Goal: Task Accomplishment & Management: Manage account settings

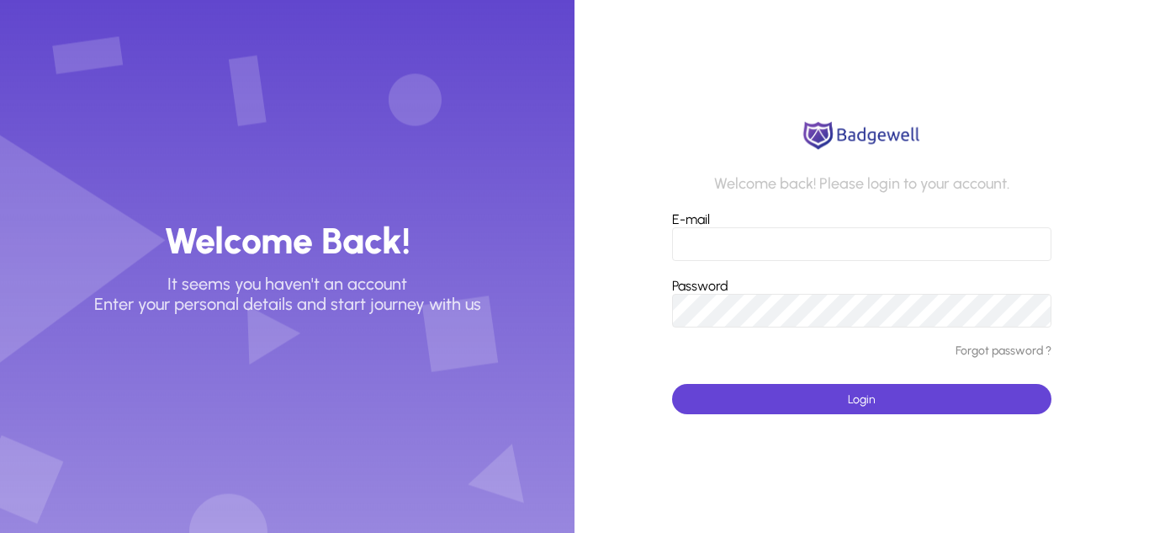
click at [815, 250] on input "E-mail" at bounding box center [861, 244] width 379 height 34
click at [804, 240] on input "E-mail" at bounding box center [861, 244] width 379 height 34
paste input "**********"
type input "**********"
click at [672, 384] on button "Login" at bounding box center [861, 399] width 379 height 30
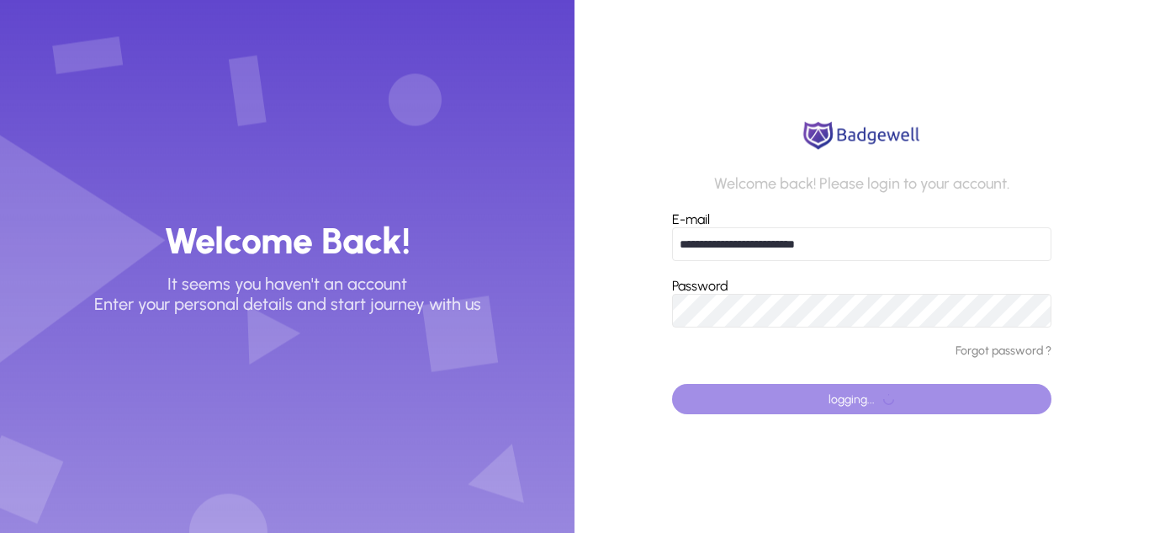
click at [846, 407] on span "button" at bounding box center [861, 399] width 379 height 40
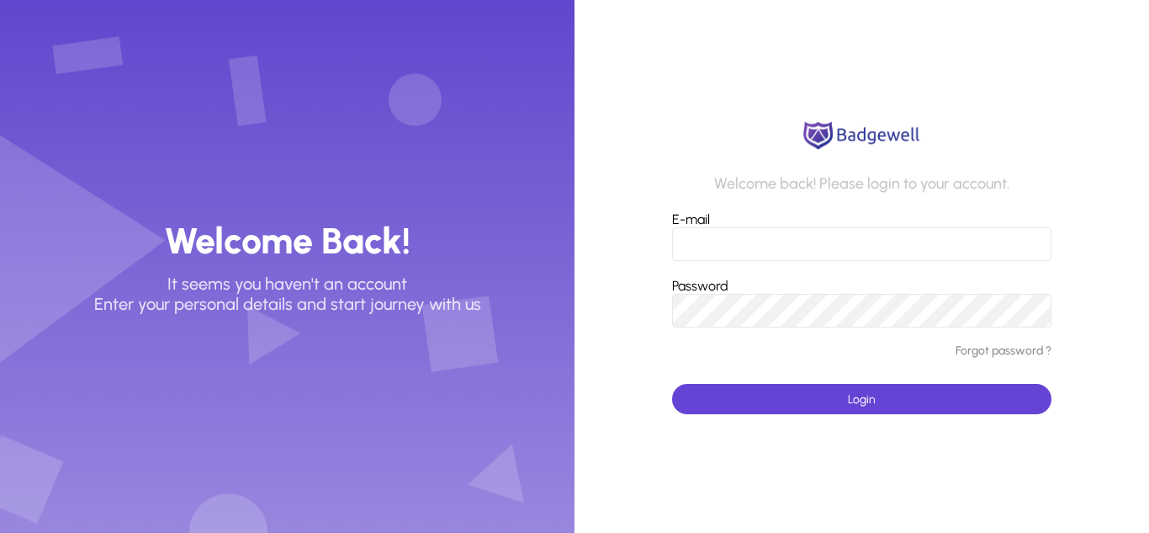
click at [687, 238] on input "E-mail" at bounding box center [861, 244] width 379 height 34
paste input "**********"
type input "**********"
click at [672, 384] on button "Login" at bounding box center [861, 399] width 379 height 30
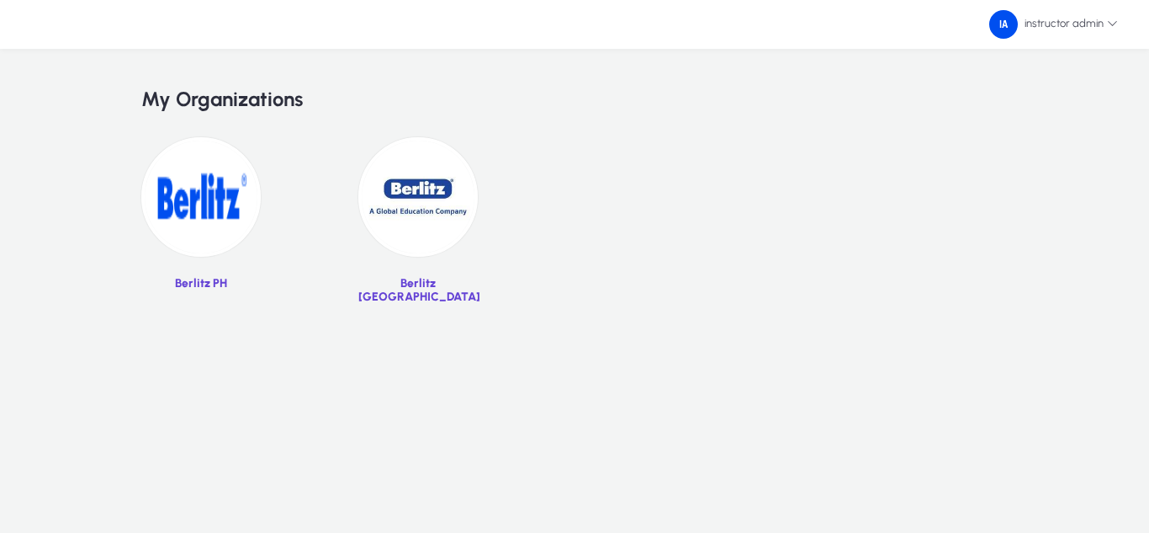
click at [420, 221] on img at bounding box center [417, 196] width 119 height 119
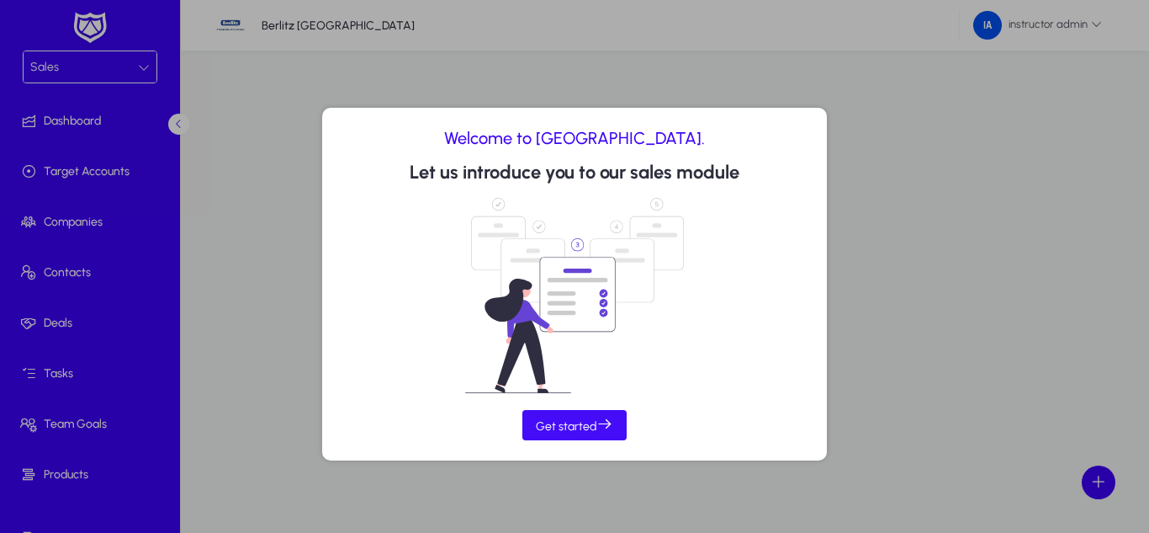
click at [587, 421] on span "Get started" at bounding box center [574, 425] width 77 height 18
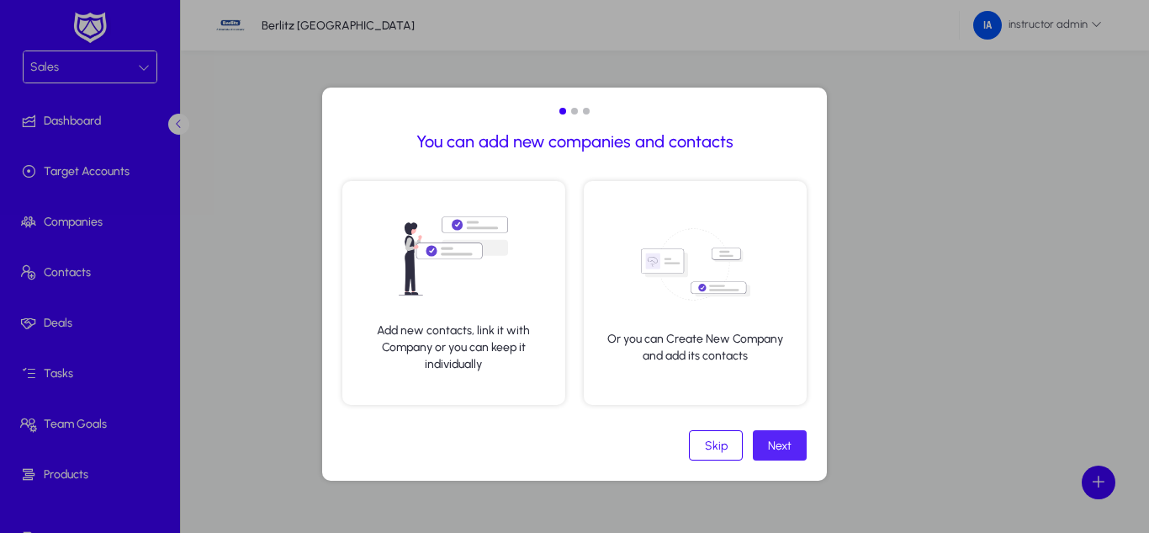
click at [773, 453] on span at bounding box center [780, 445] width 54 height 40
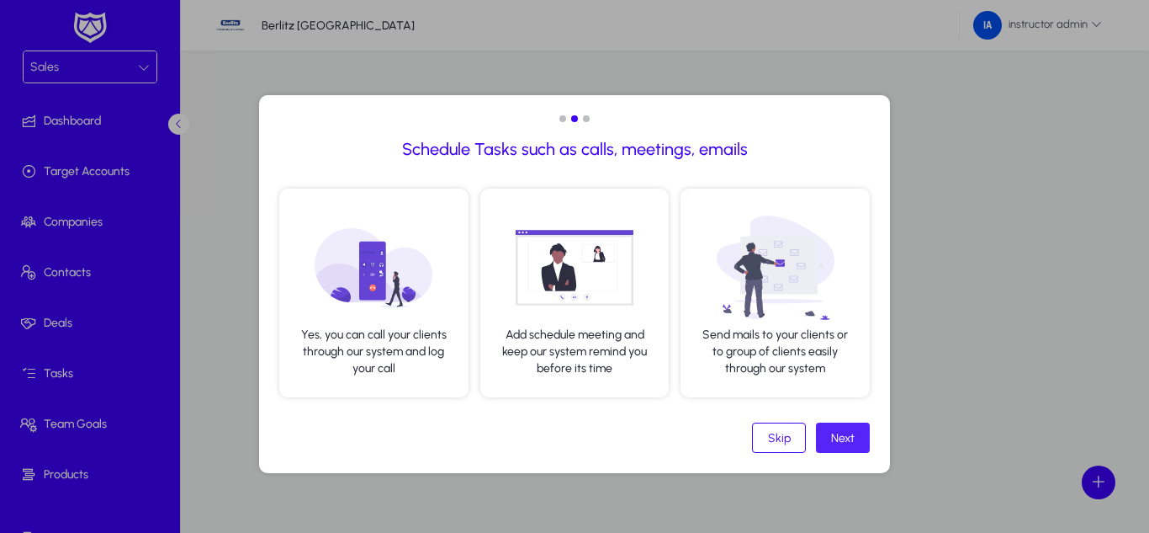
click at [838, 448] on span at bounding box center [843, 437] width 54 height 40
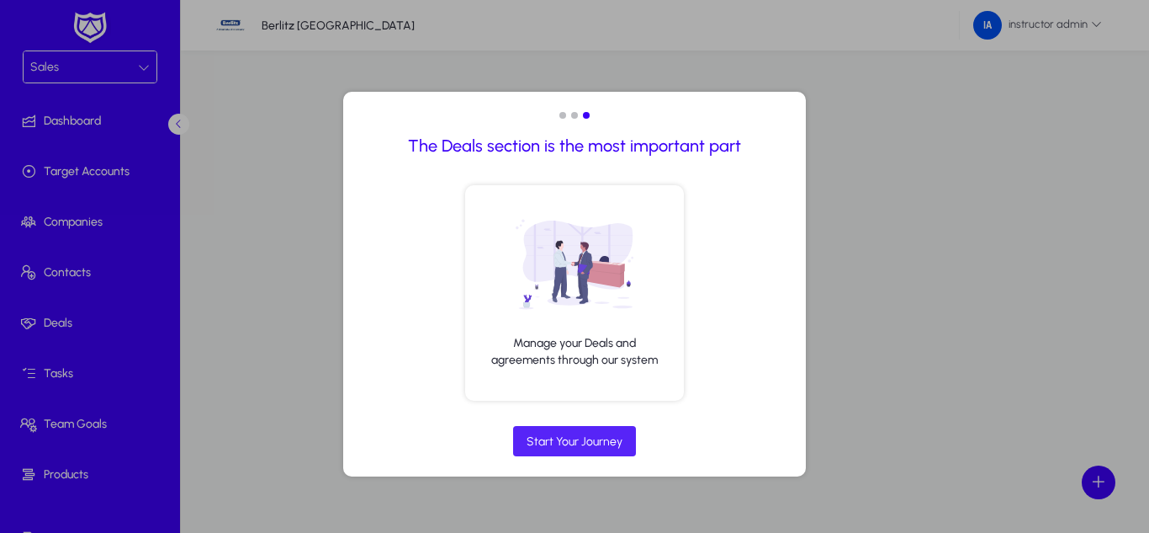
click at [619, 444] on div "Start Your Journey" at bounding box center [575, 441] width 96 height 14
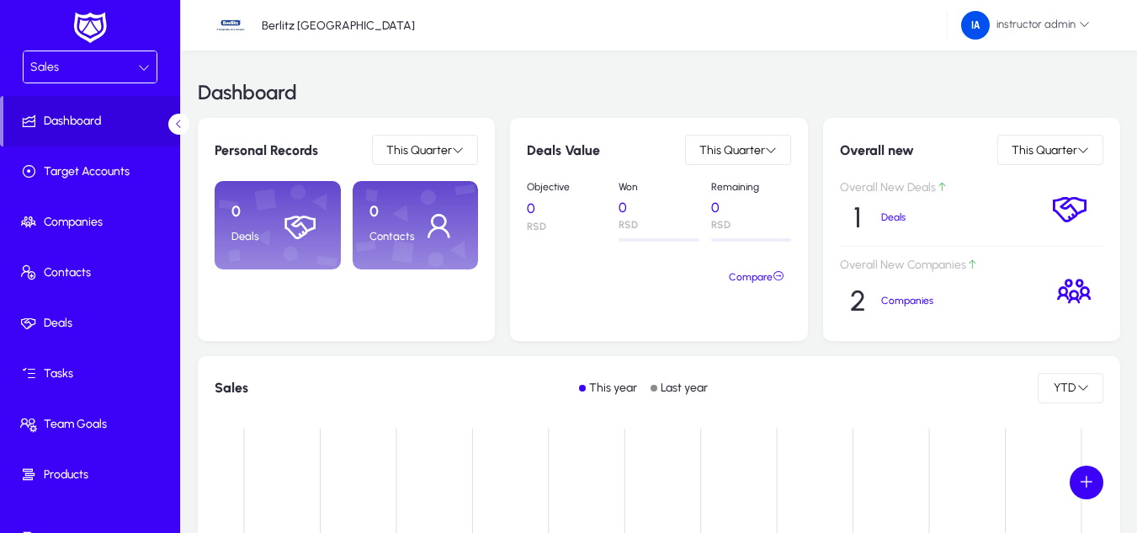
click at [129, 72] on div "Sales" at bounding box center [84, 67] width 108 height 22
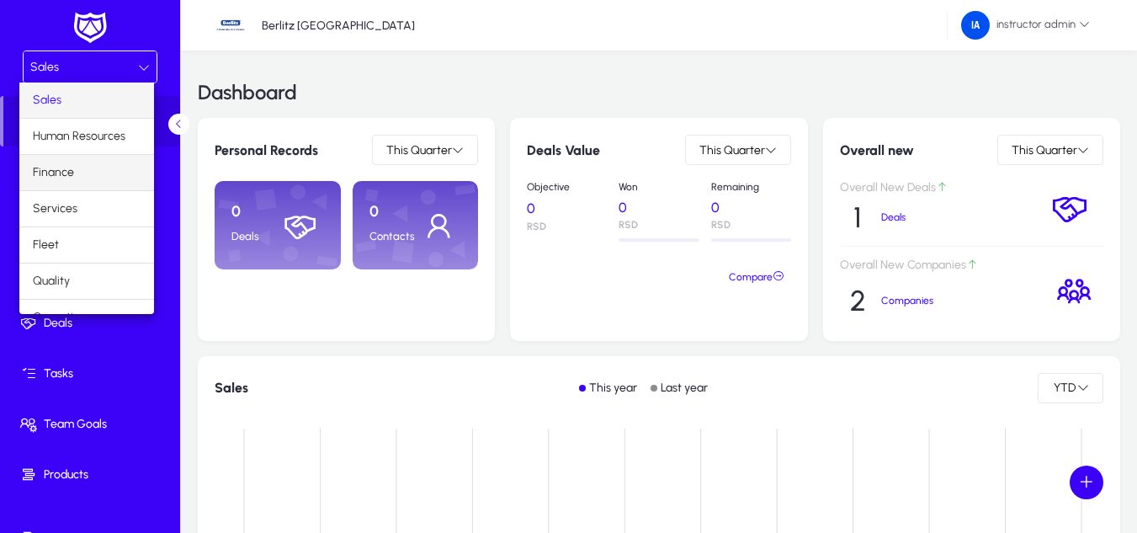
scroll to position [57, 0]
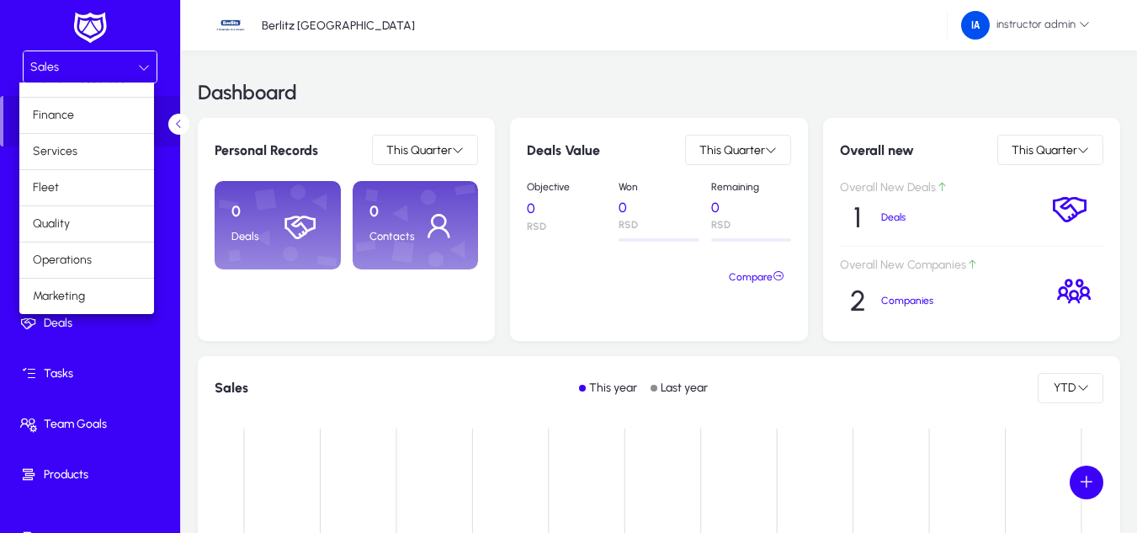
click at [100, 496] on div at bounding box center [568, 266] width 1137 height 533
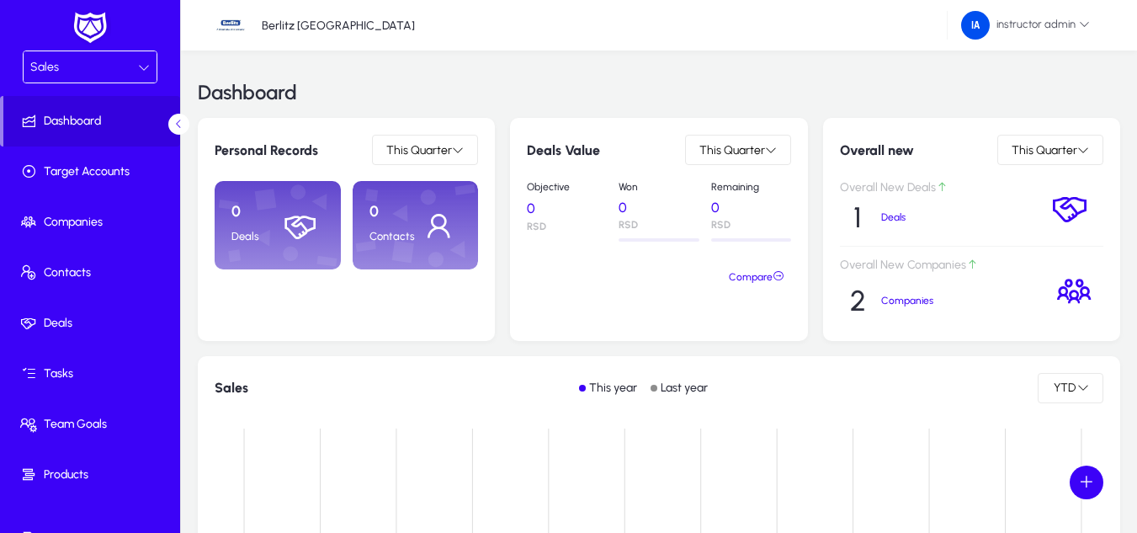
scroll to position [82, 0]
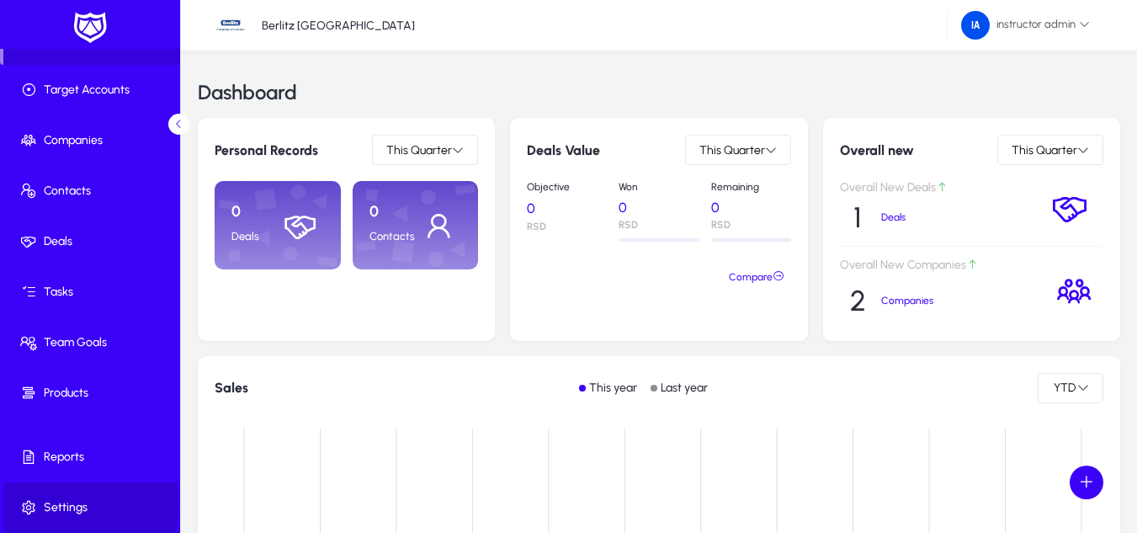
click at [68, 505] on span "Settings" at bounding box center [93, 507] width 180 height 17
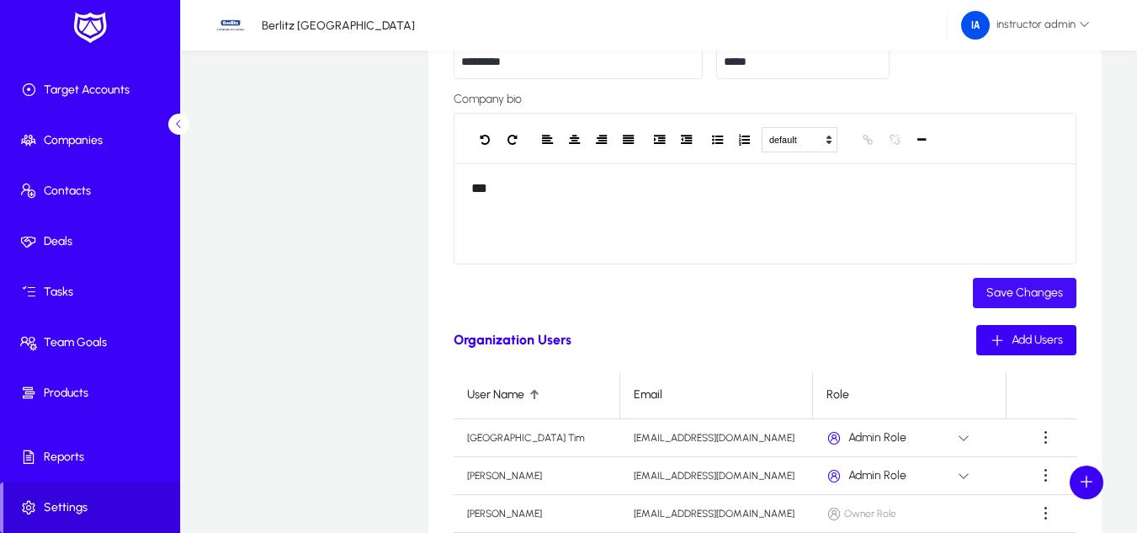
scroll to position [322, 0]
click at [1020, 350] on span "button" at bounding box center [1026, 339] width 100 height 40
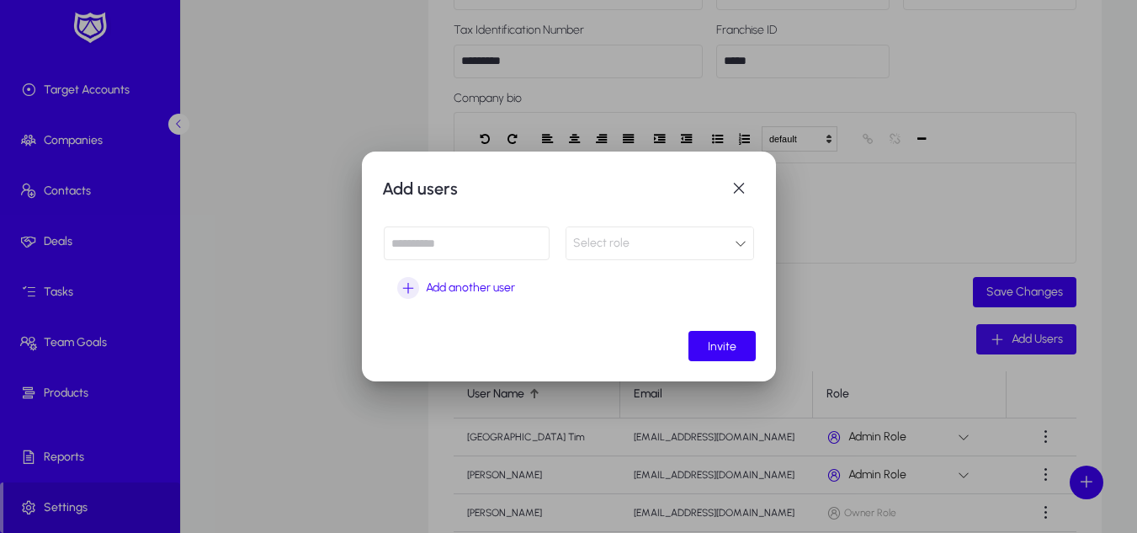
scroll to position [0, 0]
click at [636, 228] on div "Select role" at bounding box center [659, 242] width 187 height 31
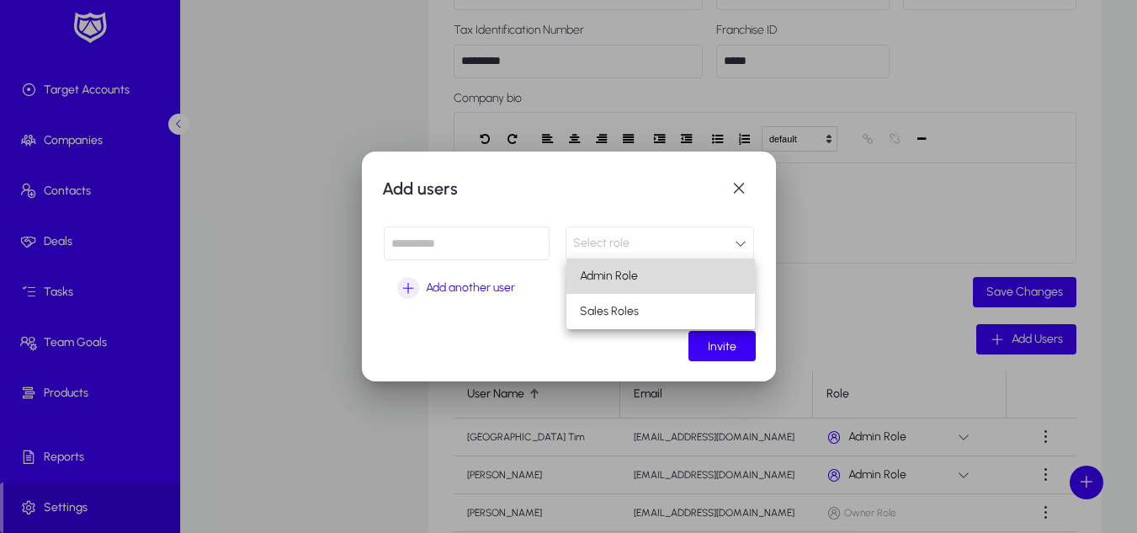
click at [645, 271] on mat-option "Admin Role" at bounding box center [660, 275] width 188 height 35
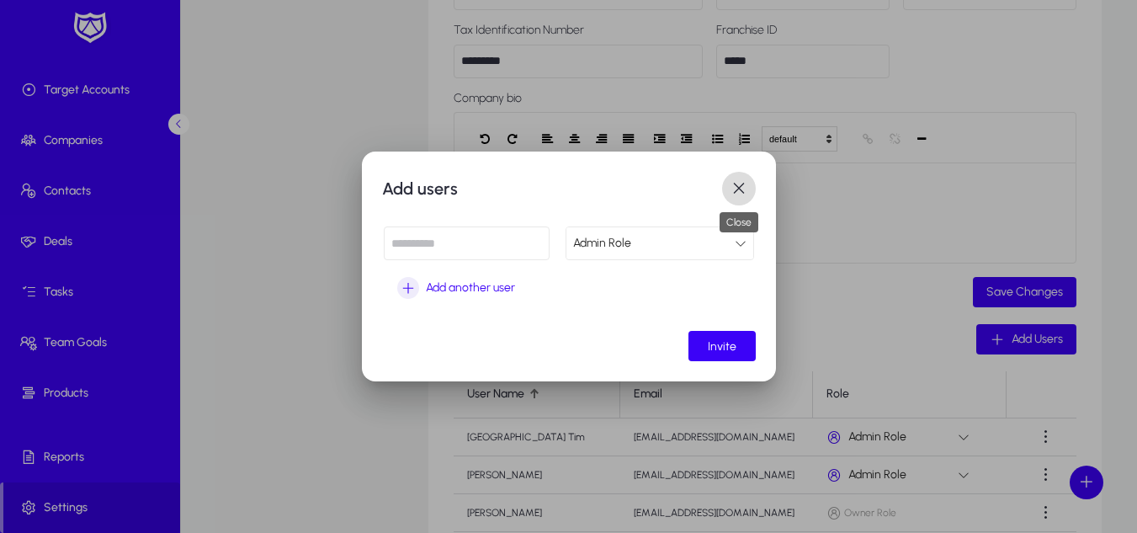
click at [742, 185] on span "button" at bounding box center [739, 189] width 34 height 34
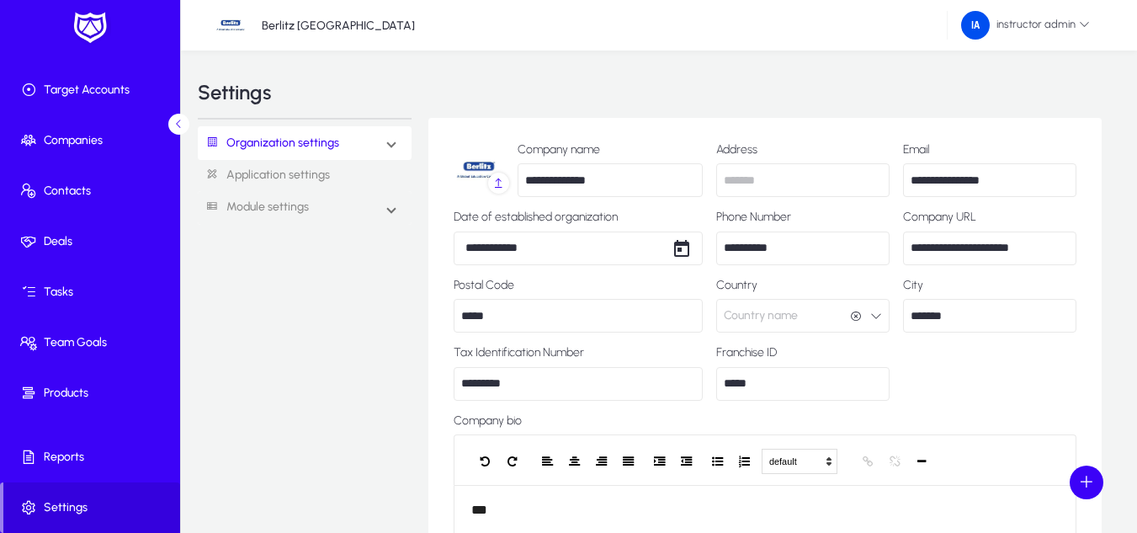
click at [384, 141] on mat-expansion-panel-header "Organization settings" at bounding box center [305, 143] width 214 height 34
click at [299, 195] on link "Roles & Permissions" at bounding box center [266, 198] width 97 height 20
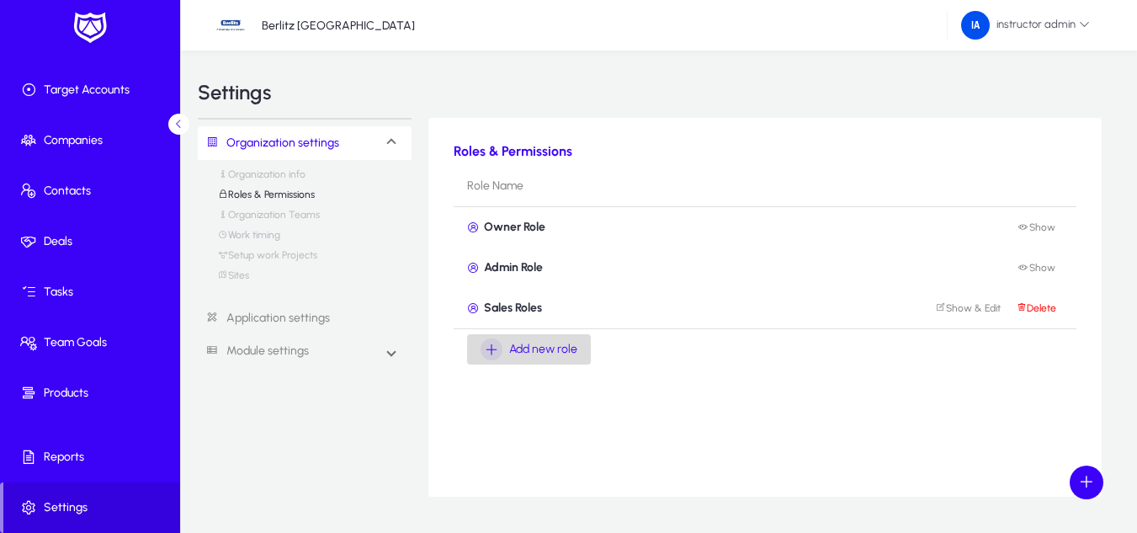
click at [547, 345] on span "Add new role" at bounding box center [543, 349] width 68 height 20
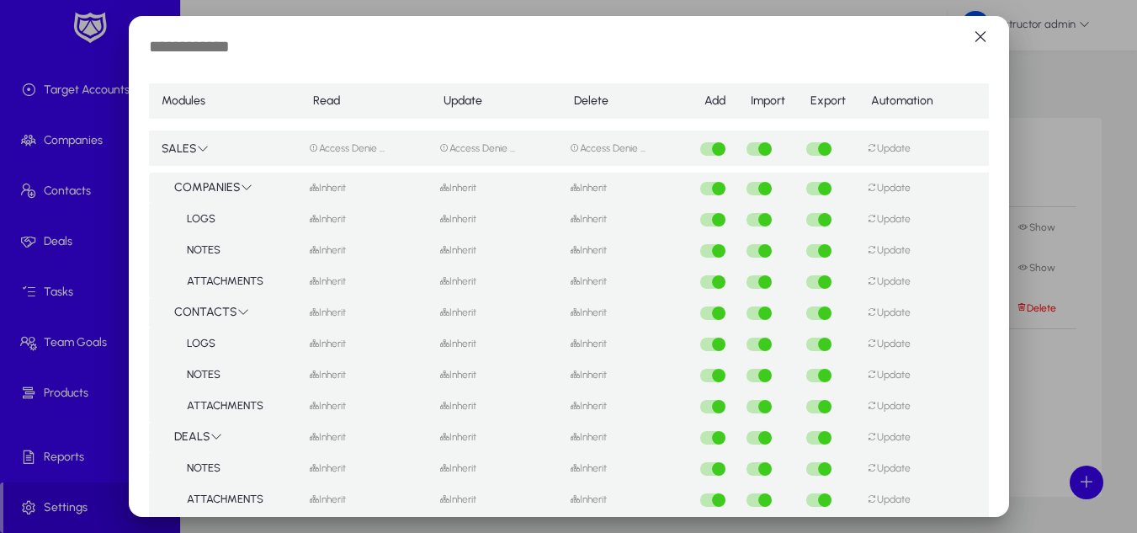
click at [206, 47] on input "text" at bounding box center [287, 48] width 277 height 24
click at [920, 87] on th "Automation" at bounding box center [923, 100] width 130 height 47
click at [965, 31] on span "button" at bounding box center [980, 37] width 34 height 34
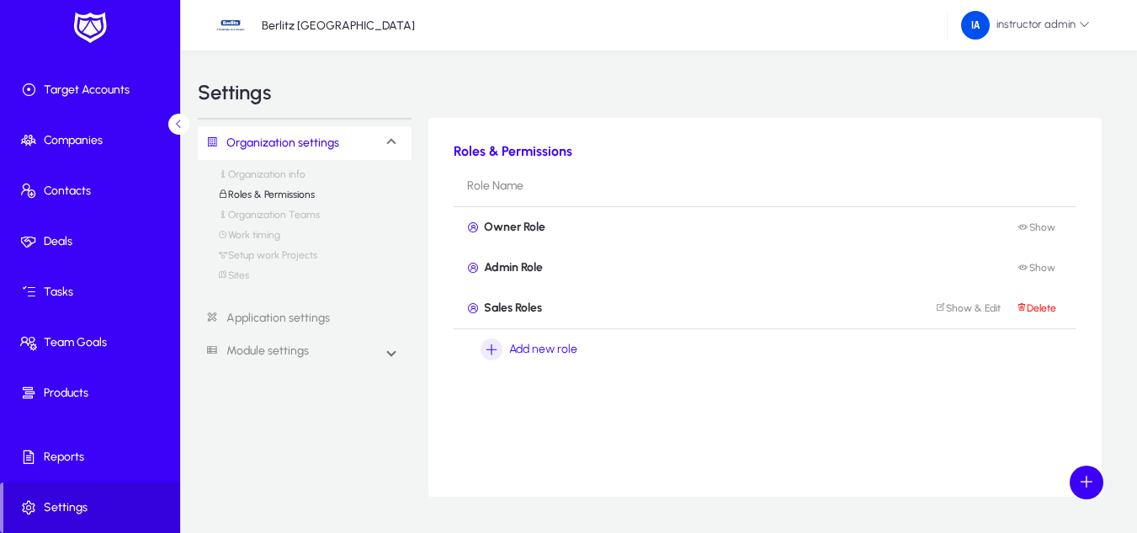
click at [317, 129] on link "Organization settings" at bounding box center [268, 143] width 141 height 31
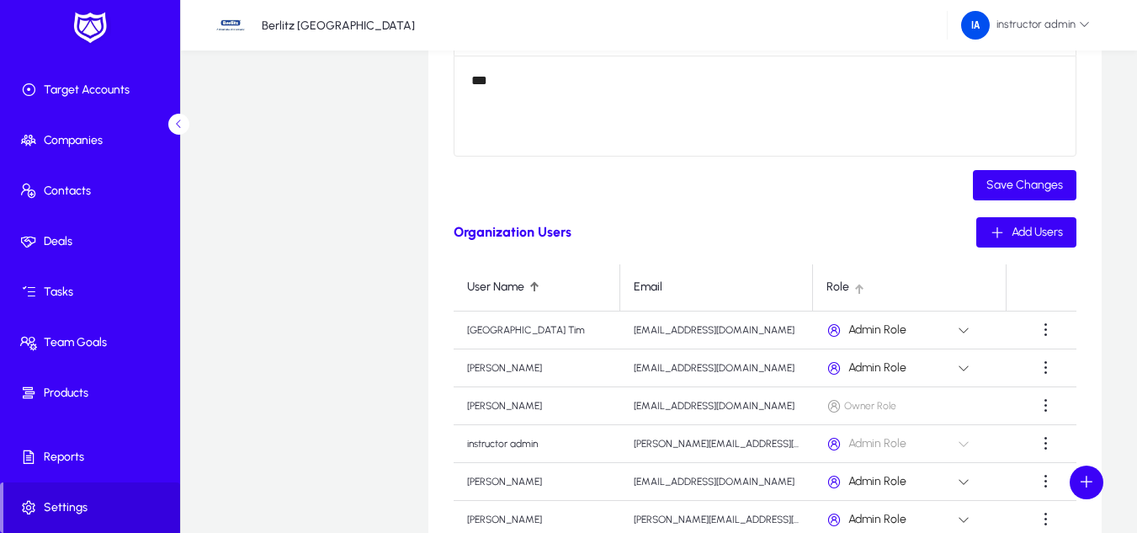
scroll to position [428, 0]
click at [1061, 246] on span "button" at bounding box center [1026, 233] width 100 height 40
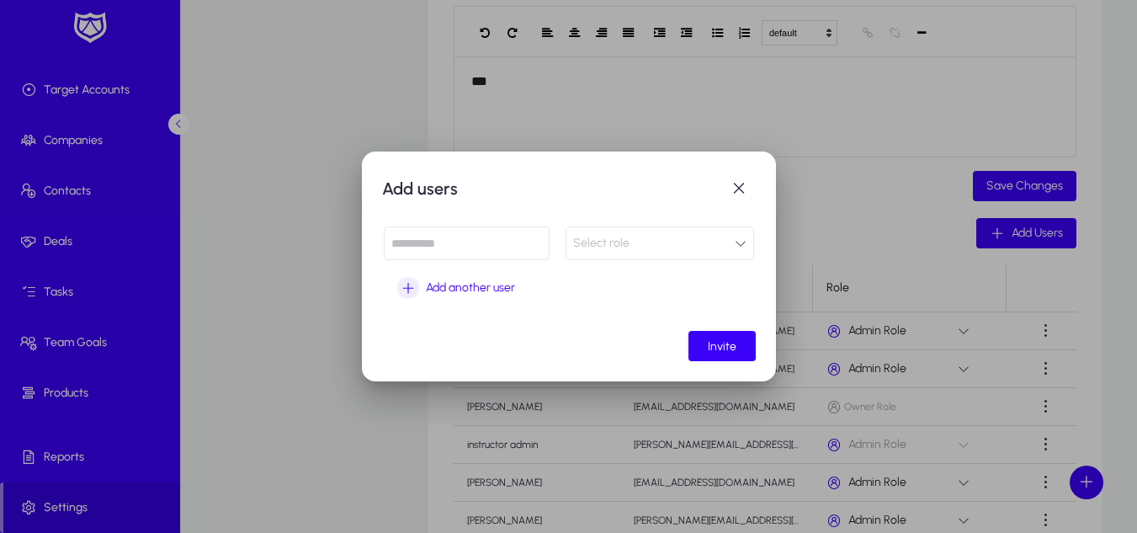
click at [458, 246] on input at bounding box center [467, 243] width 166 height 34
paste input "**********"
type input "**********"
click at [648, 241] on div "Select role" at bounding box center [654, 243] width 162 height 22
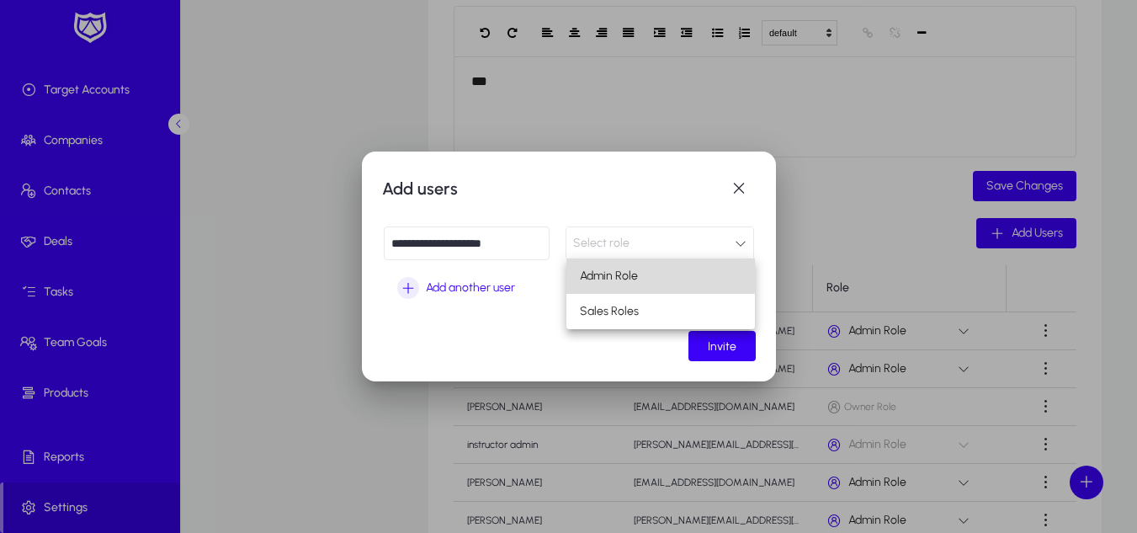
click at [648, 262] on mat-option "Admin Role" at bounding box center [660, 275] width 188 height 35
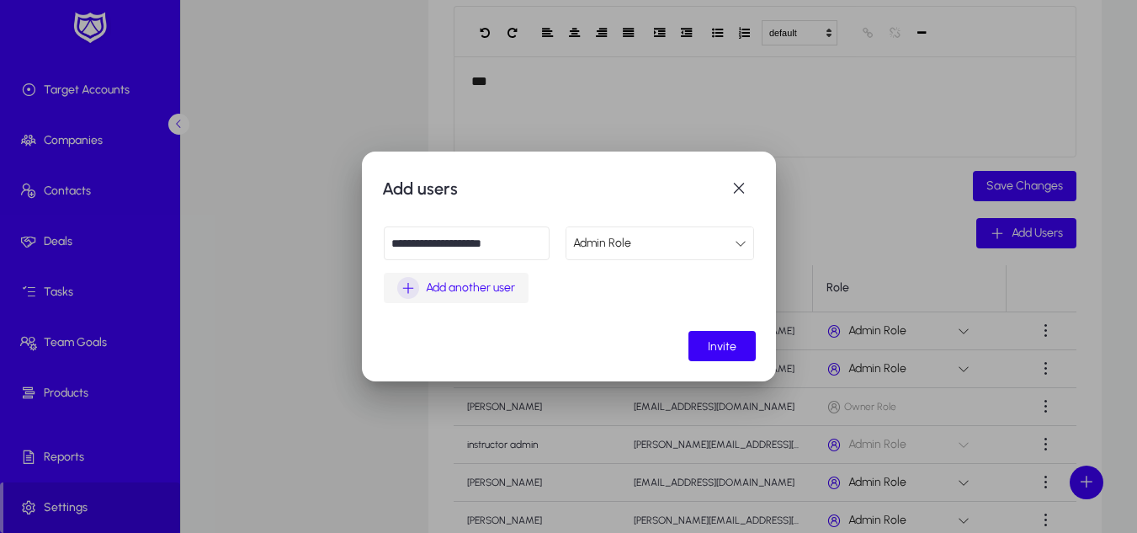
click at [432, 291] on span "Add another user" at bounding box center [470, 288] width 89 height 20
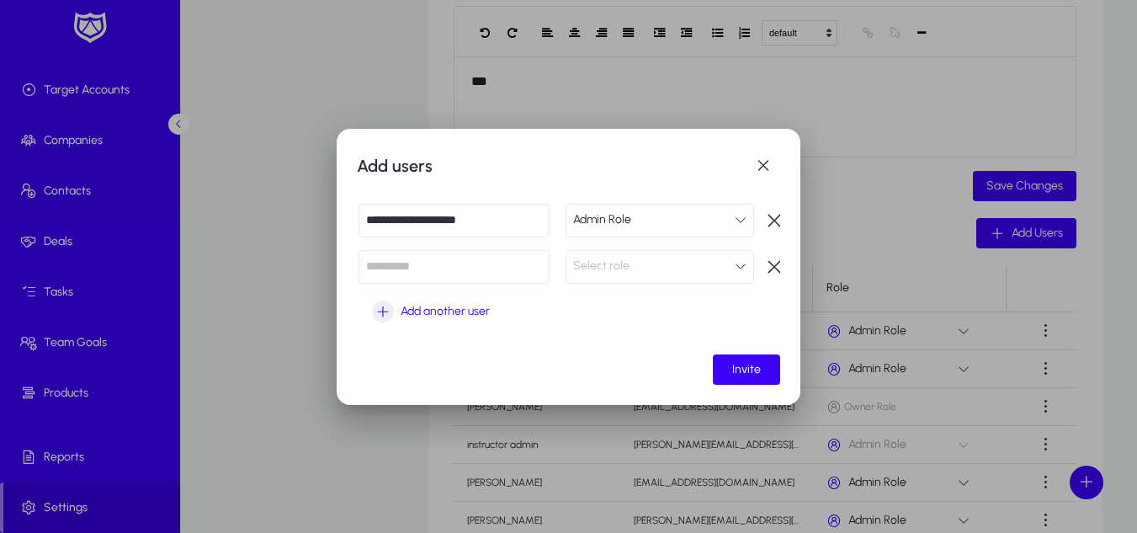
click at [501, 260] on input at bounding box center [453, 267] width 191 height 34
paste input "**********"
type input "**********"
click at [676, 268] on div "Select role" at bounding box center [654, 266] width 162 height 22
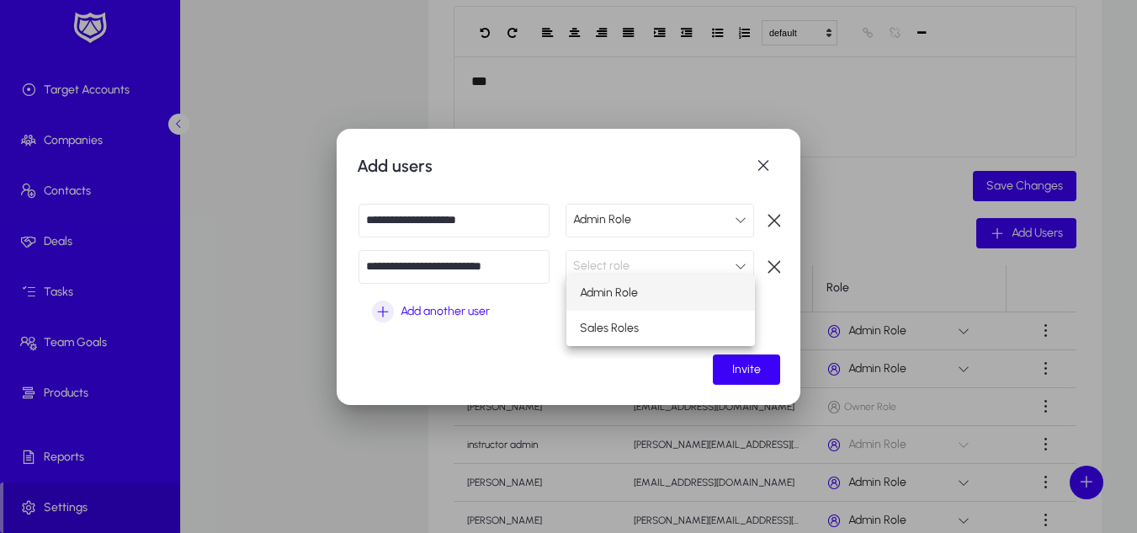
click at [665, 284] on mat-option "Admin Role" at bounding box center [660, 292] width 188 height 35
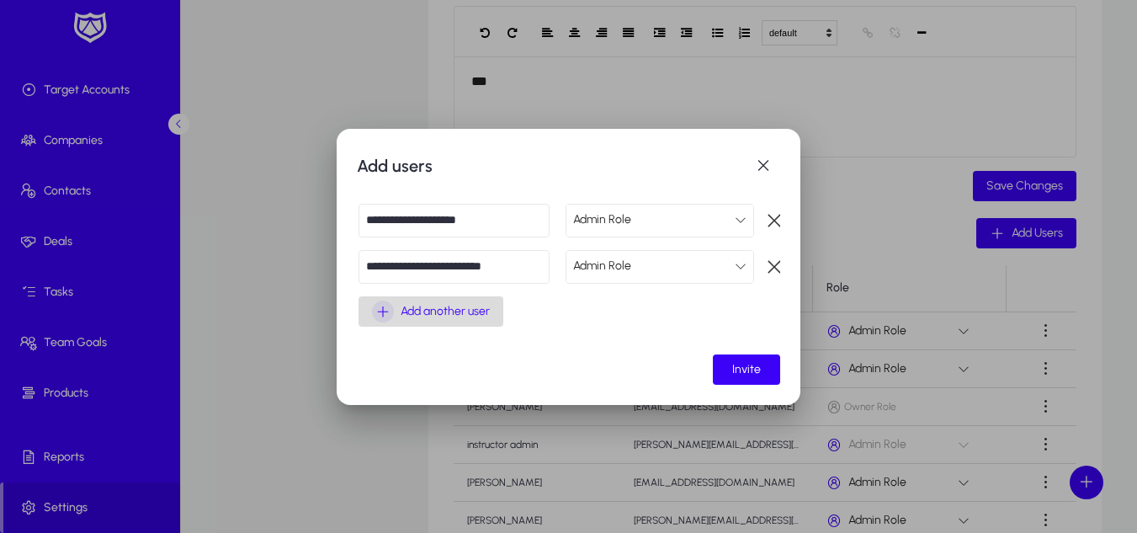
click at [396, 304] on div "Add another user" at bounding box center [431, 311] width 118 height 22
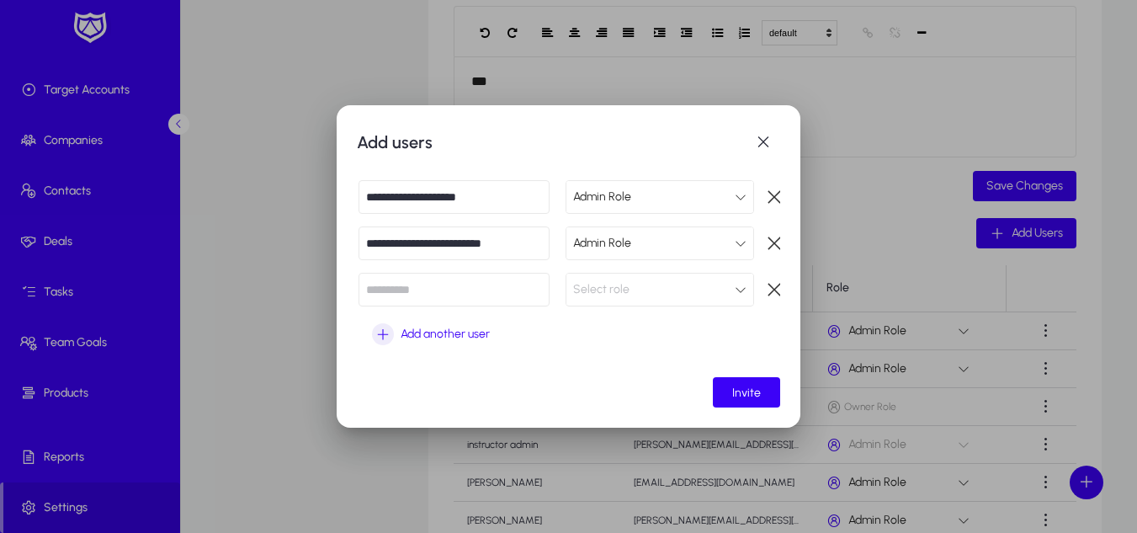
paste input "**********"
type input "**********"
click at [631, 273] on div "Select role" at bounding box center [659, 288] width 187 height 31
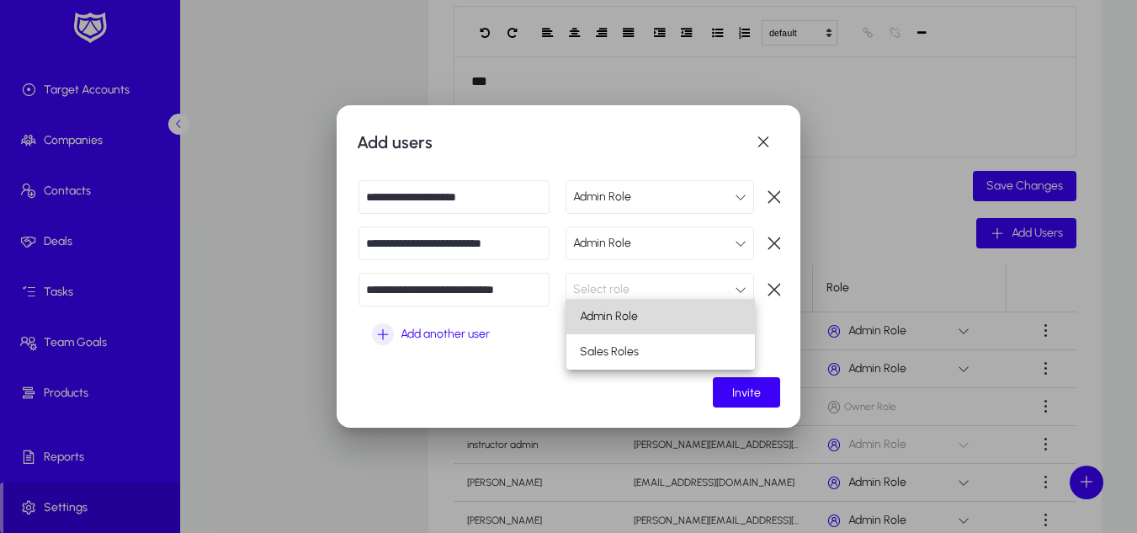
click at [620, 321] on span "Admin Role" at bounding box center [609, 316] width 58 height 20
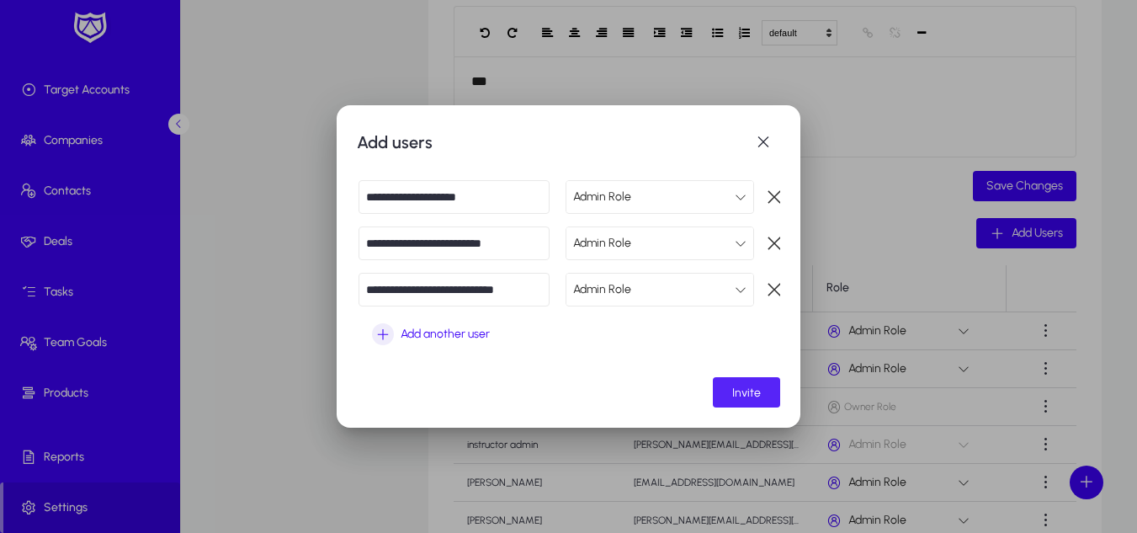
click at [744, 400] on span "Invite" at bounding box center [746, 392] width 29 height 14
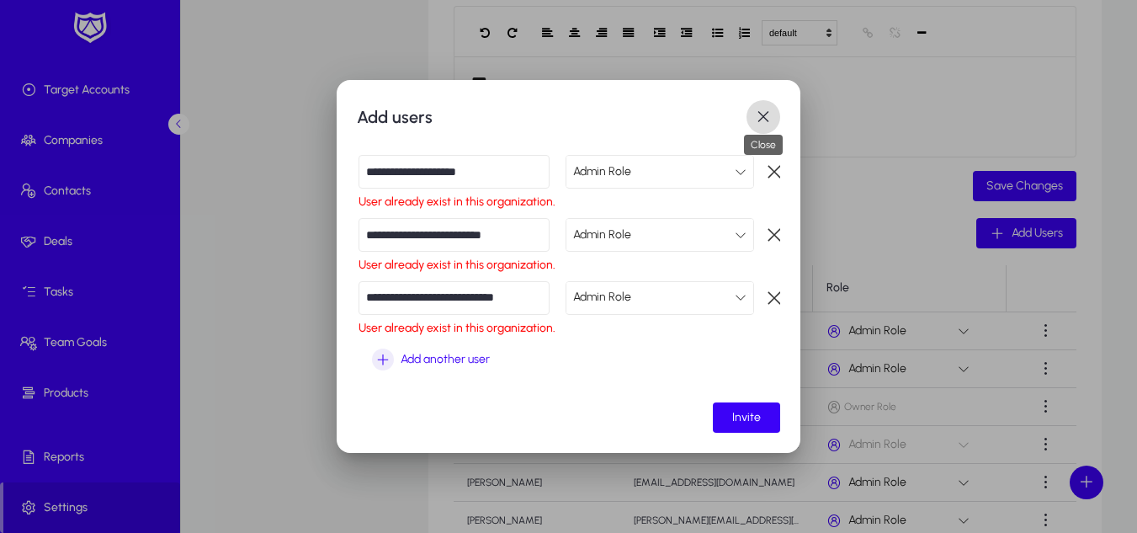
click at [752, 108] on span "button" at bounding box center [763, 117] width 34 height 34
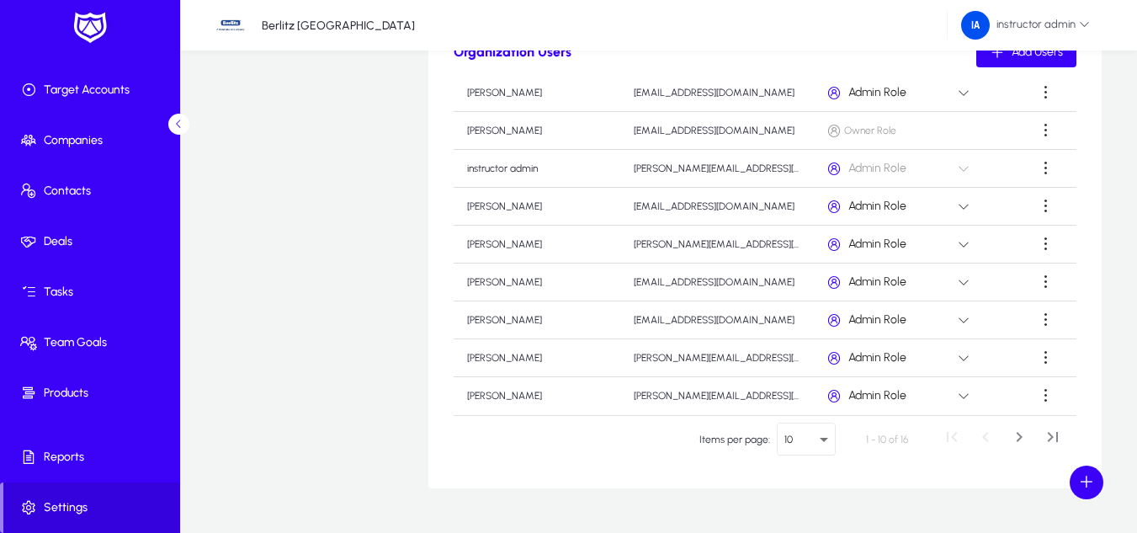
scroll to position [649, 0]
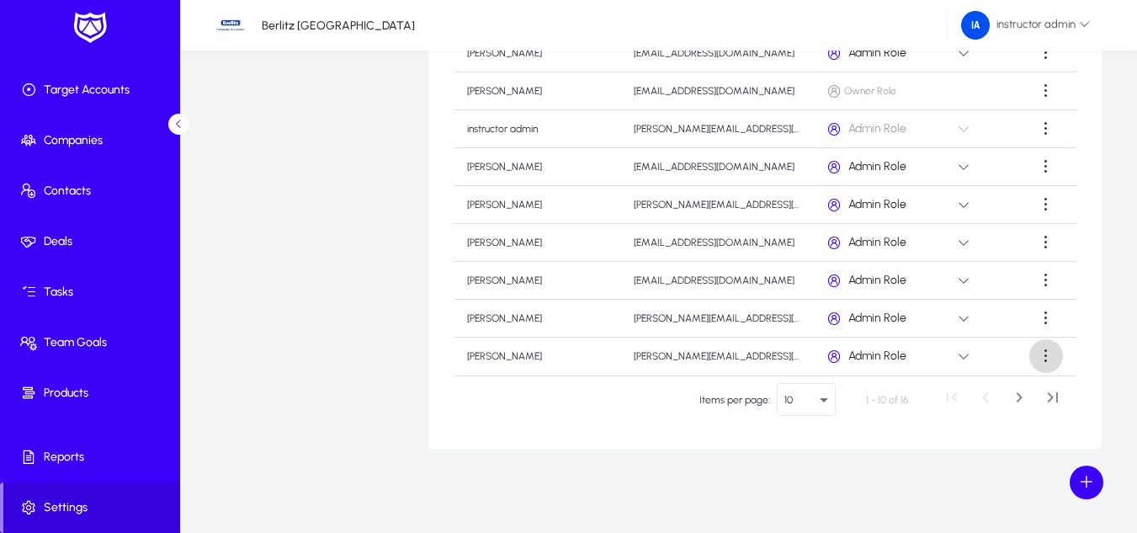
click at [1035, 364] on span at bounding box center [1046, 356] width 34 height 34
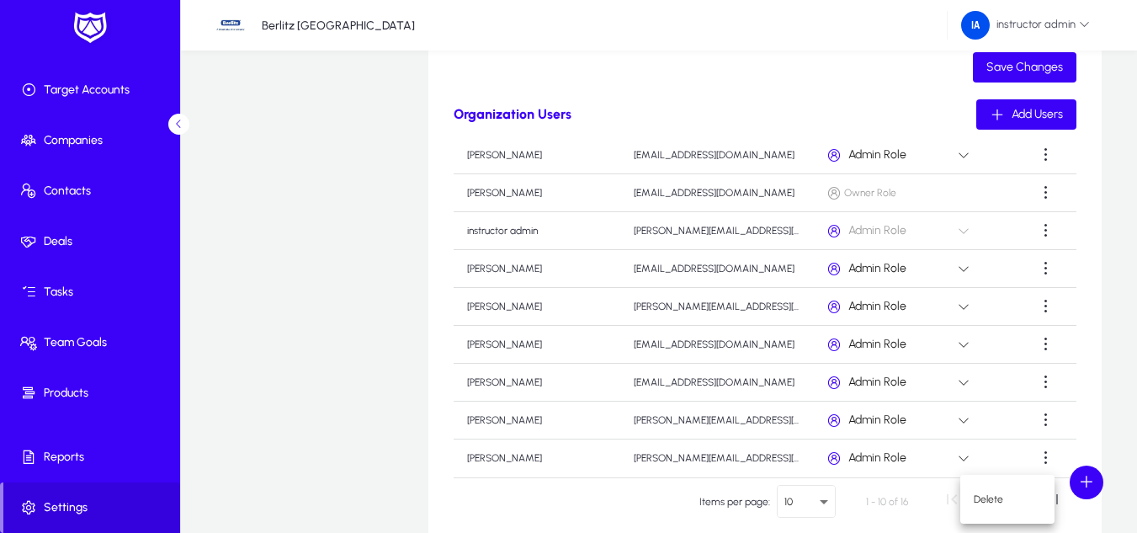
scroll to position [546, 0]
click at [1036, 306] on div at bounding box center [568, 266] width 1137 height 533
click at [1036, 306] on span at bounding box center [1046, 307] width 34 height 34
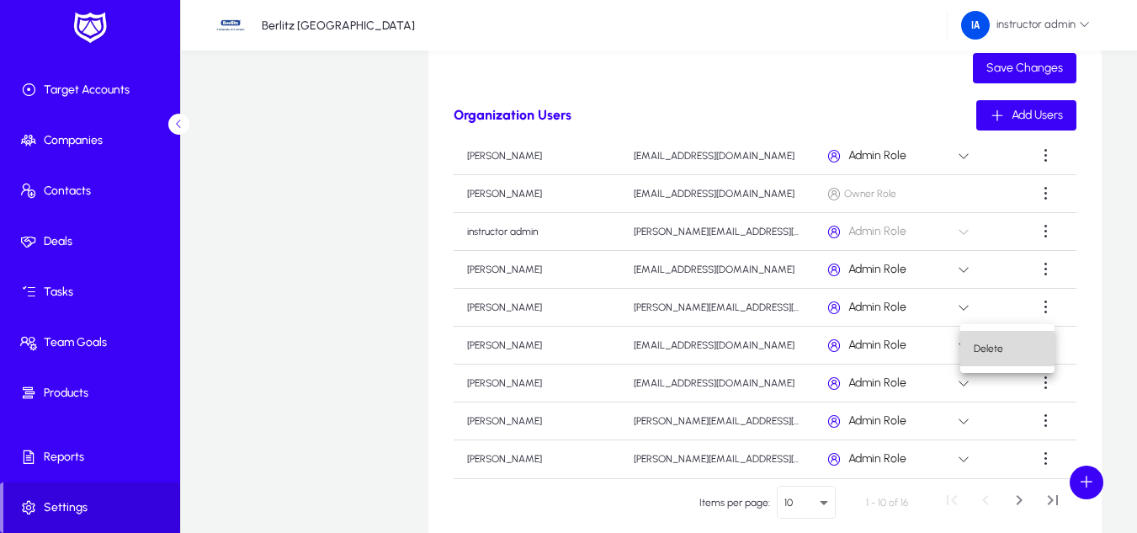
click at [1001, 363] on button "Delete" at bounding box center [1007, 348] width 94 height 35
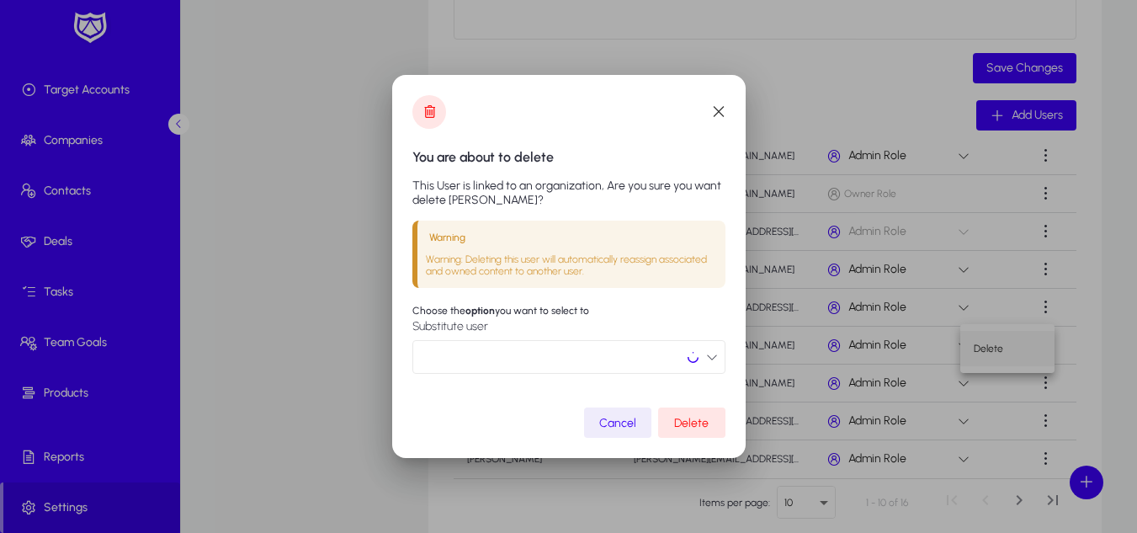
scroll to position [0, 0]
click at [711, 352] on icon "button" at bounding box center [712, 357] width 12 height 12
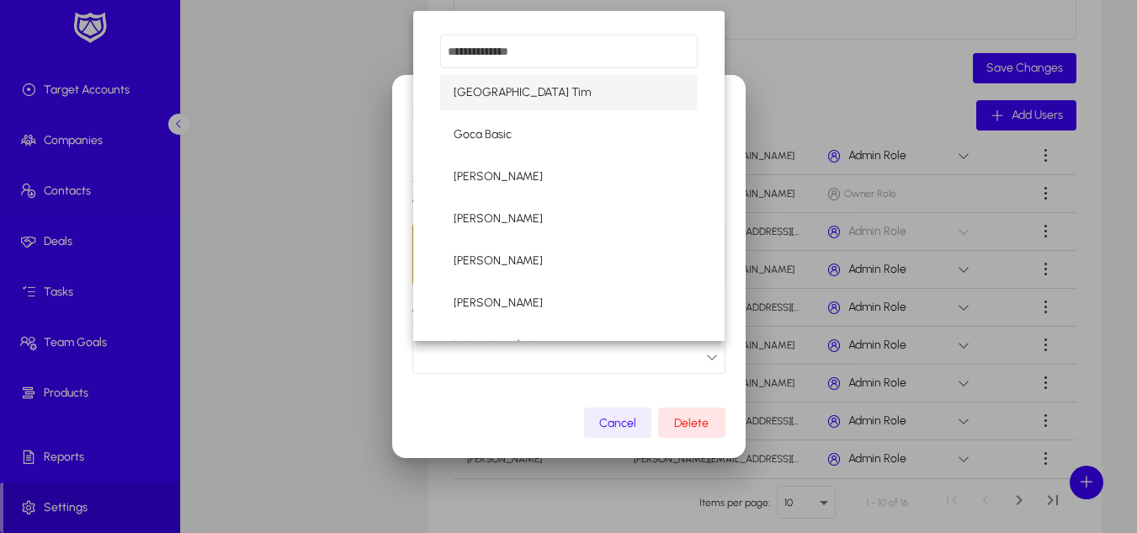
click at [711, 352] on div at bounding box center [568, 266] width 1137 height 533
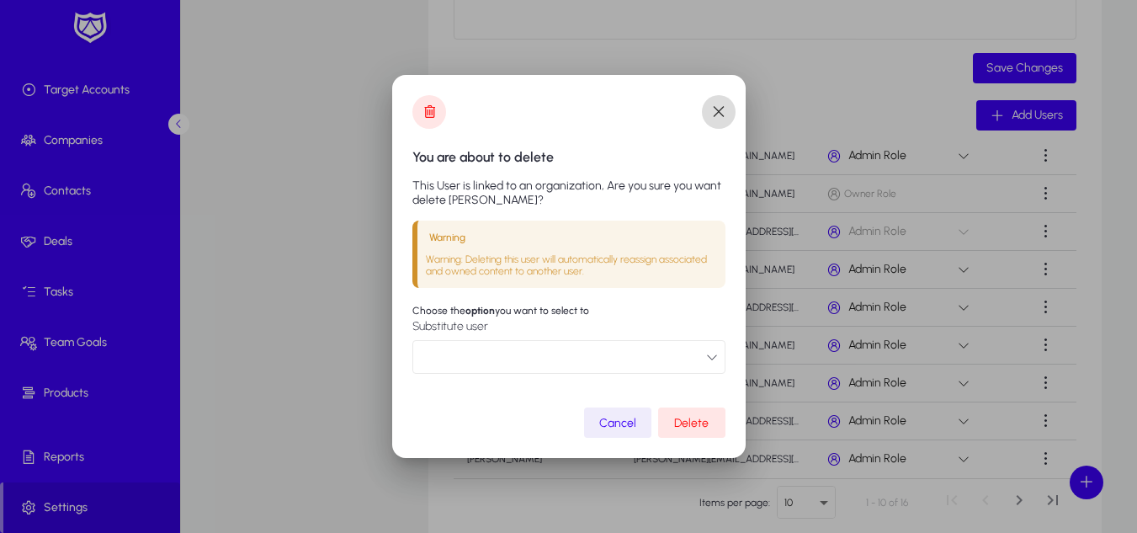
click at [714, 116] on span "button" at bounding box center [719, 112] width 34 height 34
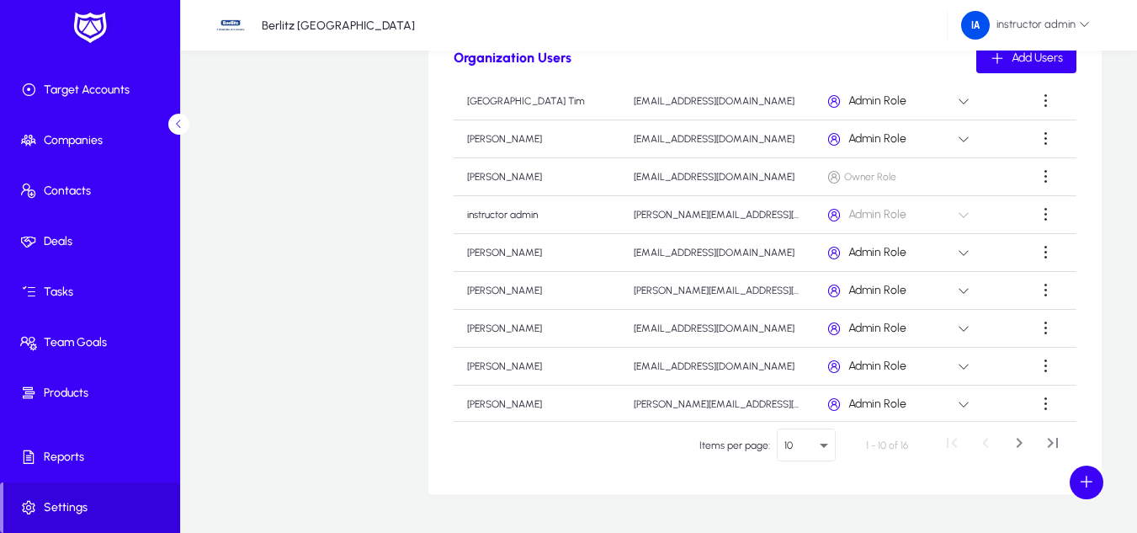
scroll to position [95, 0]
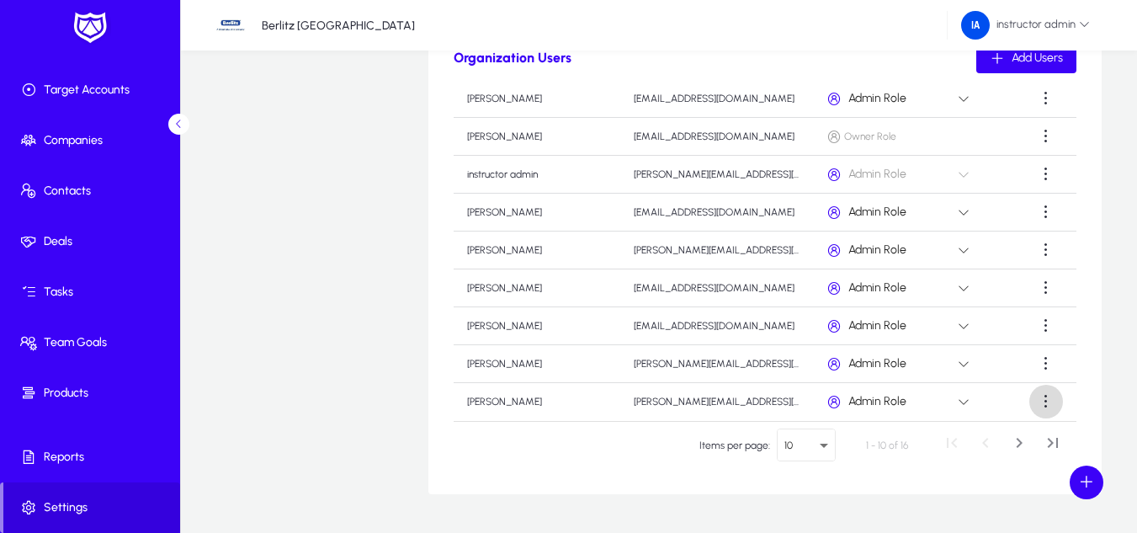
click at [1041, 399] on span at bounding box center [1046, 401] width 34 height 34
click at [996, 441] on span "Delete" at bounding box center [1006, 442] width 67 height 15
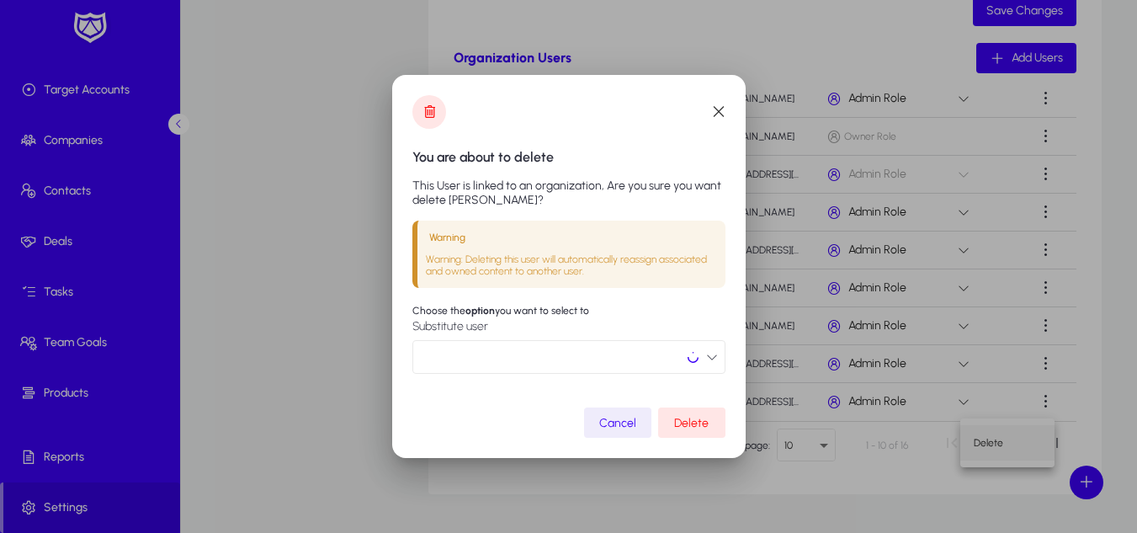
scroll to position [0, 0]
click at [692, 424] on span "Delete" at bounding box center [691, 423] width 34 height 14
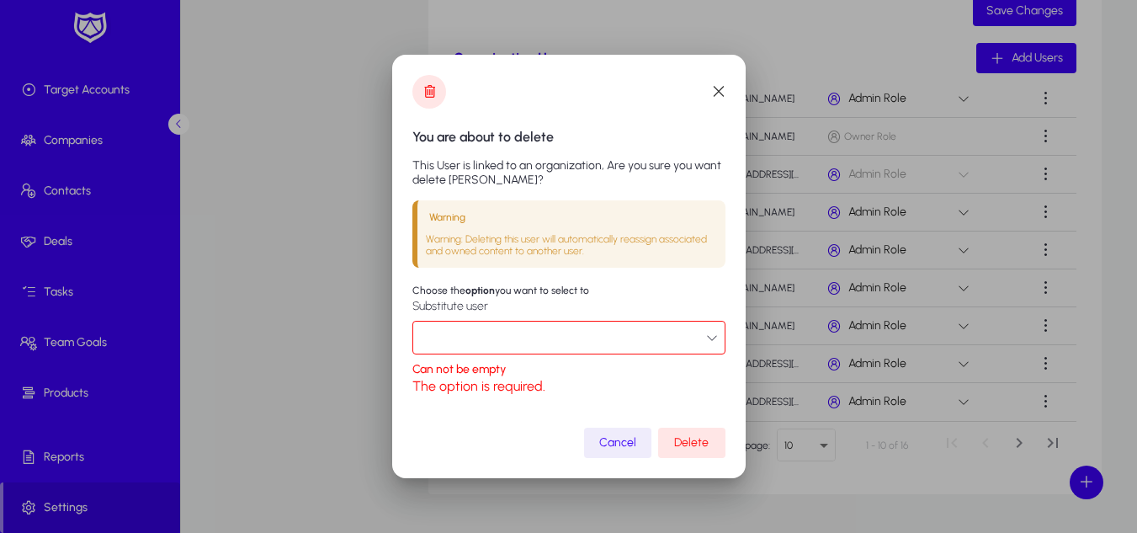
click at [580, 328] on button "button" at bounding box center [568, 338] width 313 height 34
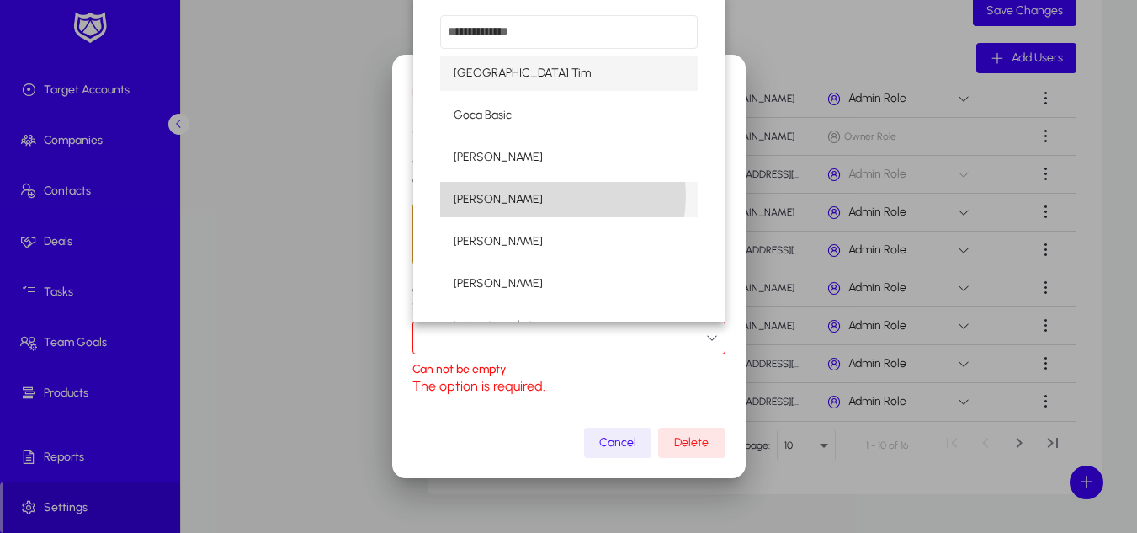
click at [532, 195] on span "Hazem Mourad" at bounding box center [497, 199] width 89 height 20
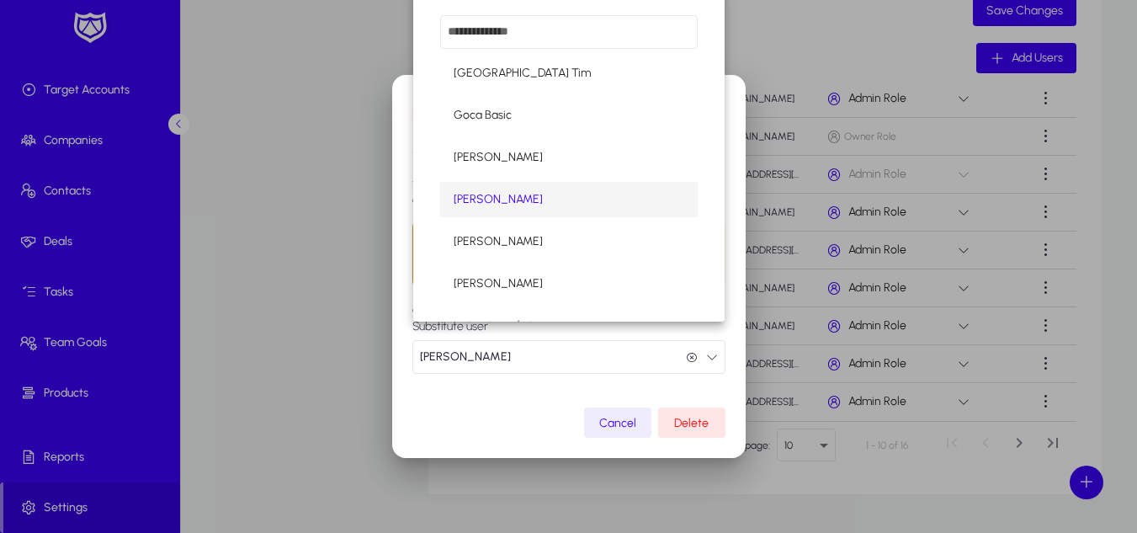
scroll to position [1, 0]
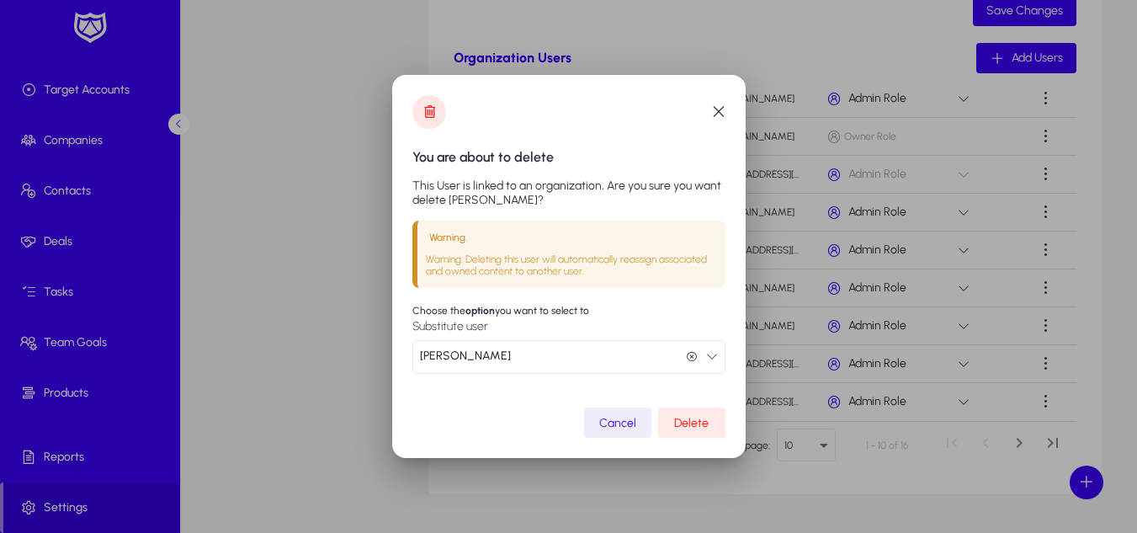
click at [683, 425] on span "Delete" at bounding box center [691, 423] width 34 height 14
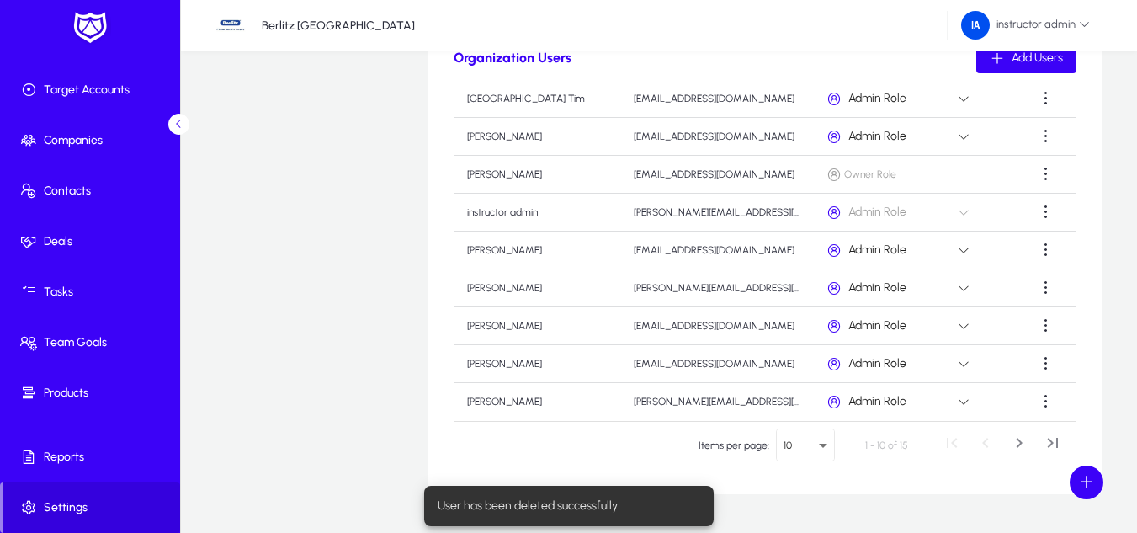
scroll to position [649, 0]
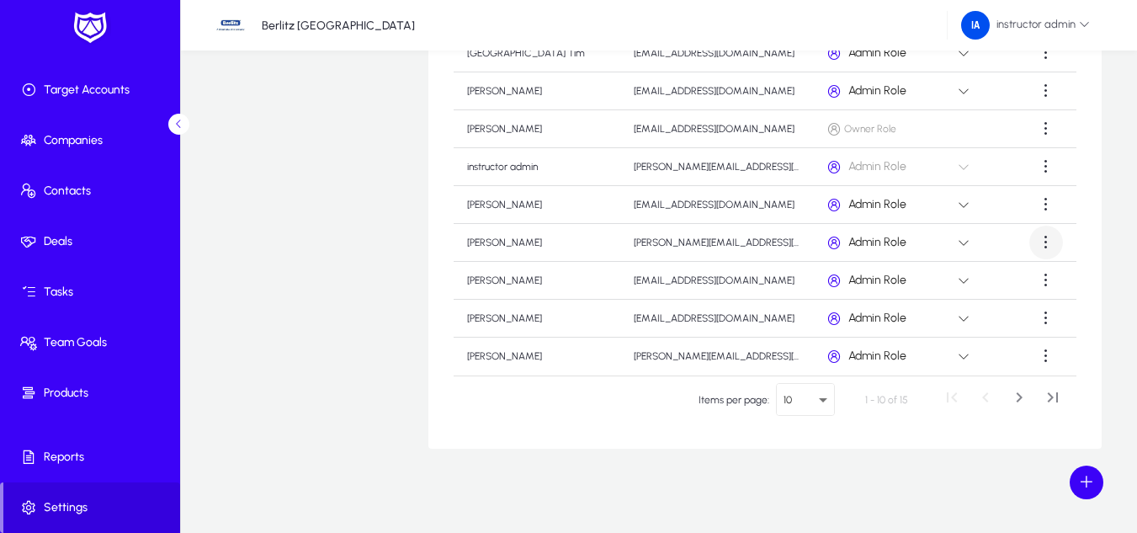
click at [1031, 242] on span at bounding box center [1046, 242] width 34 height 34
click at [976, 284] on span "Delete" at bounding box center [1006, 283] width 67 height 15
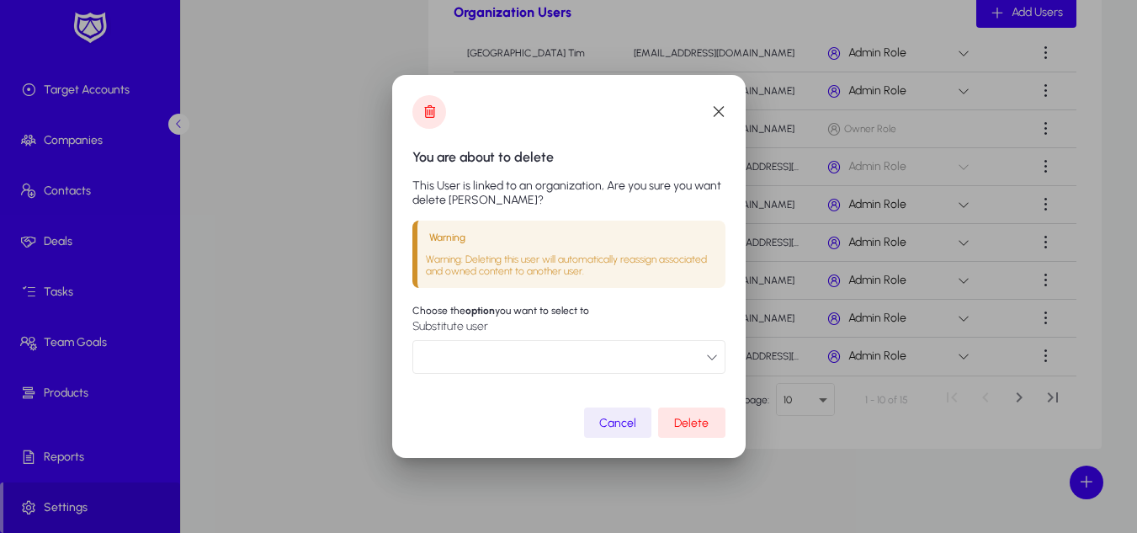
click at [700, 352] on button "button" at bounding box center [568, 357] width 313 height 34
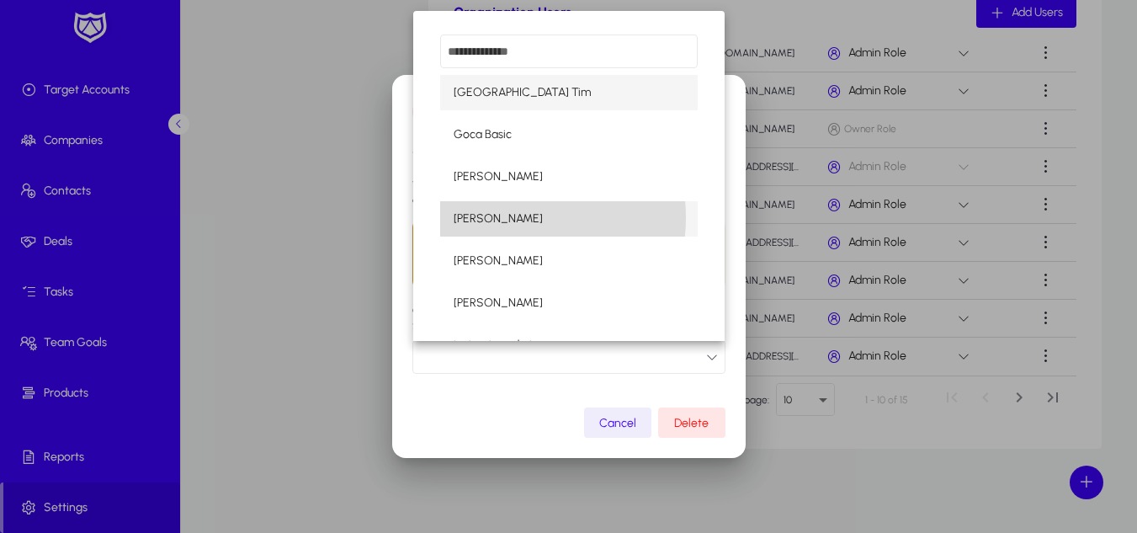
click at [510, 217] on span "Hazem Mourad" at bounding box center [497, 219] width 89 height 20
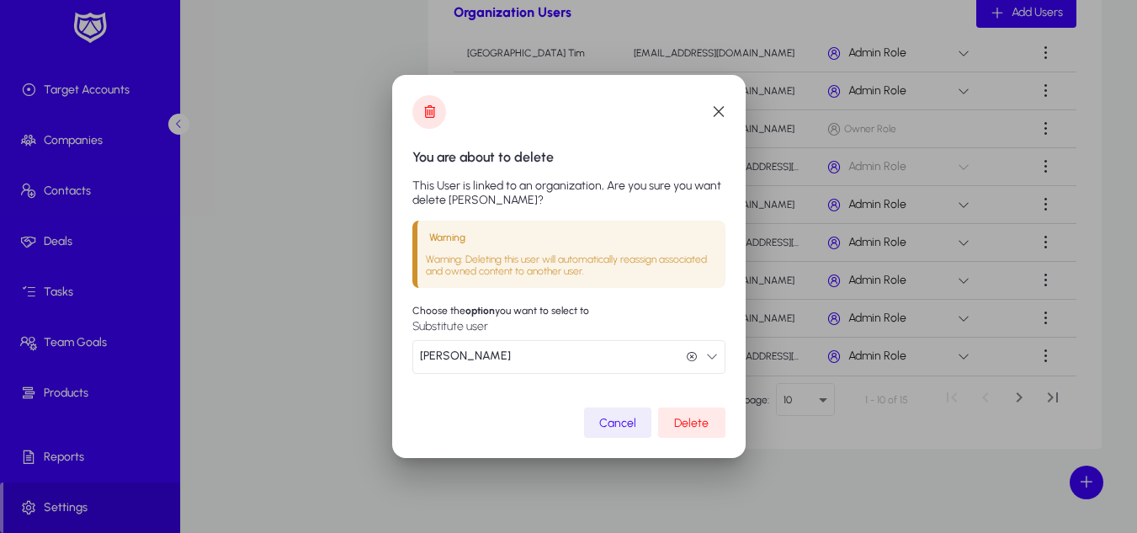
click at [686, 425] on span "Delete" at bounding box center [691, 423] width 34 height 14
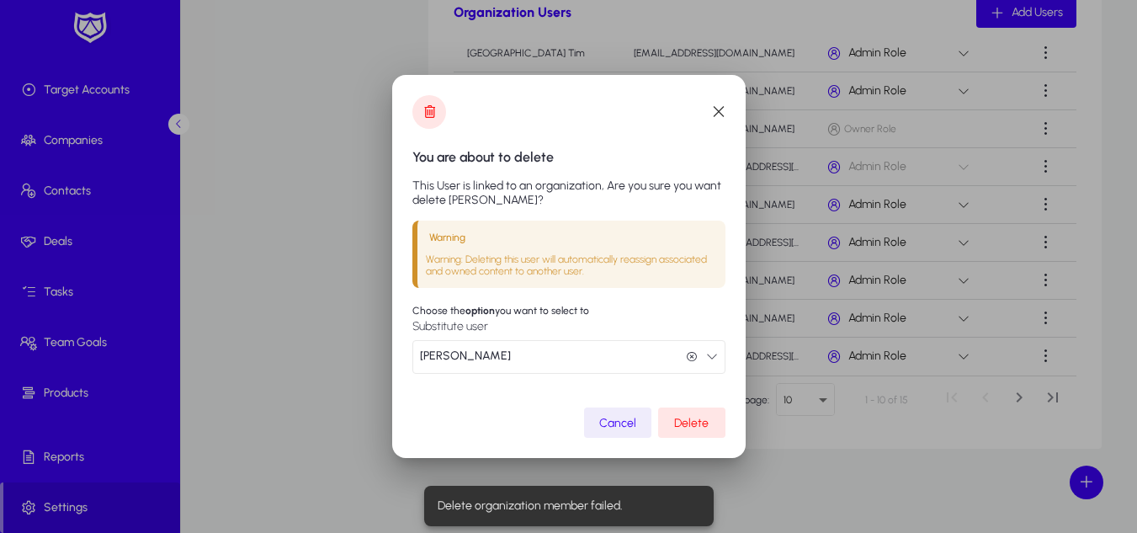
click at [711, 357] on icon "button" at bounding box center [712, 356] width 12 height 12
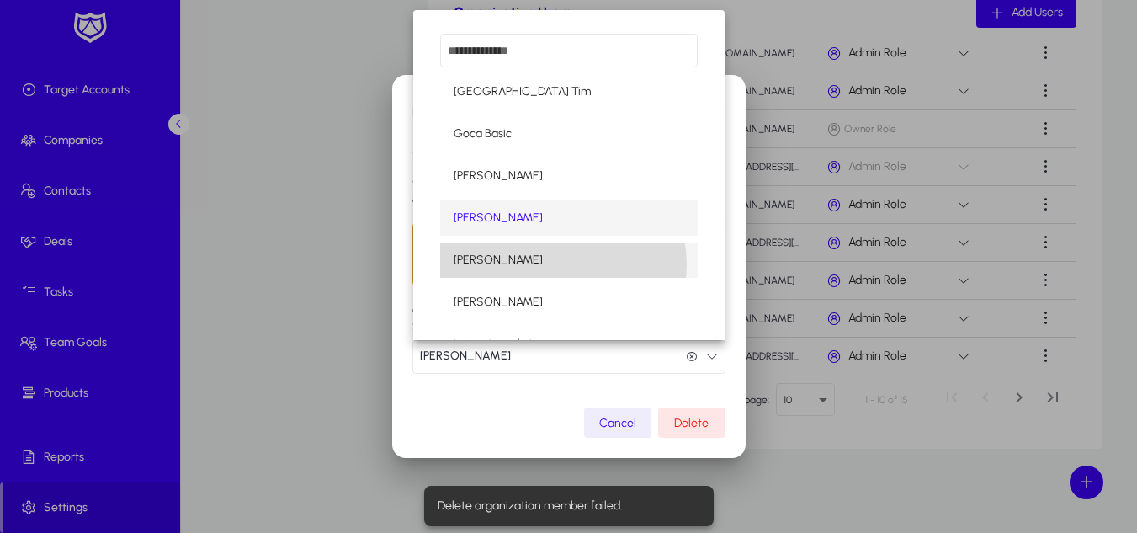
click at [549, 265] on mat-option "Hazem Mourad" at bounding box center [568, 259] width 257 height 35
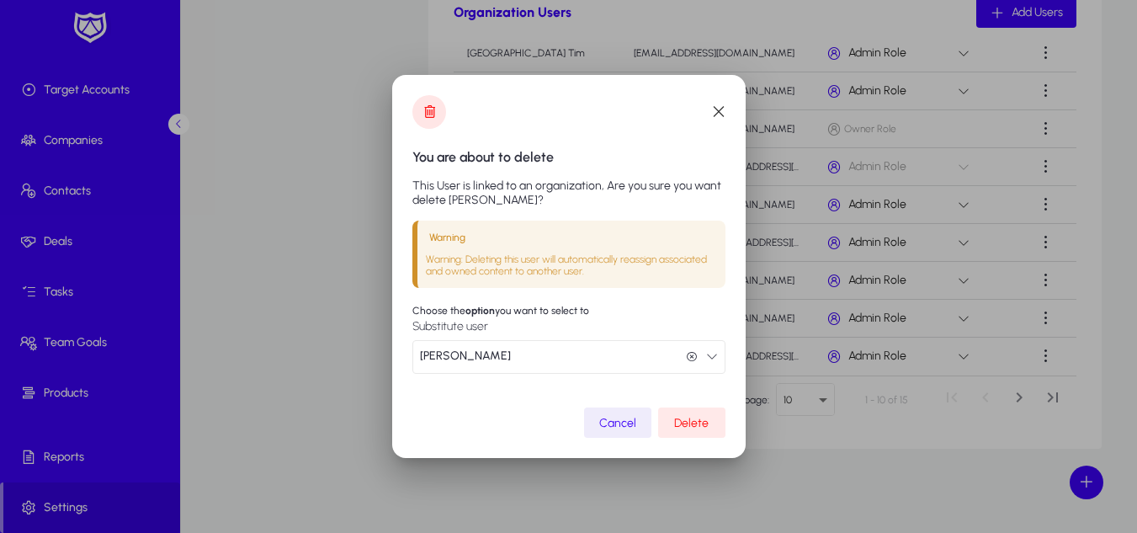
click at [680, 420] on span "Delete" at bounding box center [691, 423] width 34 height 14
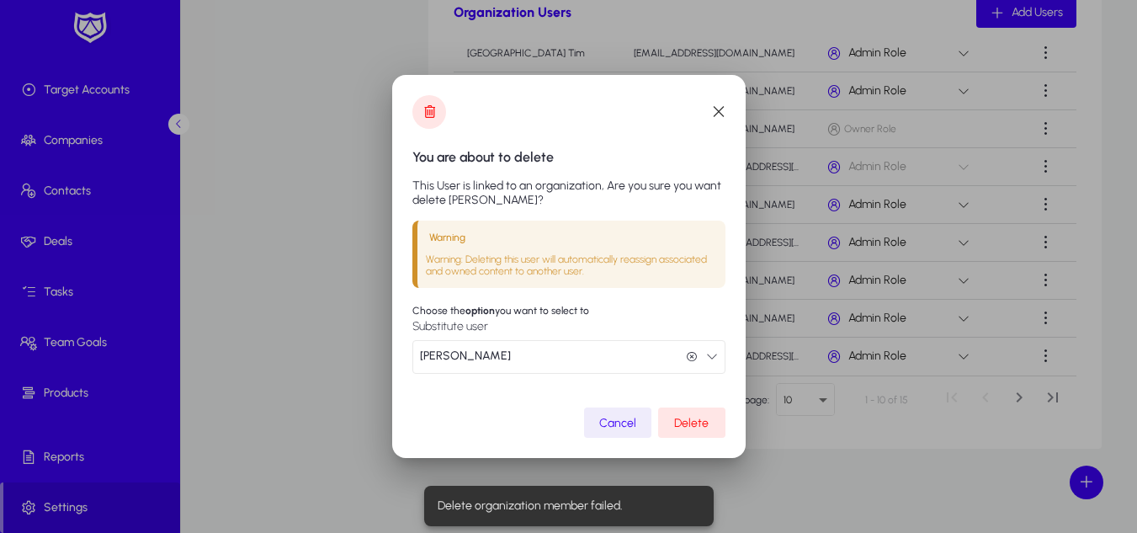
click at [681, 342] on button "Hazem Mourad Hazem Mourad" at bounding box center [568, 357] width 313 height 34
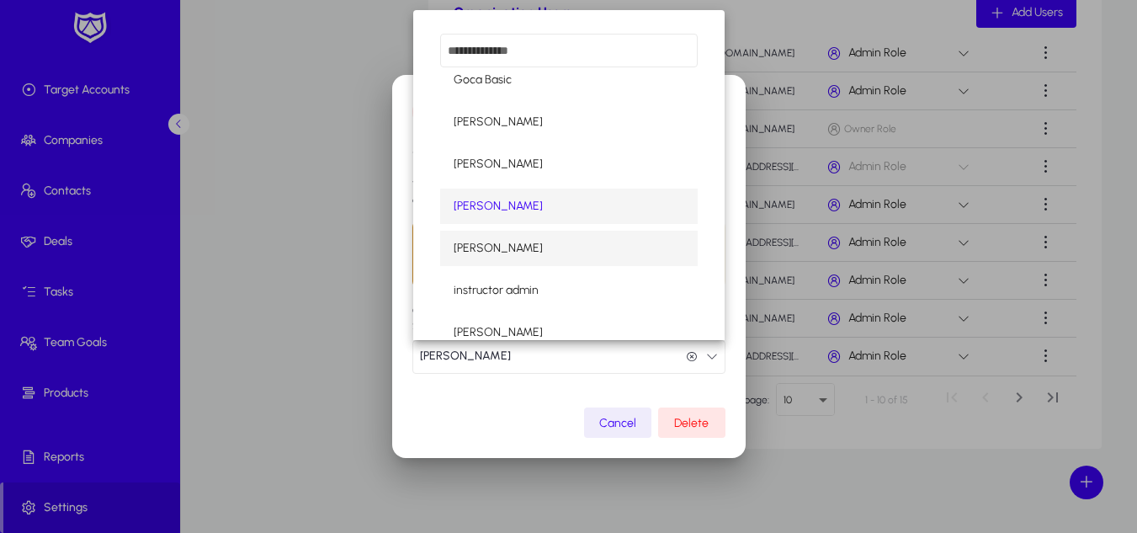
scroll to position [56, 0]
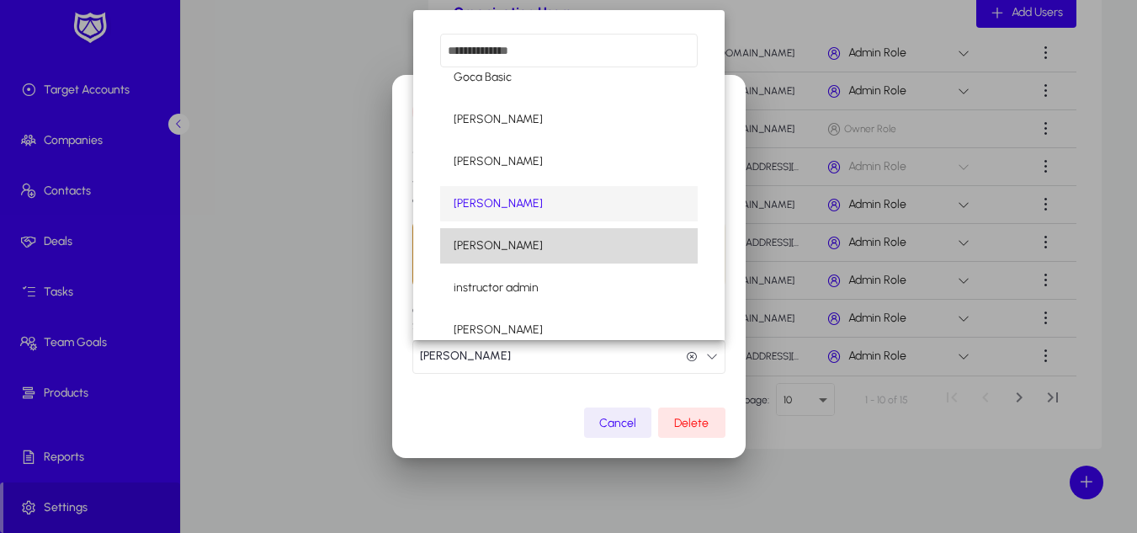
click at [577, 245] on mat-option "Hazem MouradDL" at bounding box center [568, 245] width 257 height 35
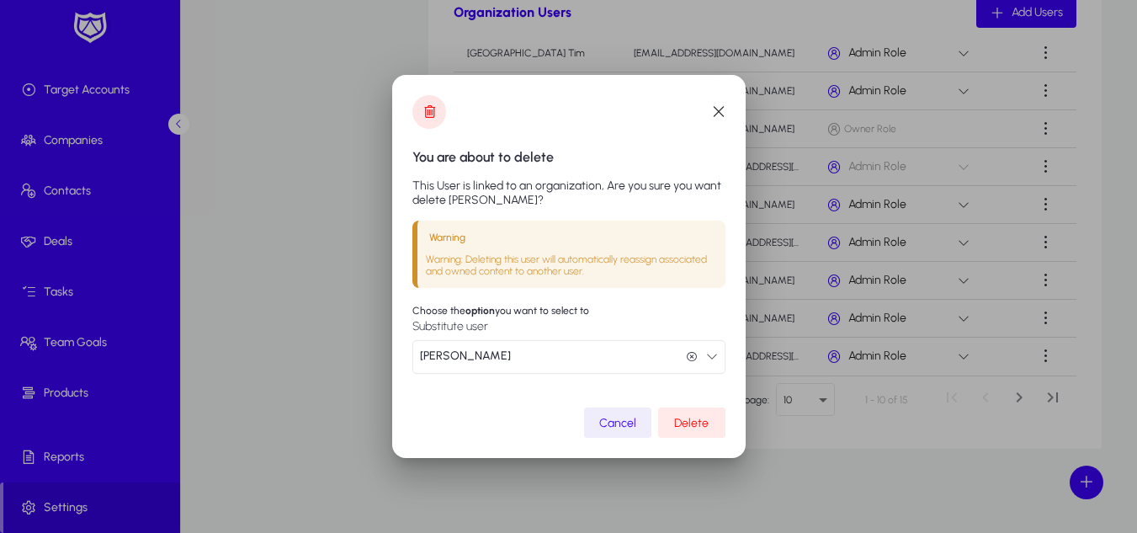
click at [692, 422] on span "Delete" at bounding box center [691, 423] width 34 height 14
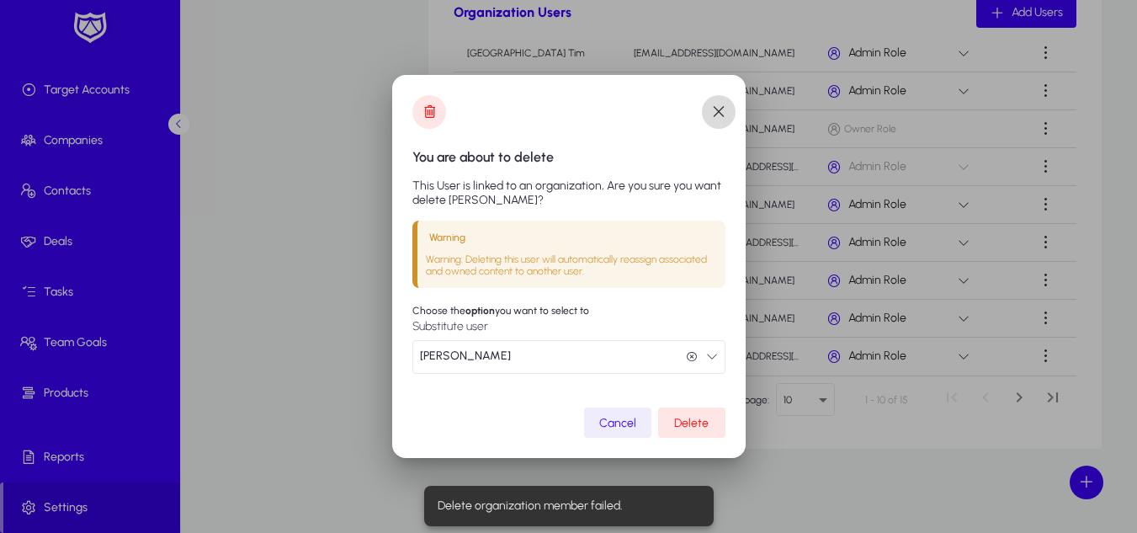
click at [717, 115] on span "button" at bounding box center [719, 112] width 34 height 34
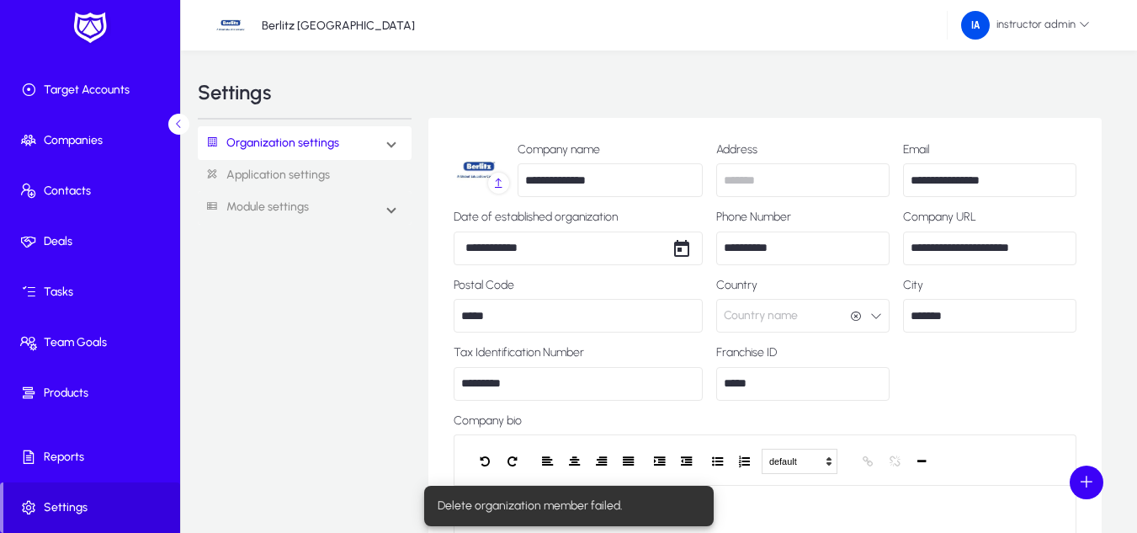
scroll to position [649, 0]
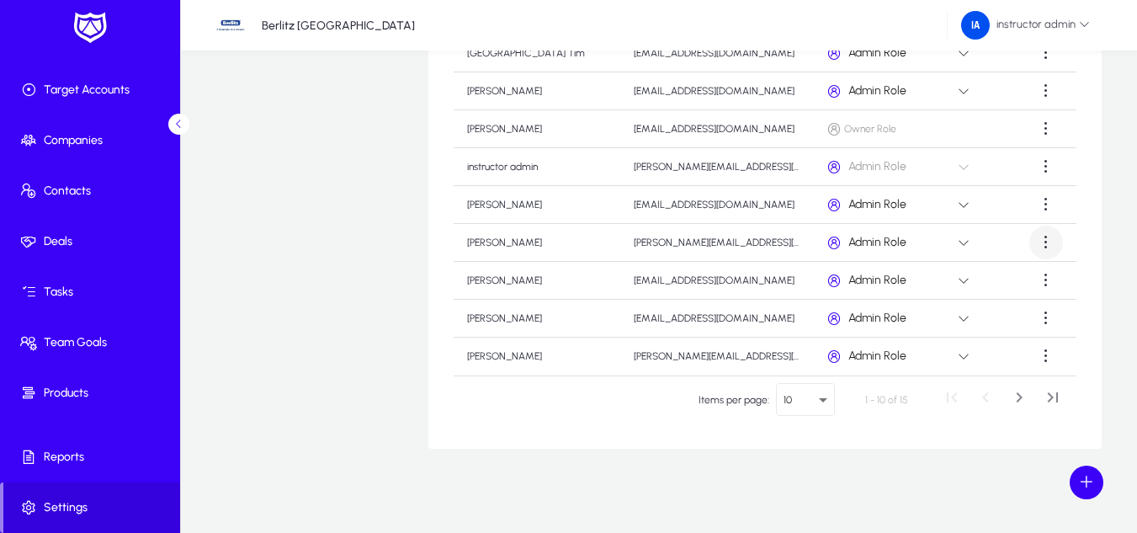
click at [1035, 241] on span at bounding box center [1046, 242] width 34 height 34
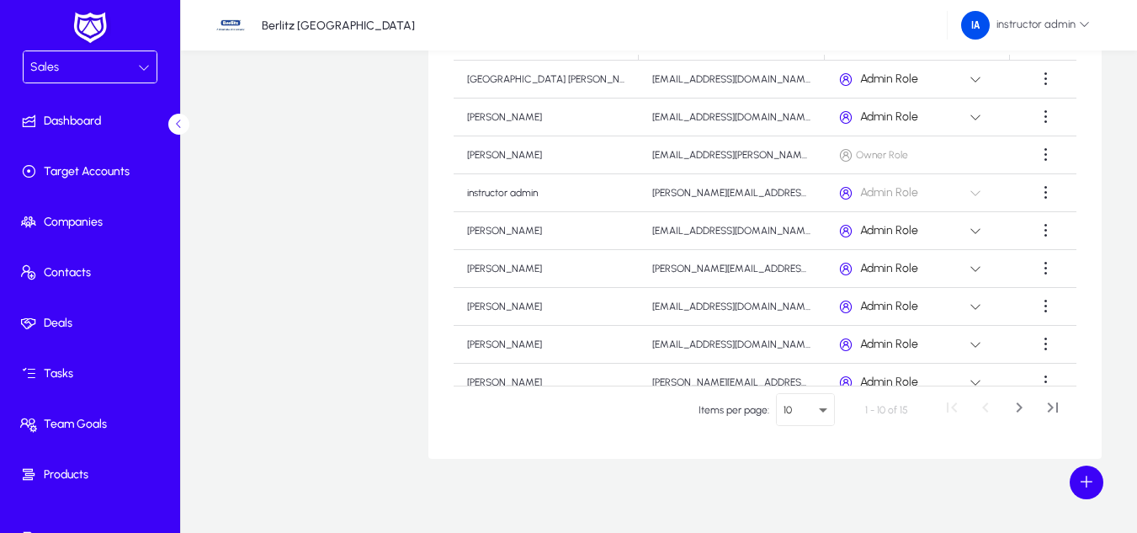
scroll to position [40, 0]
click at [1044, 274] on span at bounding box center [1046, 270] width 34 height 34
click at [1004, 316] on span "Delete" at bounding box center [1006, 311] width 67 height 15
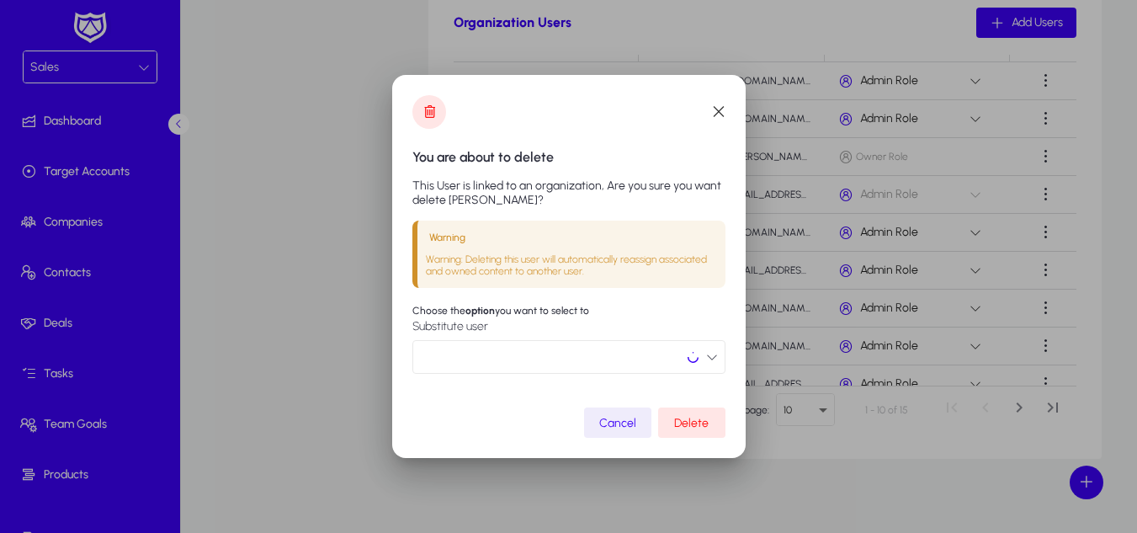
scroll to position [0, 0]
click at [626, 362] on button "button" at bounding box center [568, 357] width 313 height 34
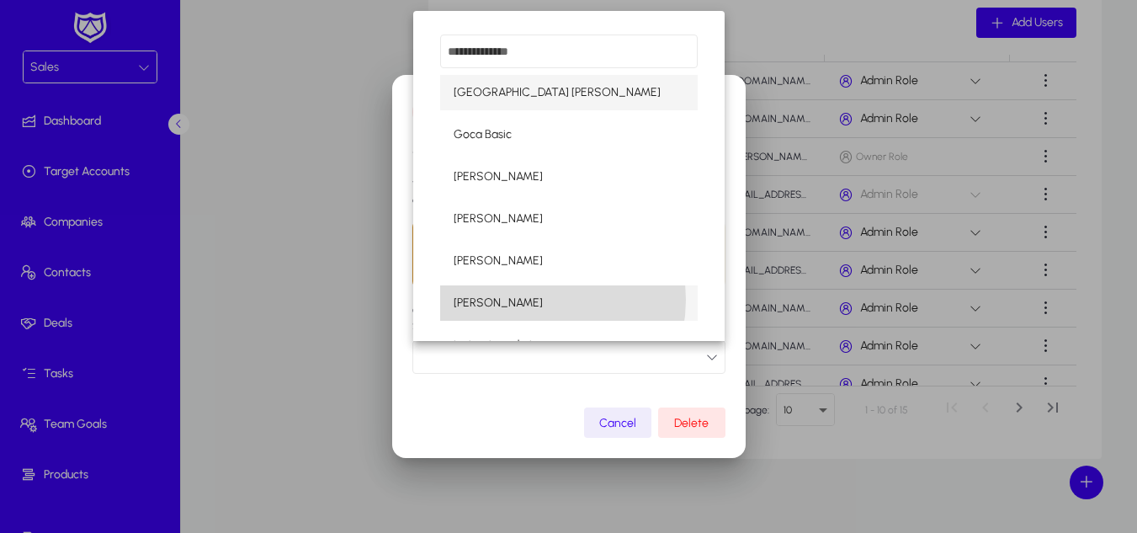
click at [529, 299] on span "Hazem MouradDL" at bounding box center [497, 303] width 89 height 20
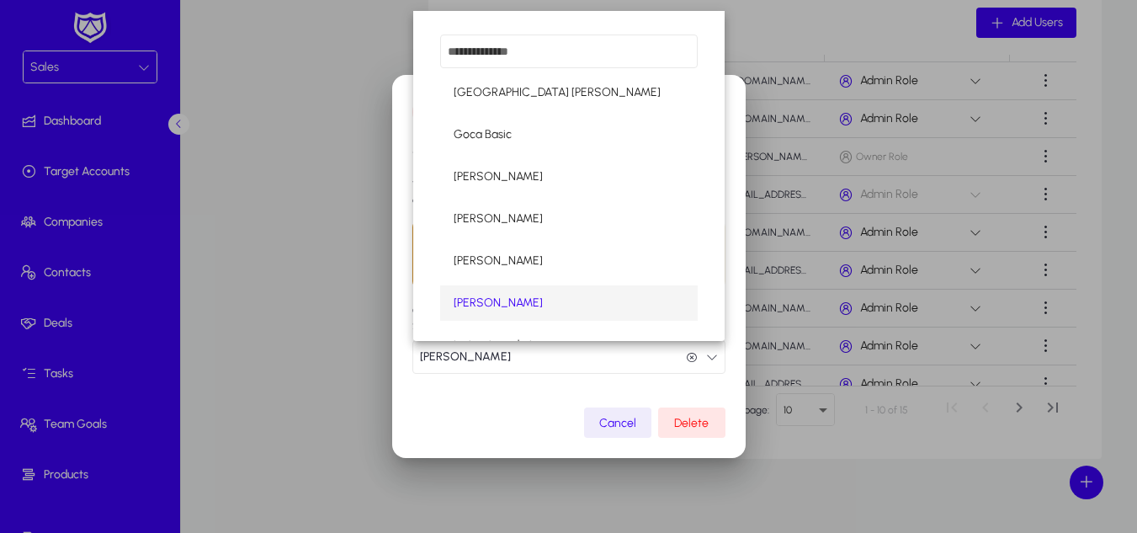
scroll to position [1, 0]
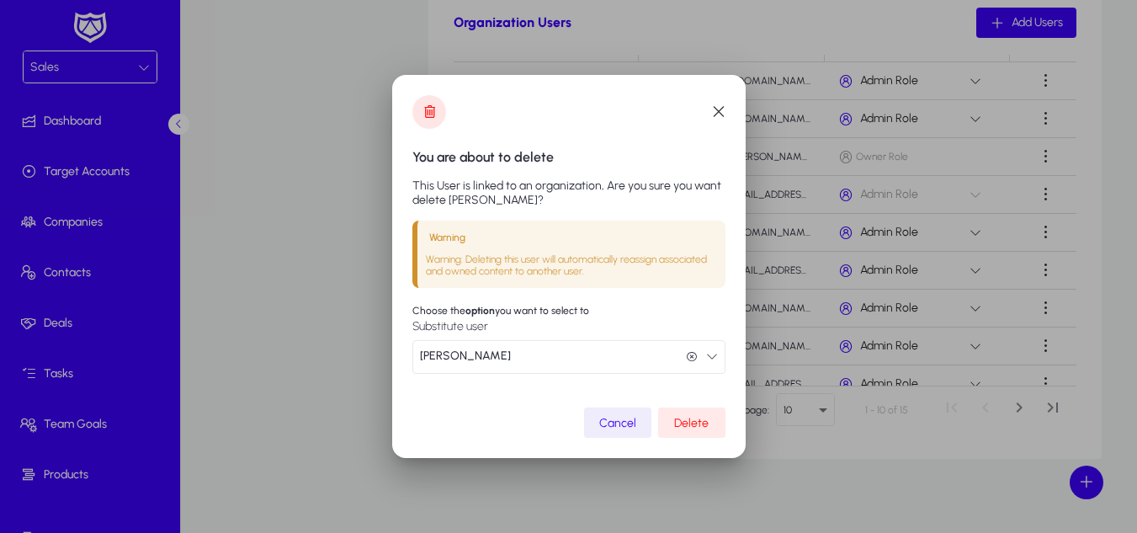
click at [688, 420] on span "Delete" at bounding box center [691, 423] width 34 height 14
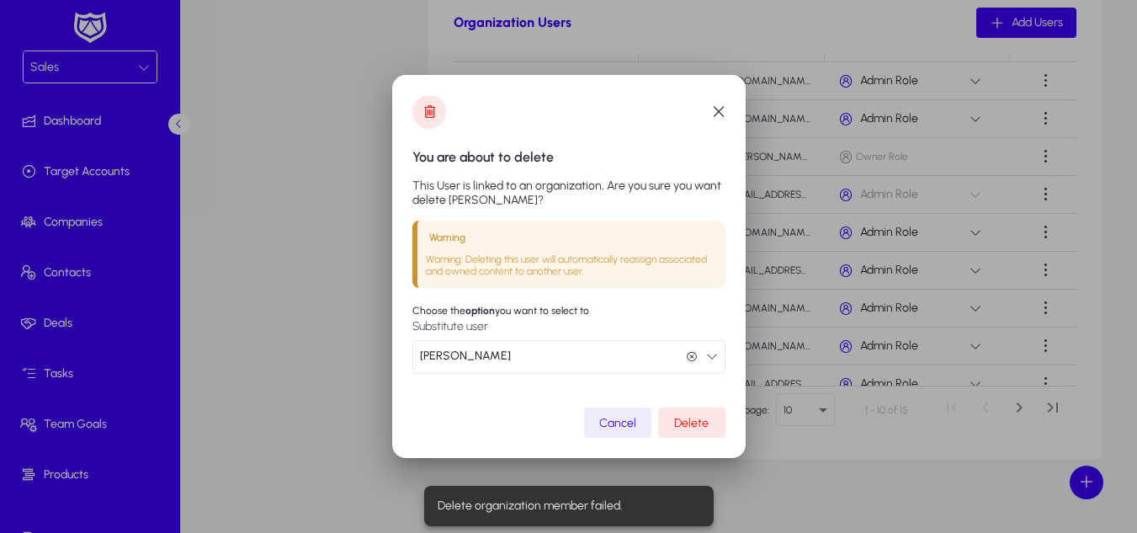
click at [557, 355] on button "Hazem MouradDL Hazem MouradDL" at bounding box center [568, 357] width 313 height 34
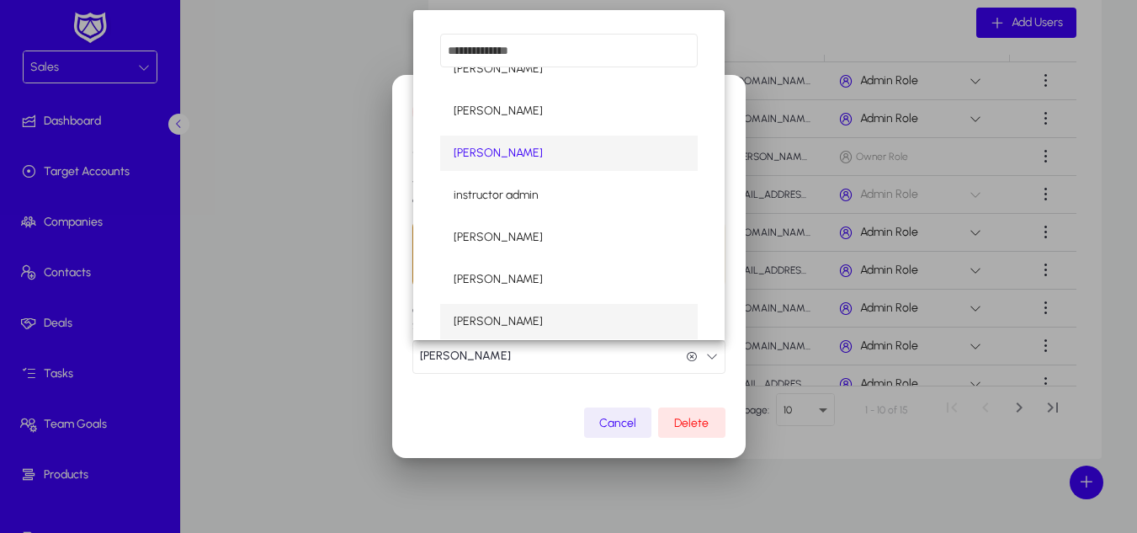
scroll to position [0, 0]
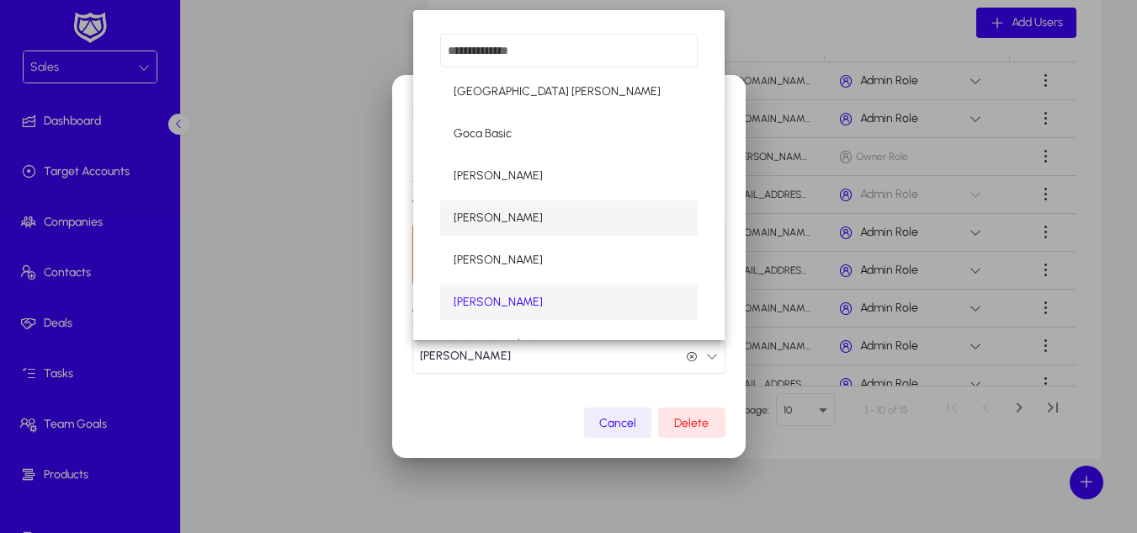
click at [527, 217] on span "Hazem Mourad" at bounding box center [497, 218] width 89 height 20
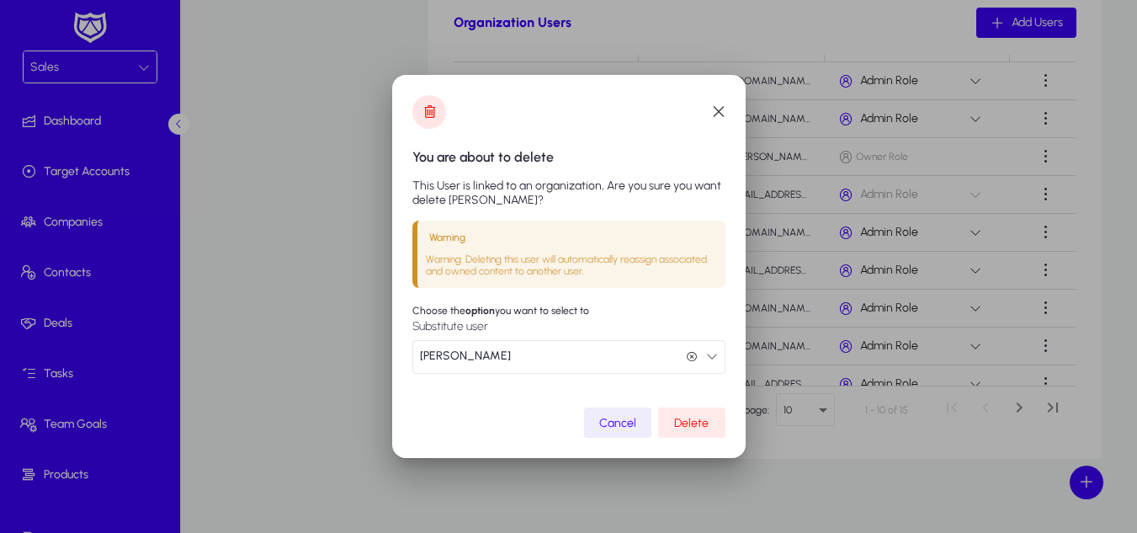
click at [687, 416] on span "Delete" at bounding box center [691, 423] width 34 height 14
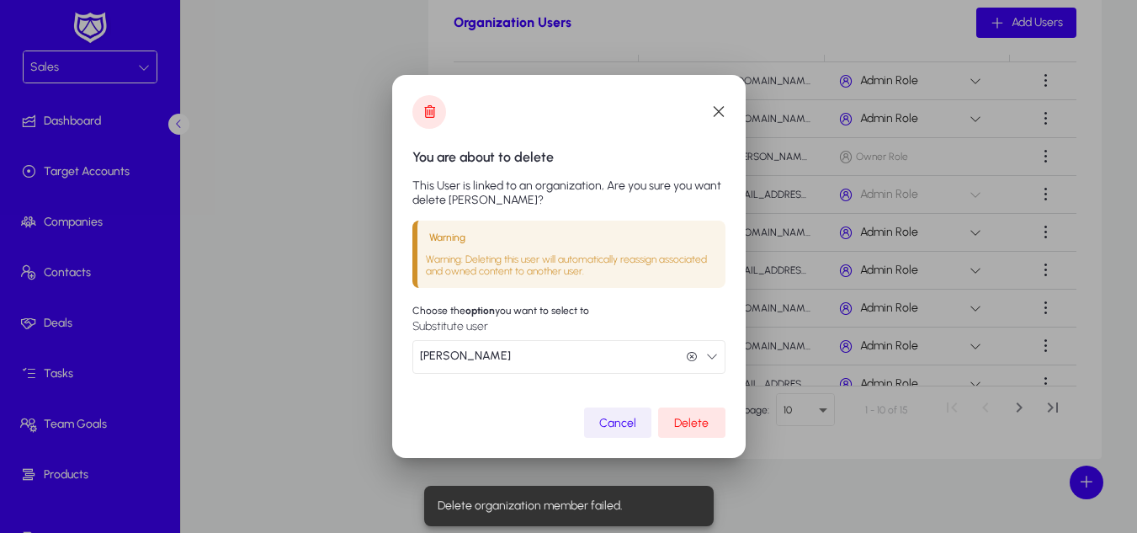
click at [604, 413] on span "button" at bounding box center [617, 422] width 67 height 40
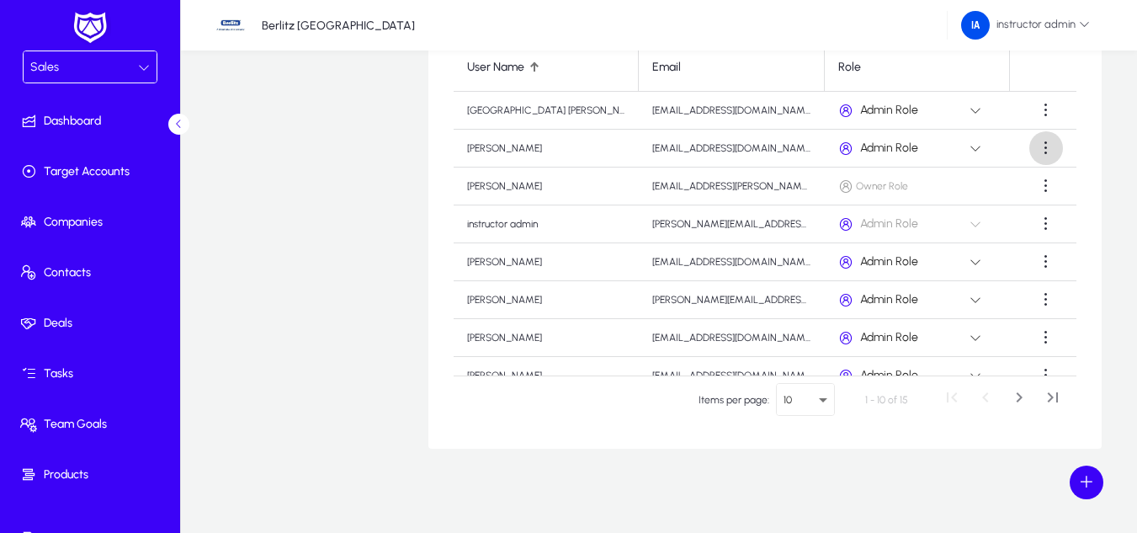
click at [1041, 146] on span at bounding box center [1046, 148] width 34 height 34
click at [992, 187] on span "Delete" at bounding box center [1006, 189] width 67 height 15
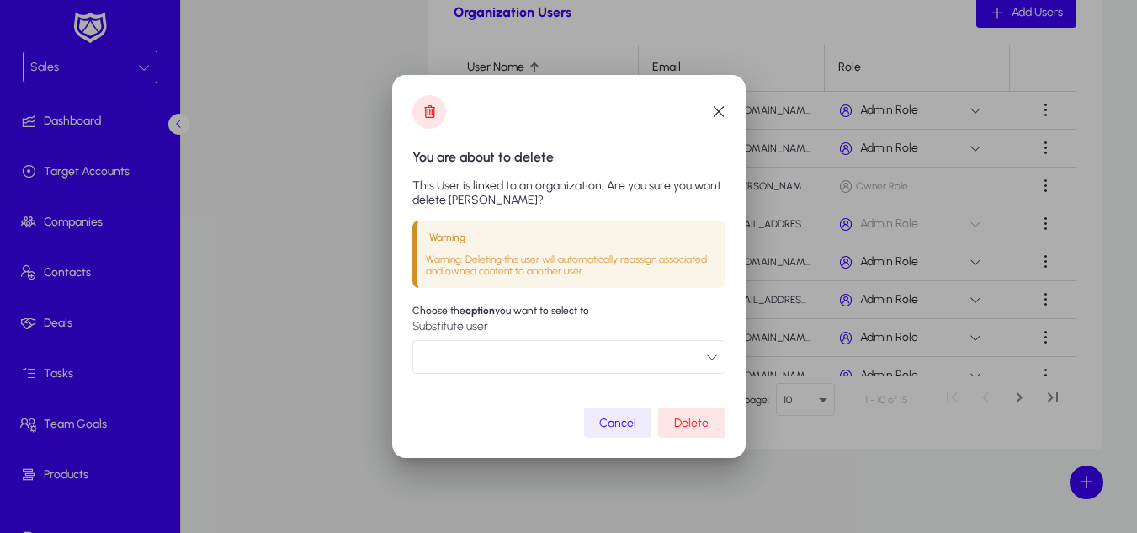
click at [596, 344] on button "button" at bounding box center [568, 357] width 313 height 34
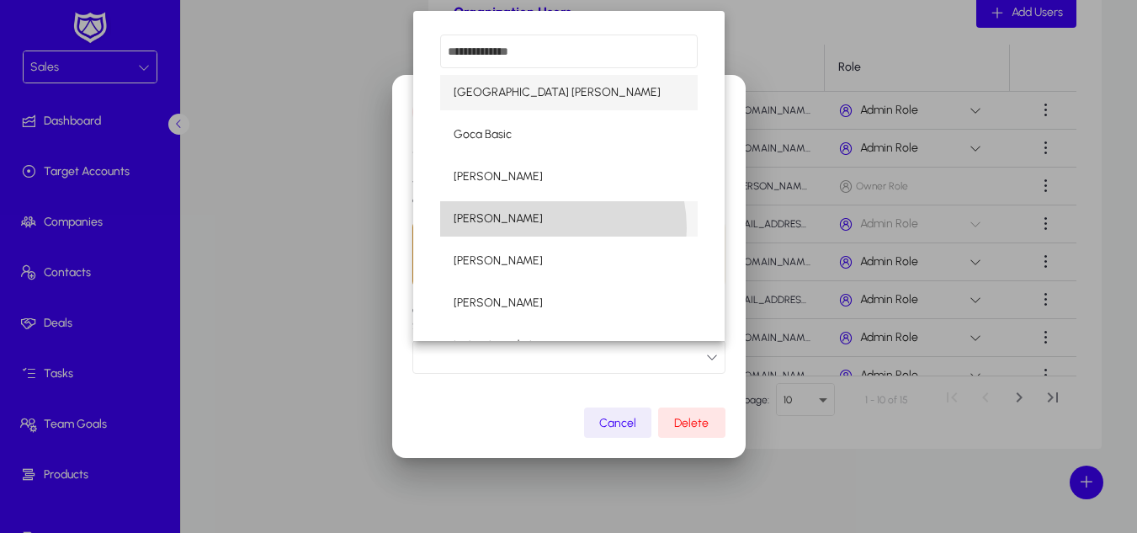
click at [537, 228] on mat-option "Hazem Mourad" at bounding box center [568, 218] width 257 height 35
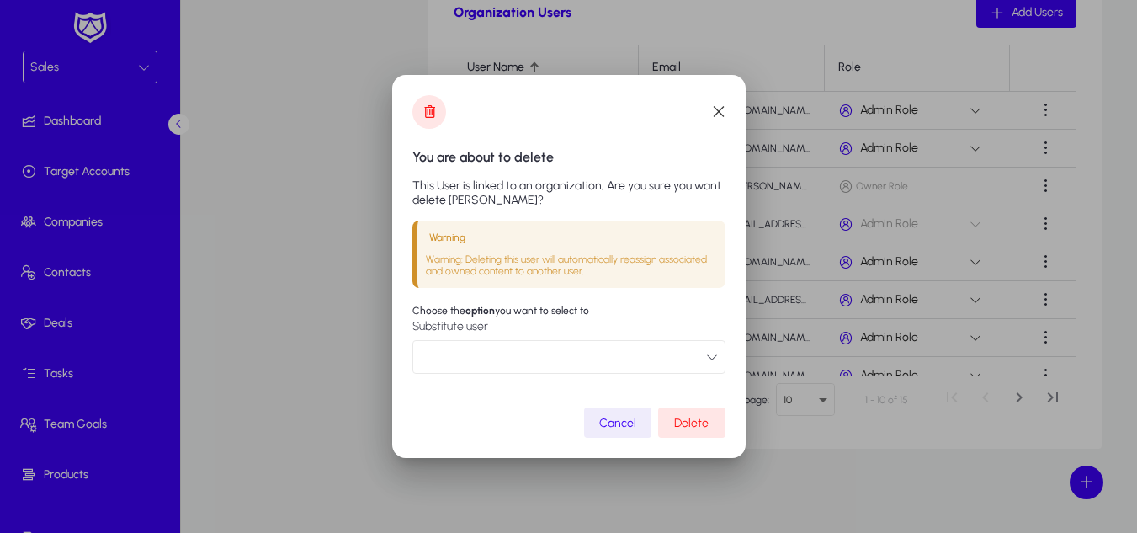
scroll to position [1, 0]
click at [685, 432] on span "submit" at bounding box center [691, 422] width 67 height 40
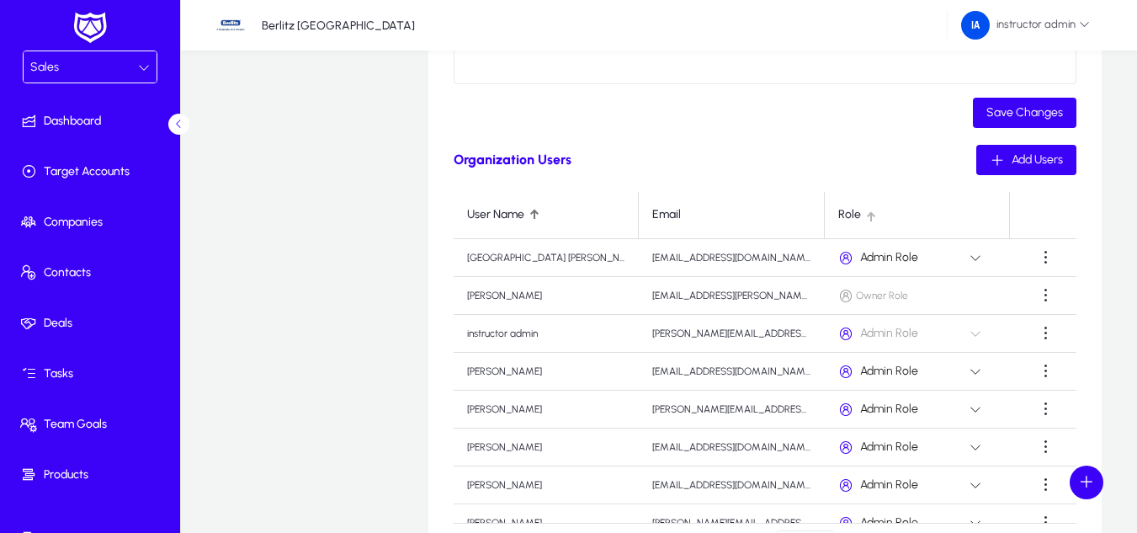
scroll to position [497, 0]
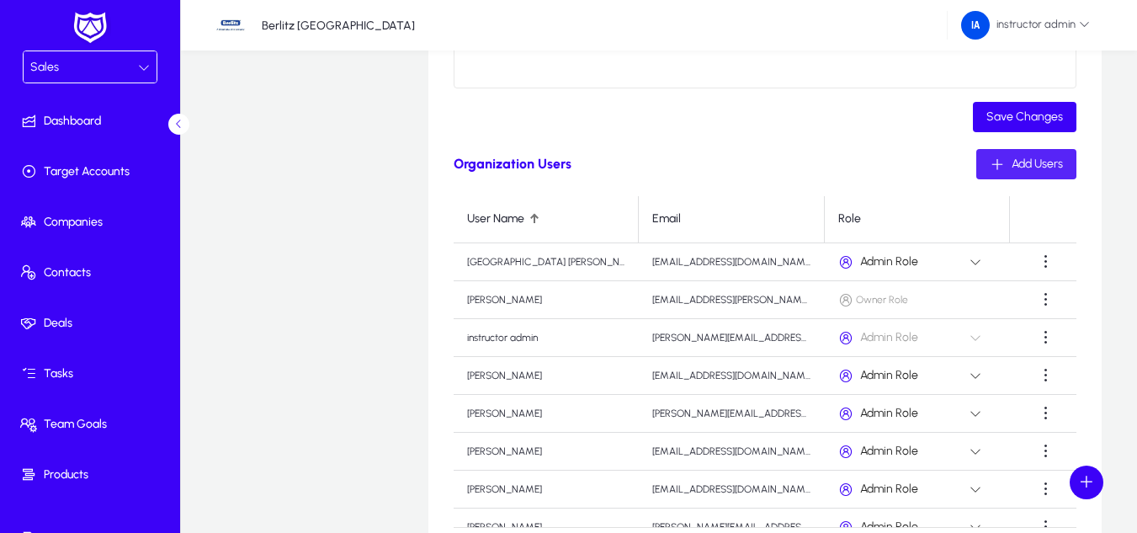
click at [1050, 170] on span "Add Users" at bounding box center [1036, 163] width 51 height 14
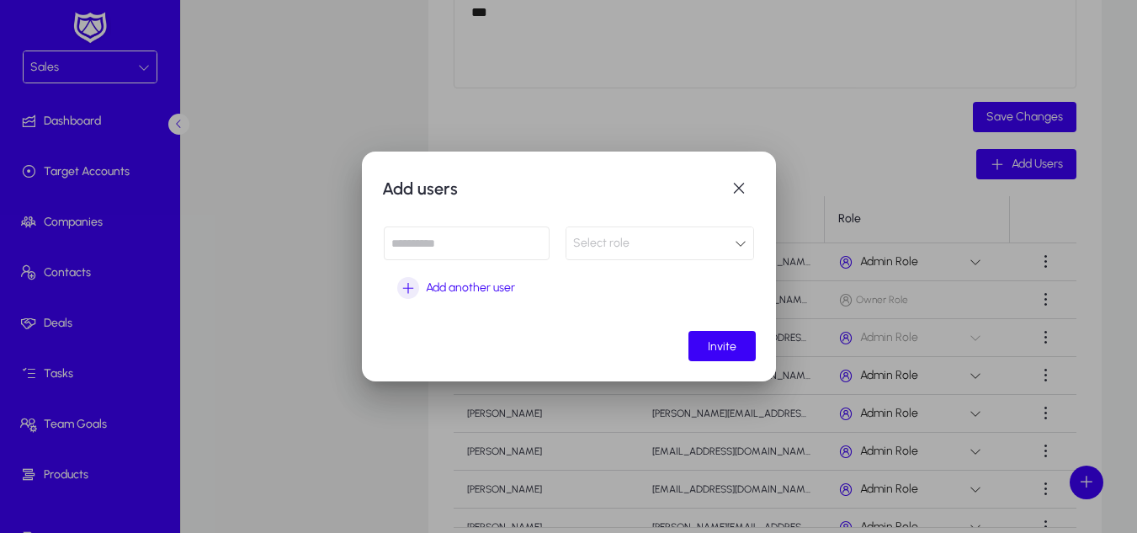
click at [443, 244] on input at bounding box center [467, 243] width 166 height 34
click at [473, 242] on input at bounding box center [467, 243] width 166 height 34
paste input "**********"
type input "**********"
click at [609, 250] on div "Select role" at bounding box center [654, 243] width 162 height 22
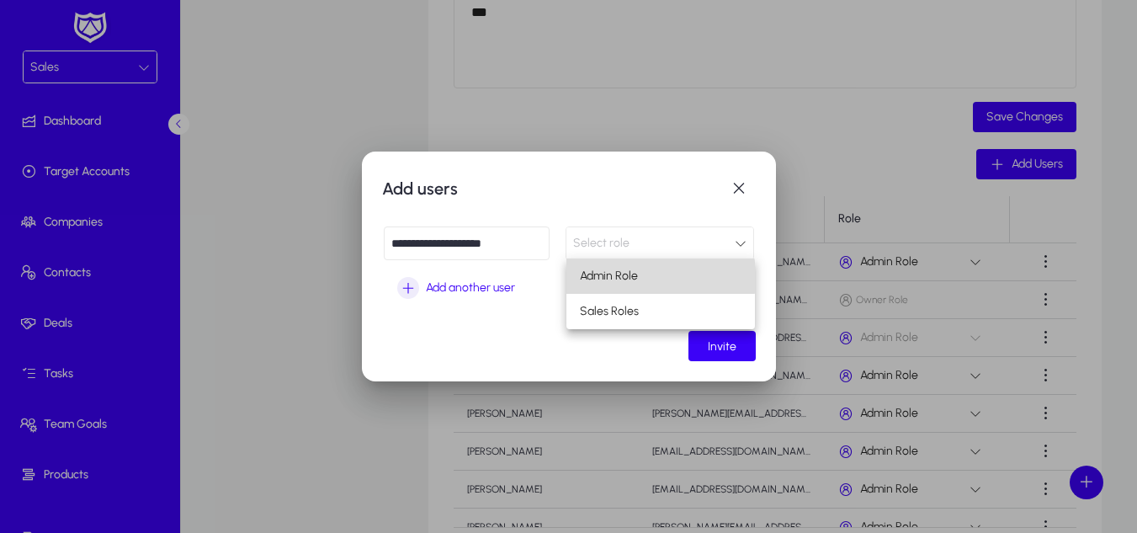
click at [609, 277] on span "Admin Role" at bounding box center [609, 276] width 58 height 20
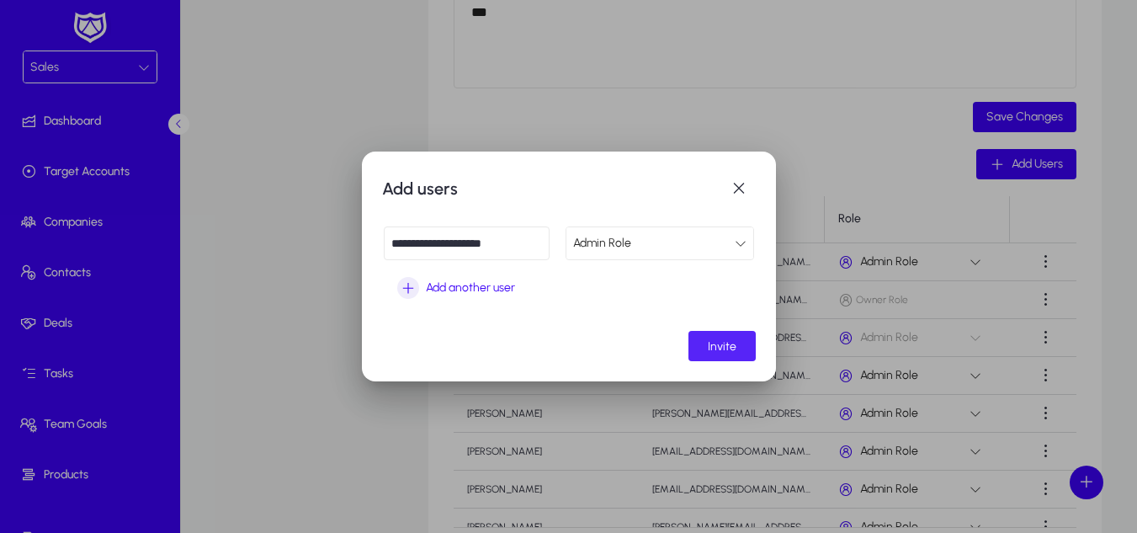
click at [717, 347] on span "Invite" at bounding box center [722, 346] width 29 height 14
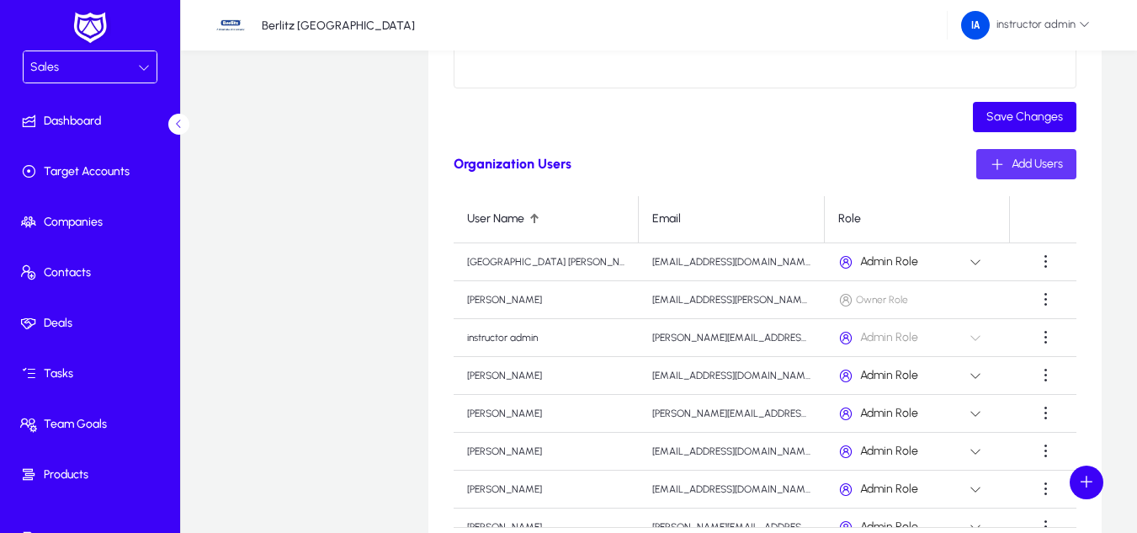
click at [1011, 167] on span "Add Users" at bounding box center [1036, 163] width 51 height 14
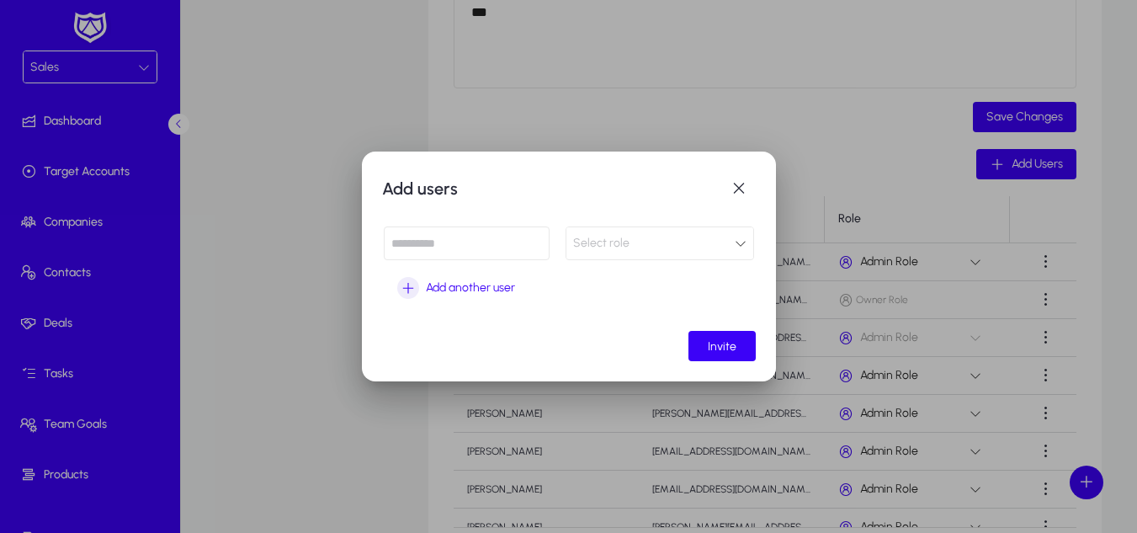
click at [530, 249] on input at bounding box center [467, 243] width 166 height 34
paste input "**********"
type input "**********"
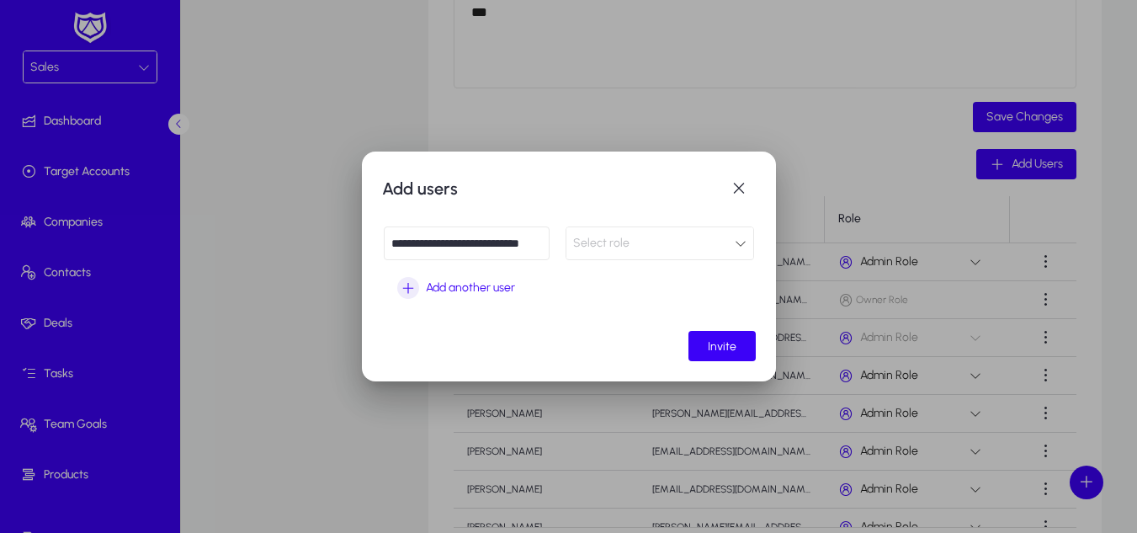
click at [646, 254] on div "Select role" at bounding box center [659, 242] width 187 height 31
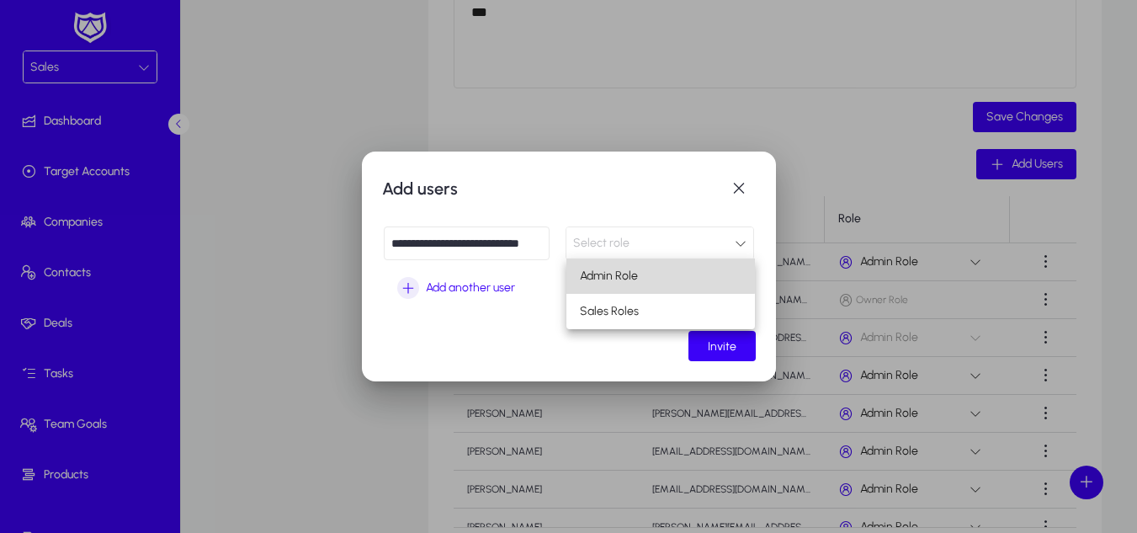
click at [648, 273] on mat-option "Admin Role" at bounding box center [660, 275] width 188 height 35
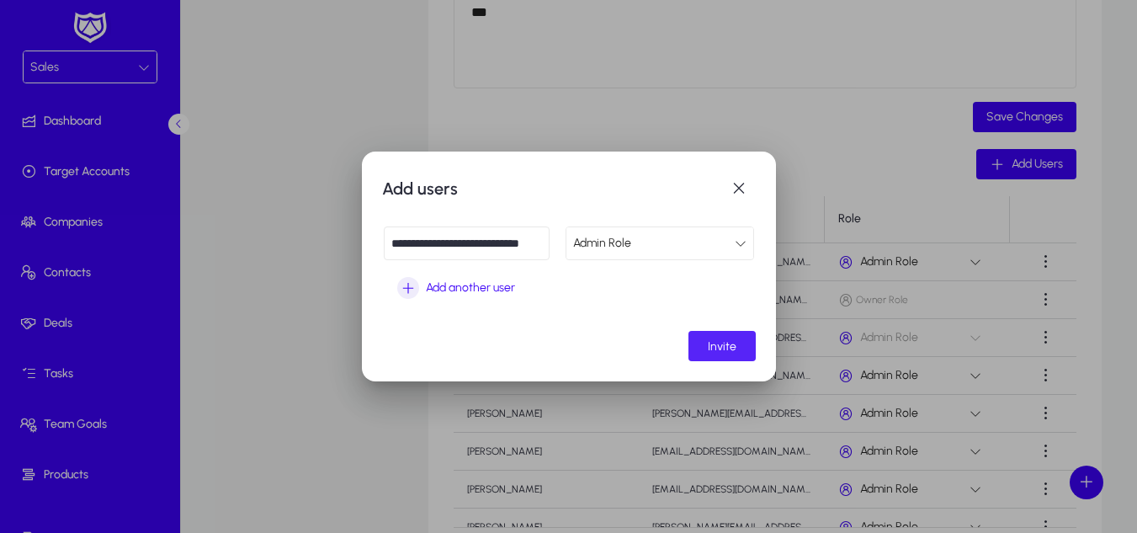
click at [745, 349] on span "submit" at bounding box center [721, 346] width 67 height 40
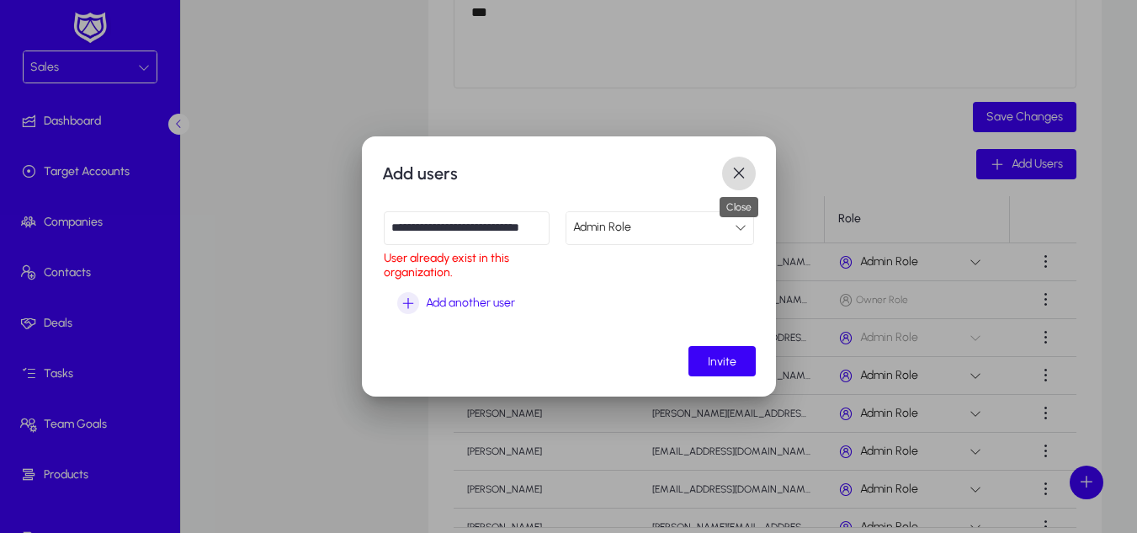
click at [746, 170] on span "button" at bounding box center [739, 173] width 34 height 34
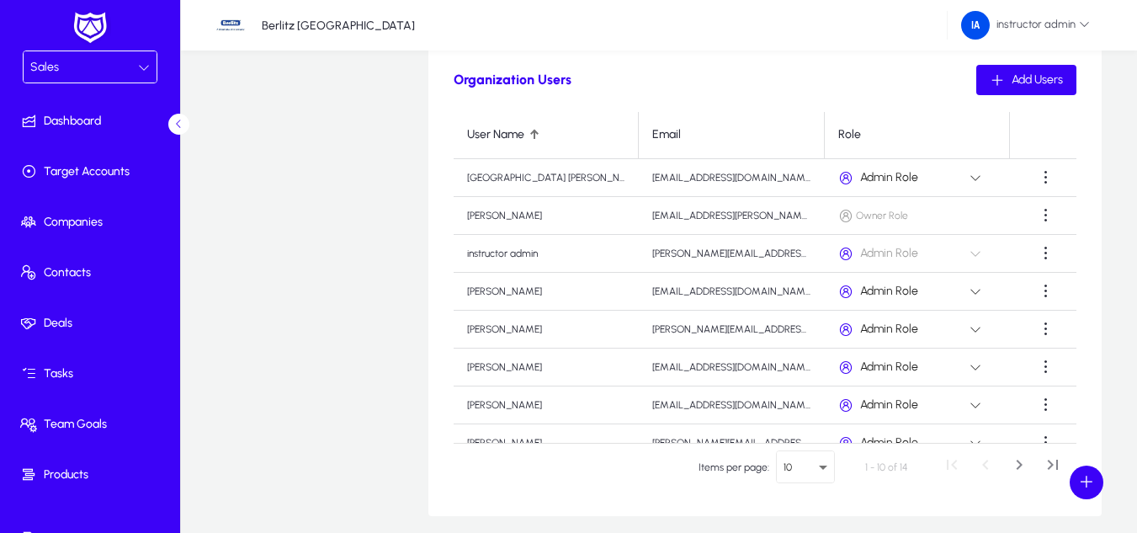
scroll to position [57, 0]
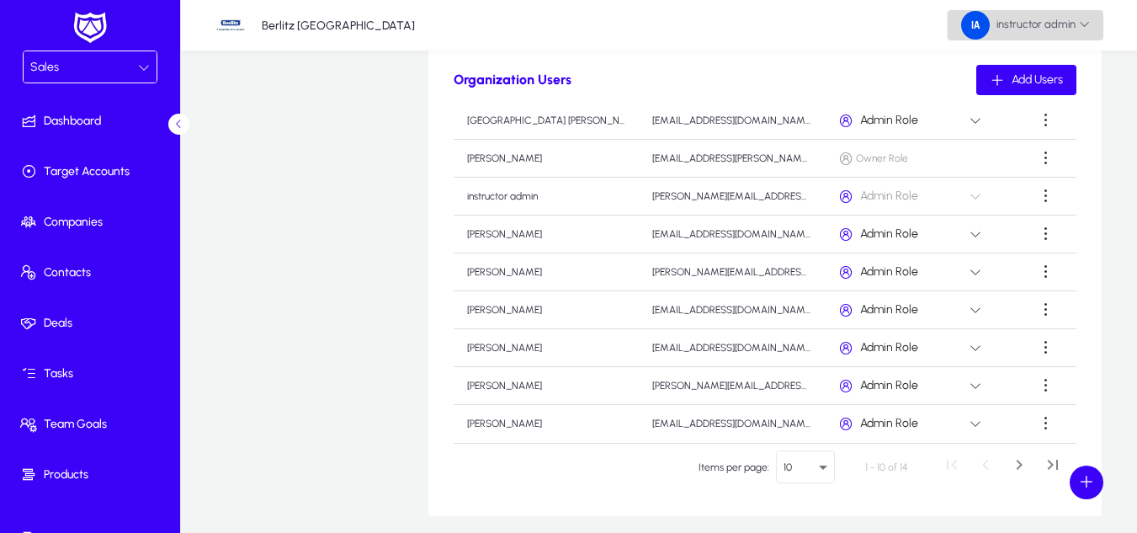
click at [1093, 35] on span at bounding box center [1025, 25] width 156 height 40
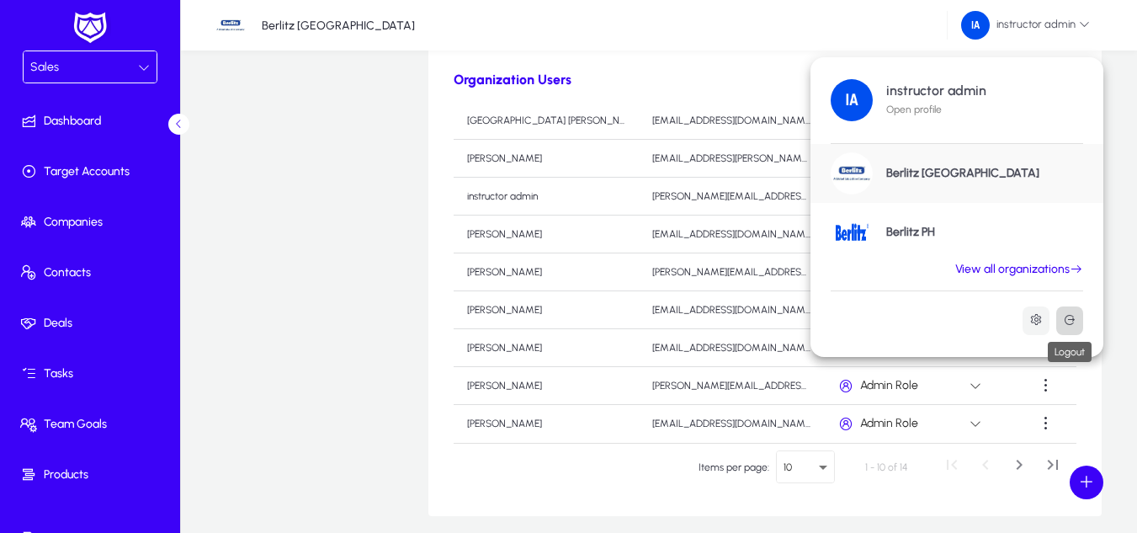
click at [1066, 320] on icon at bounding box center [1069, 319] width 13 height 13
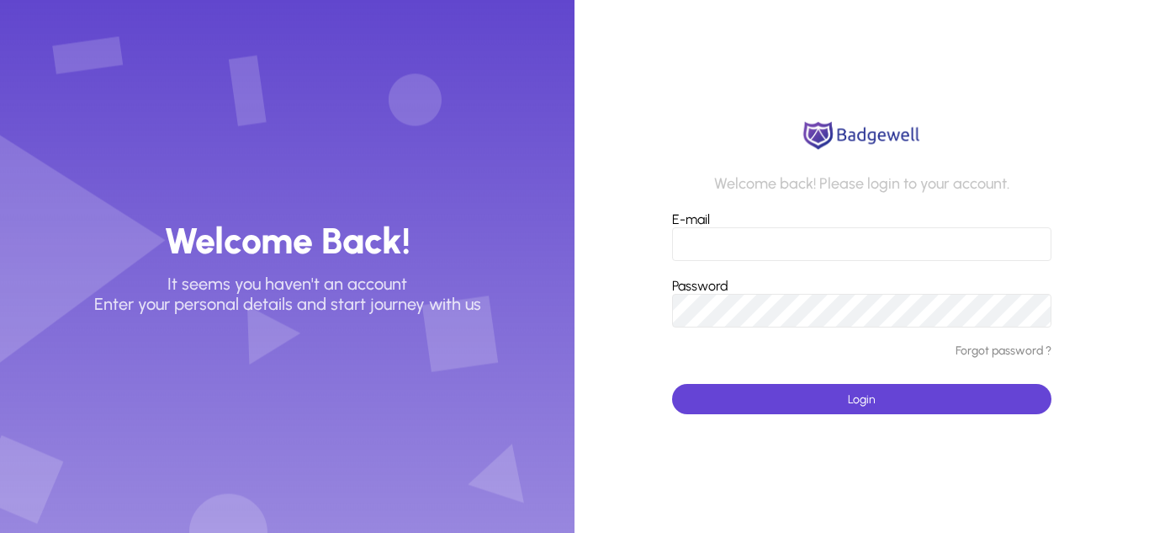
click at [983, 350] on link "Forgot password ?" at bounding box center [1004, 351] width 96 height 14
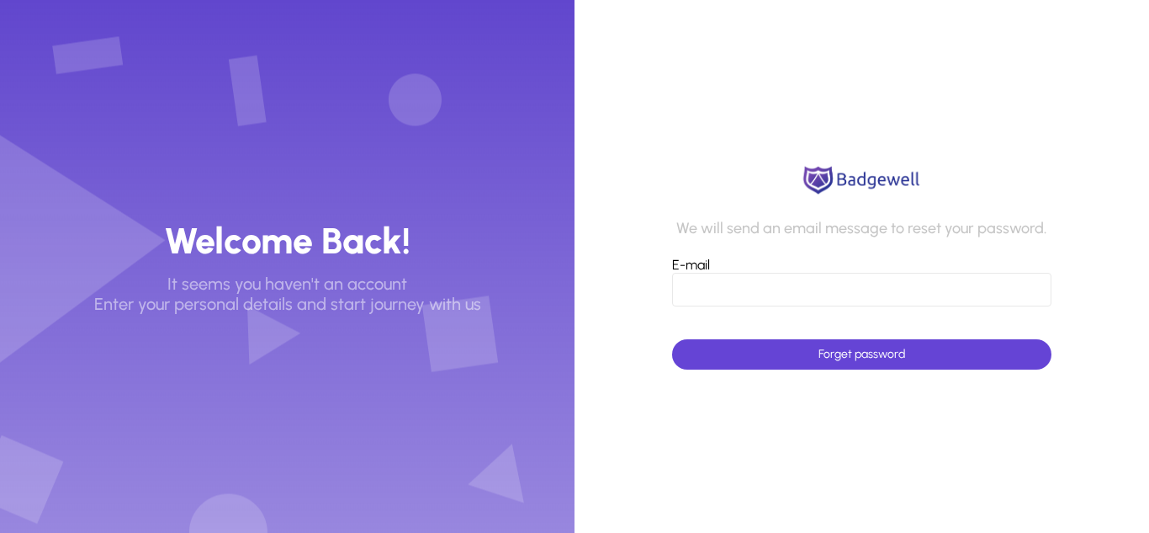
drag, startPoint x: 1148, startPoint y: 423, endPoint x: 936, endPoint y: 409, distance: 212.5
click at [937, 410] on forget-password-form "We will send an email message to reset your password. E-mail Forget password" at bounding box center [862, 266] width 575 height 533
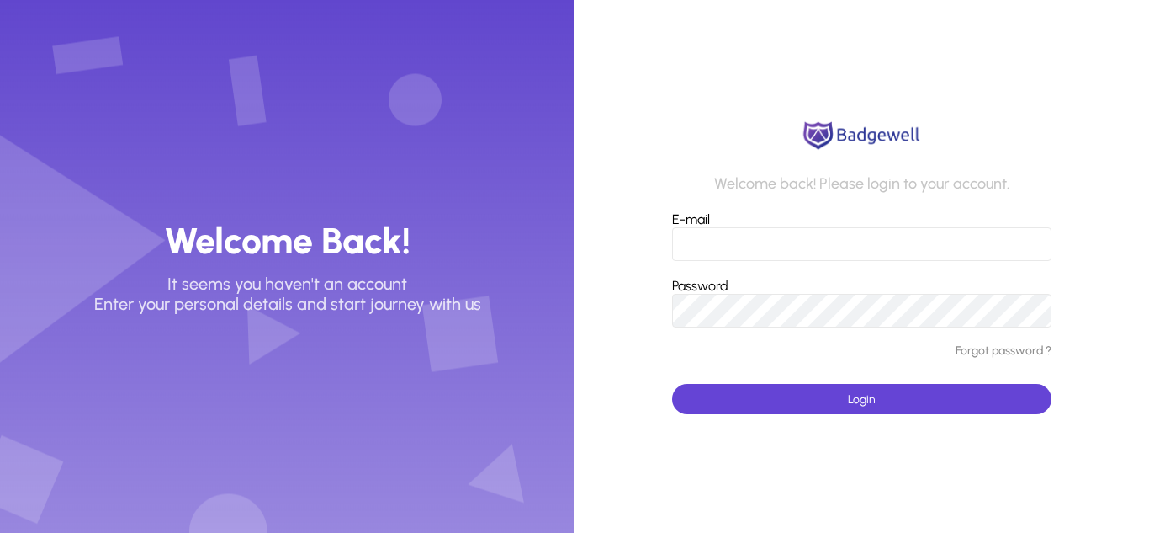
click at [804, 248] on input "E-mail" at bounding box center [861, 244] width 379 height 34
paste input "**********"
type input "**********"
click at [672, 384] on button "Login" at bounding box center [861, 399] width 379 height 30
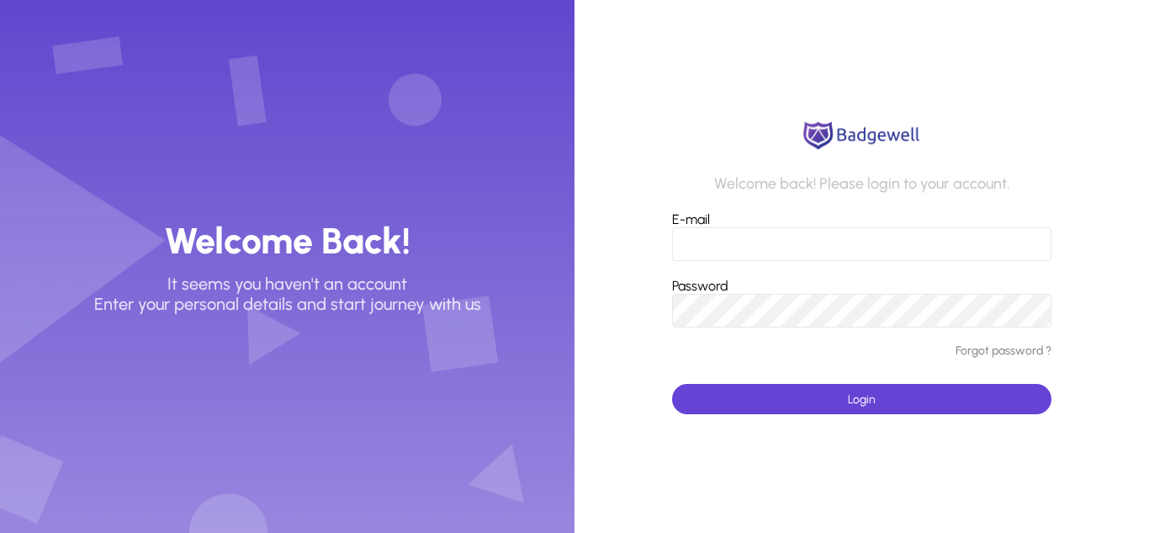
click at [748, 250] on input "E-mail" at bounding box center [861, 244] width 379 height 34
paste input "**********"
type input "**********"
click at [672, 384] on button "Login" at bounding box center [861, 399] width 379 height 30
click at [831, 237] on input "**********" at bounding box center [861, 244] width 379 height 34
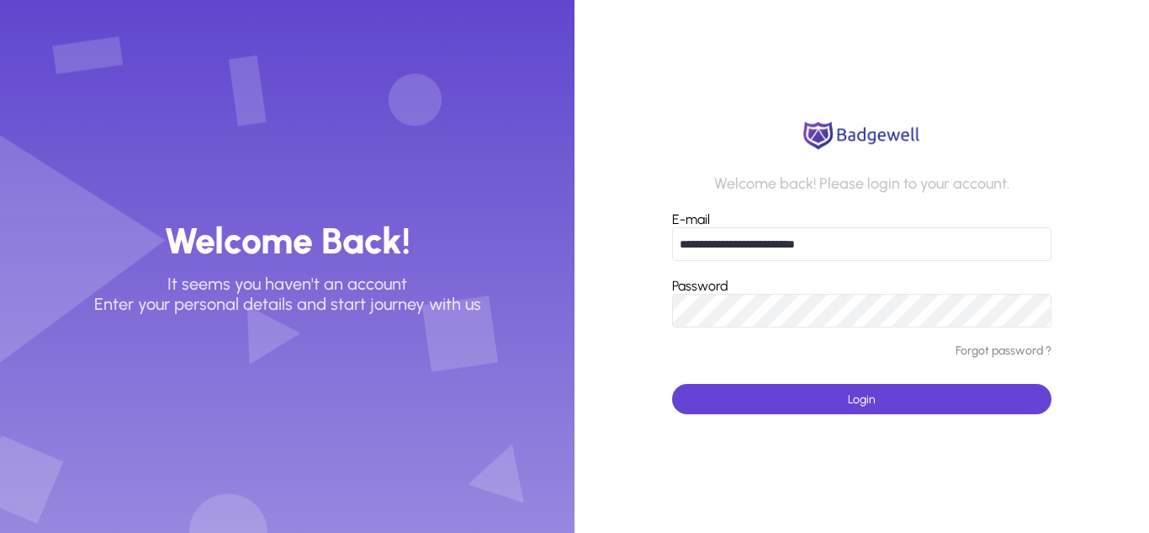
click at [831, 237] on input "**********" at bounding box center [861, 244] width 379 height 34
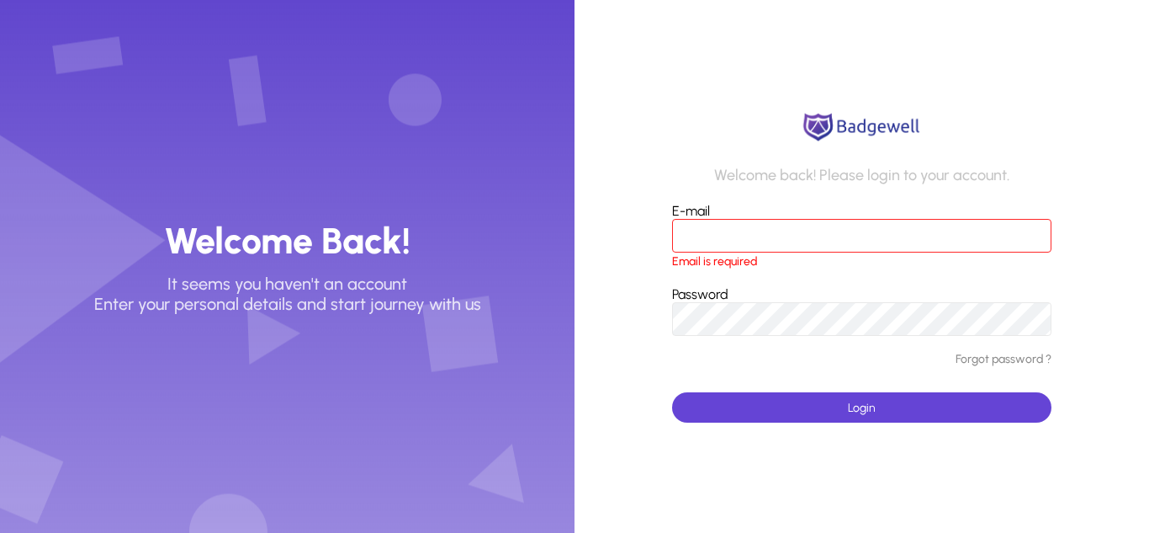
paste input "**********"
type input "**********"
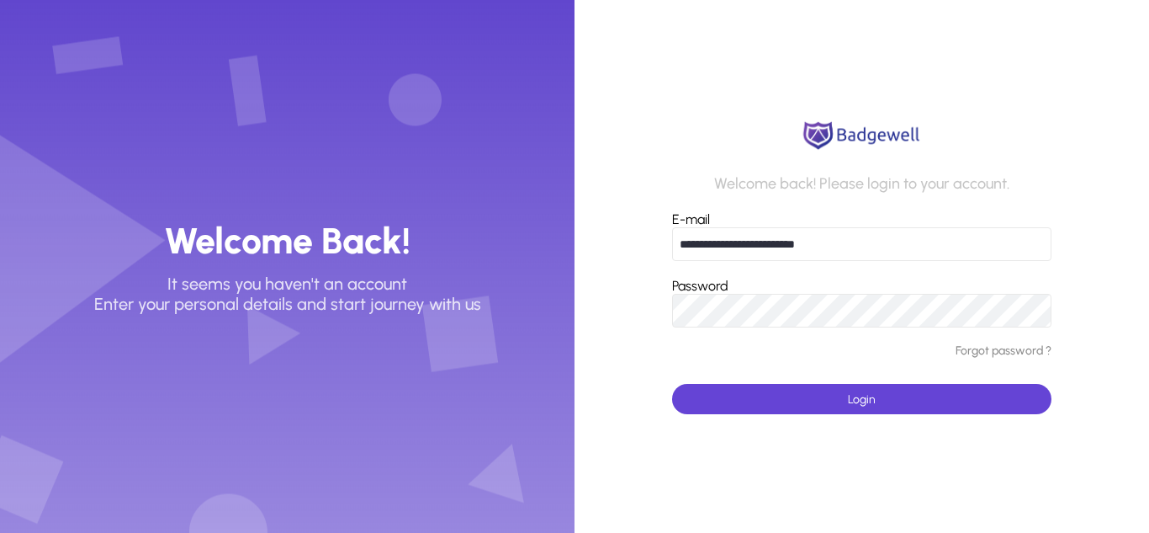
click at [672, 384] on button "Login" at bounding box center [861, 399] width 379 height 30
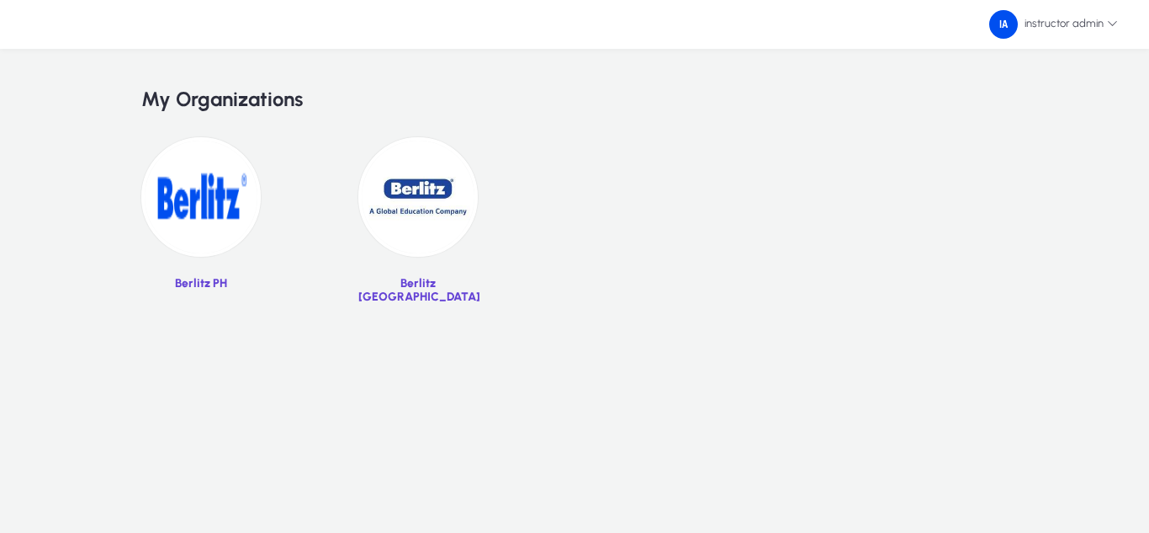
click at [437, 219] on img at bounding box center [417, 196] width 119 height 119
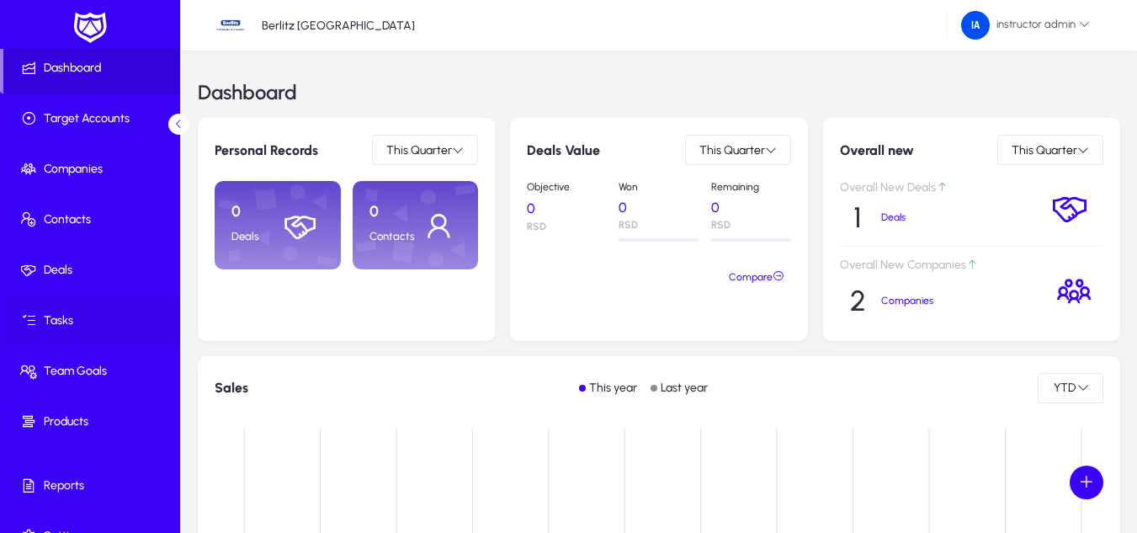
scroll to position [82, 0]
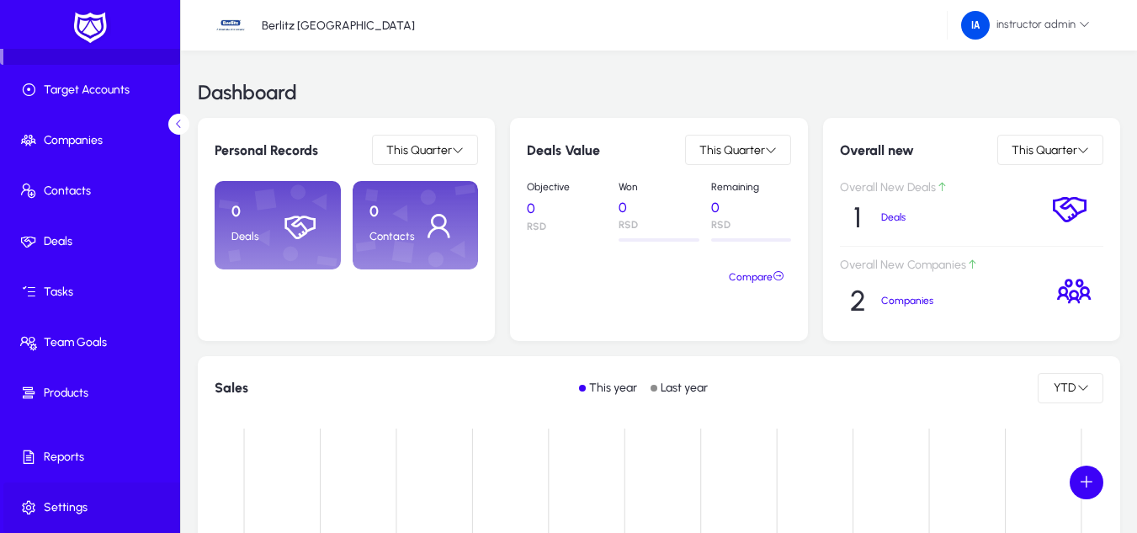
click at [93, 499] on span "Settings" at bounding box center [93, 507] width 180 height 17
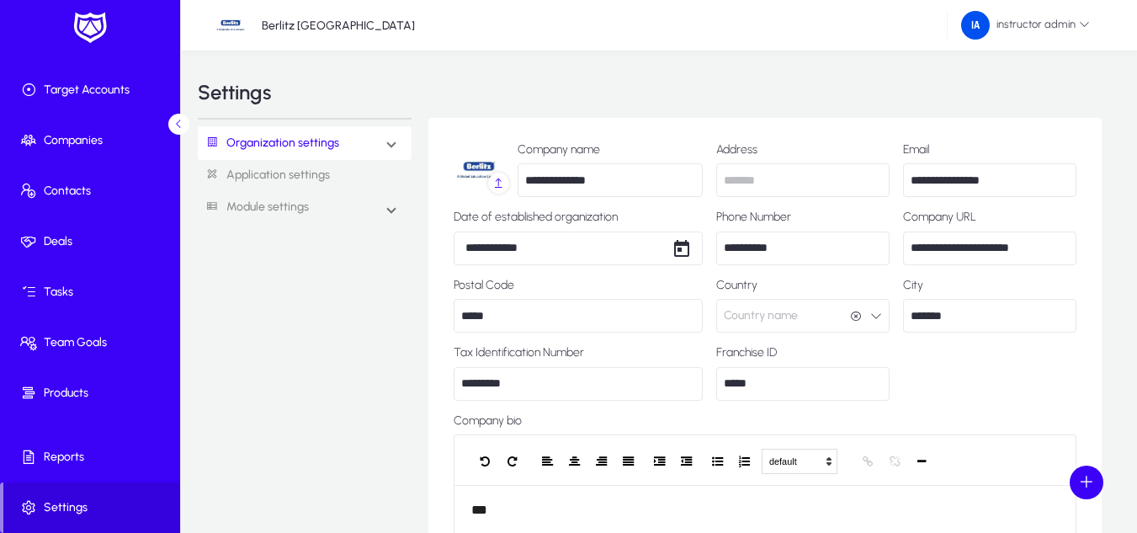
click at [283, 171] on link "Application settings" at bounding box center [305, 175] width 214 height 31
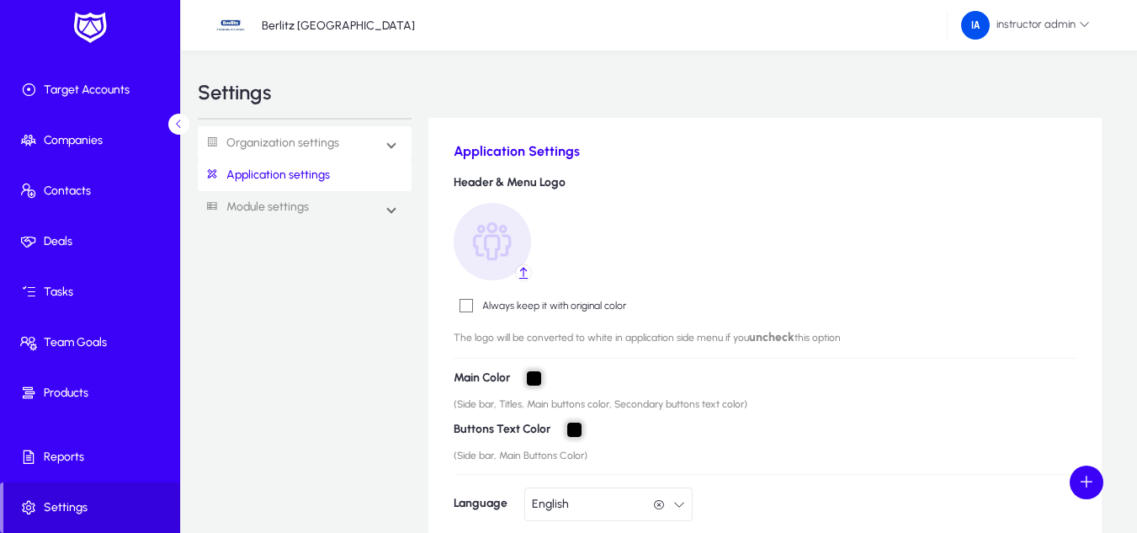
click at [295, 140] on link "Organization settings" at bounding box center [268, 143] width 141 height 31
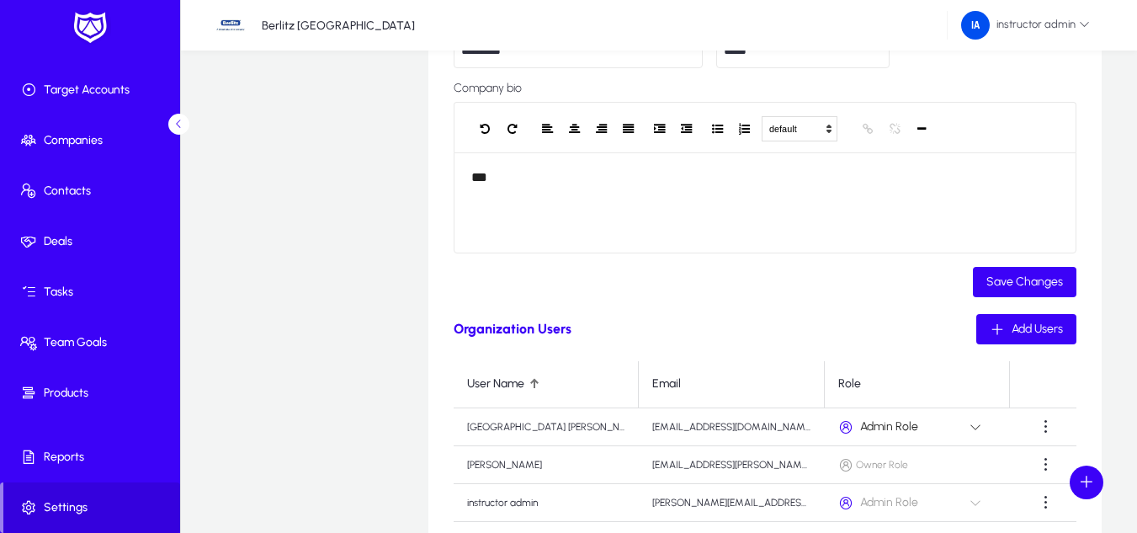
scroll to position [312, 0]
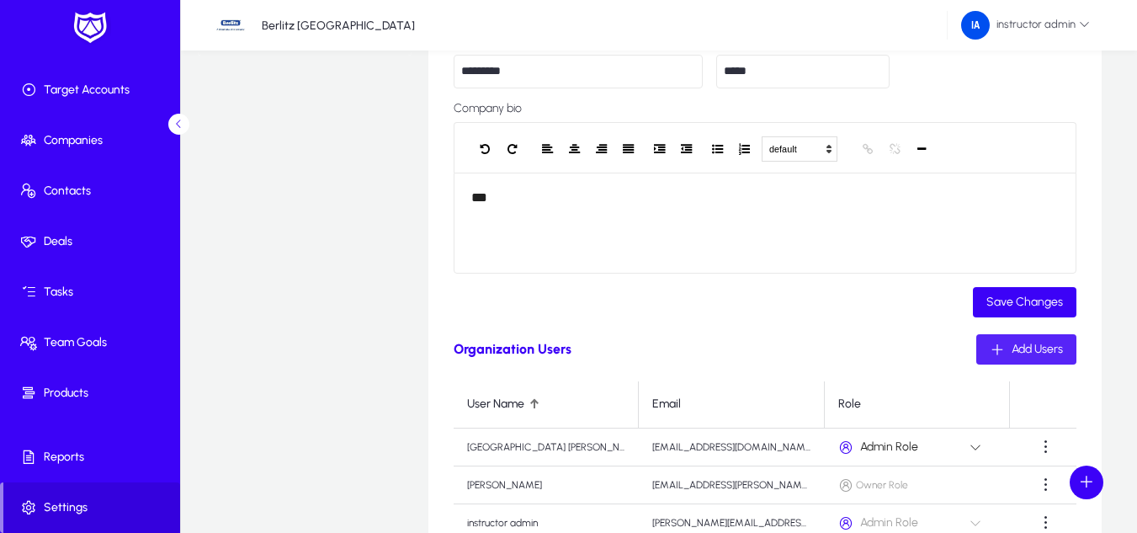
click at [1072, 352] on span "button" at bounding box center [1026, 349] width 100 height 40
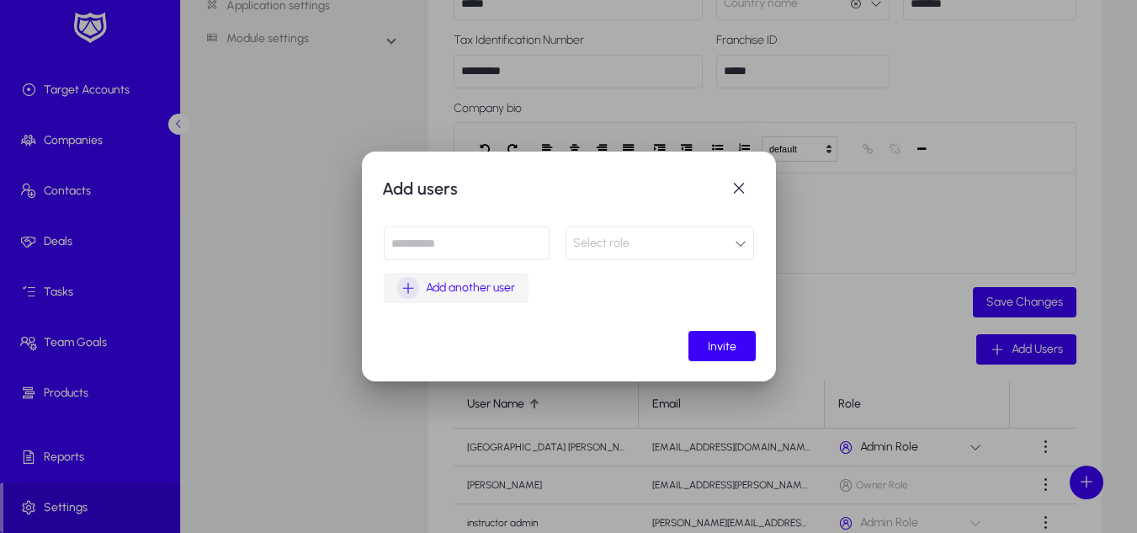
drag, startPoint x: 440, startPoint y: 220, endPoint x: 453, endPoint y: 276, distance: 56.9
click at [451, 275] on mat-dialog-content "Select role Add another user" at bounding box center [569, 268] width 374 height 124
click at [465, 246] on input at bounding box center [467, 243] width 166 height 34
click at [397, 251] on input at bounding box center [467, 243] width 166 height 34
paste input "**********"
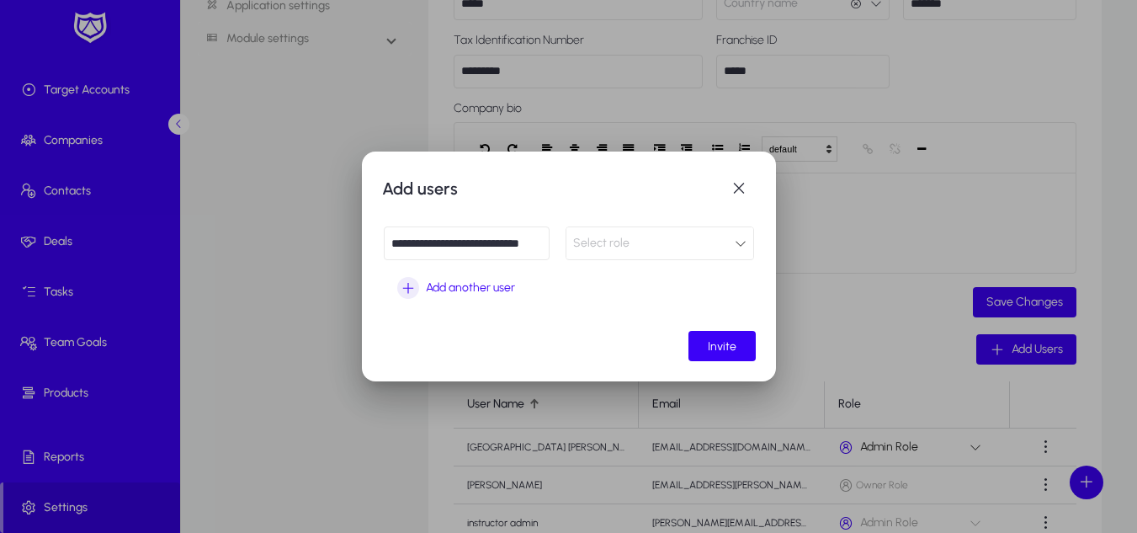
scroll to position [0, 12]
type input "**********"
click at [713, 236] on div "Select role" at bounding box center [654, 243] width 162 height 22
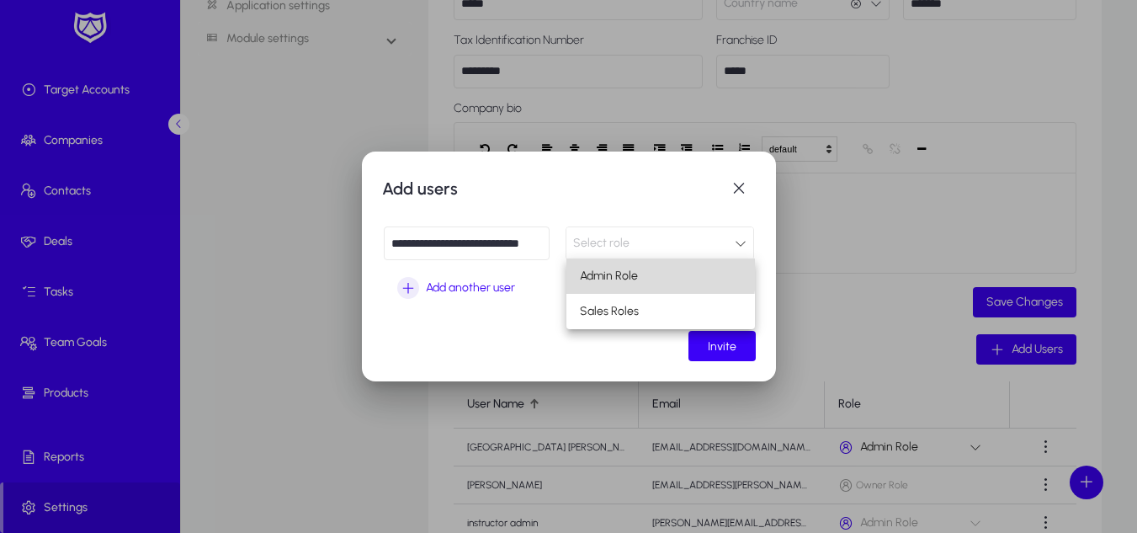
click at [636, 271] on span "Admin Role" at bounding box center [609, 276] width 58 height 20
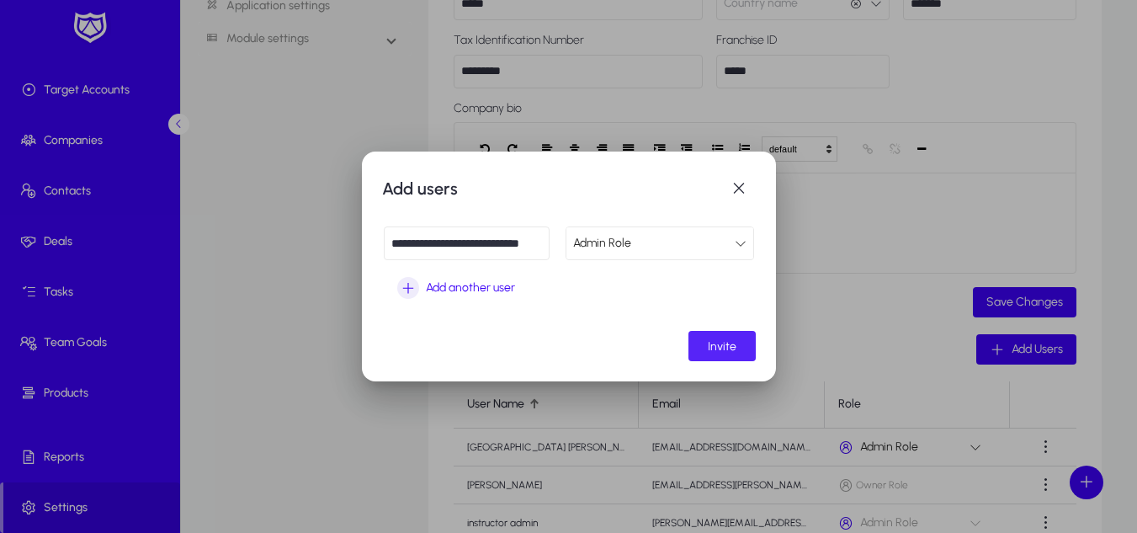
click at [720, 342] on span "Invite" at bounding box center [722, 346] width 29 height 14
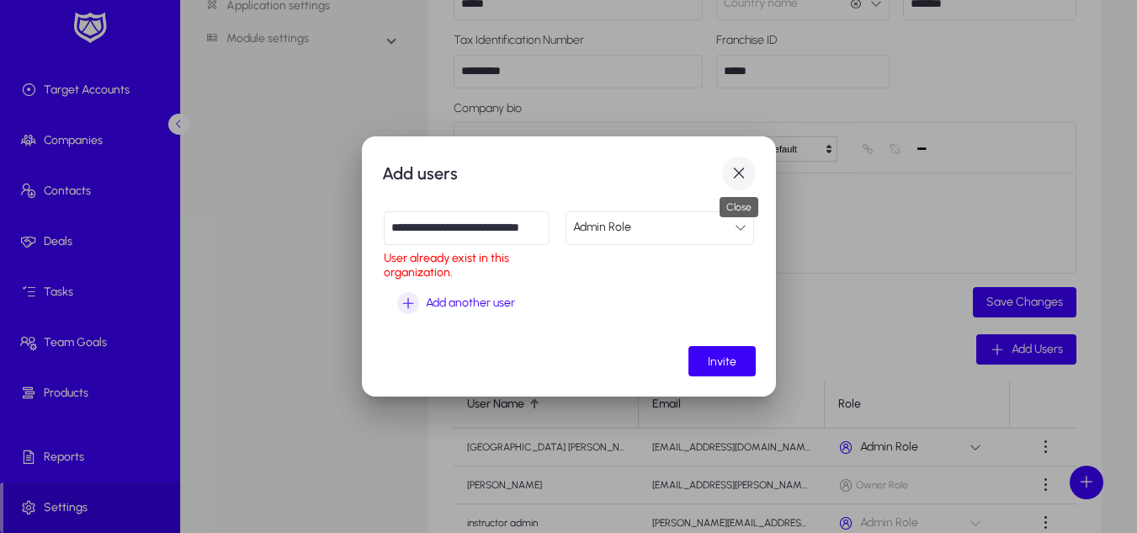
click at [751, 167] on span "button" at bounding box center [739, 173] width 34 height 34
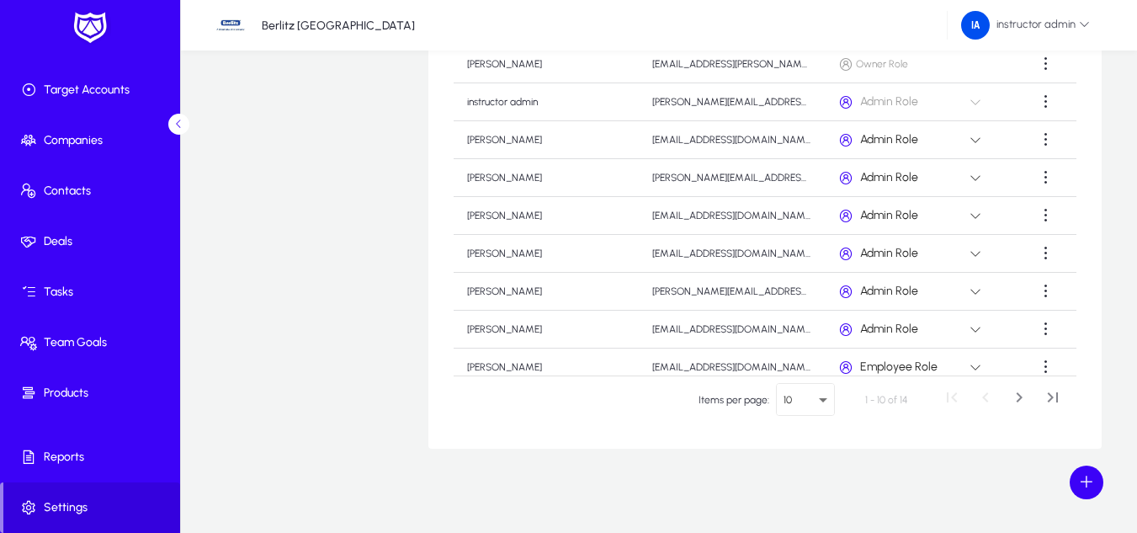
scroll to position [95, 0]
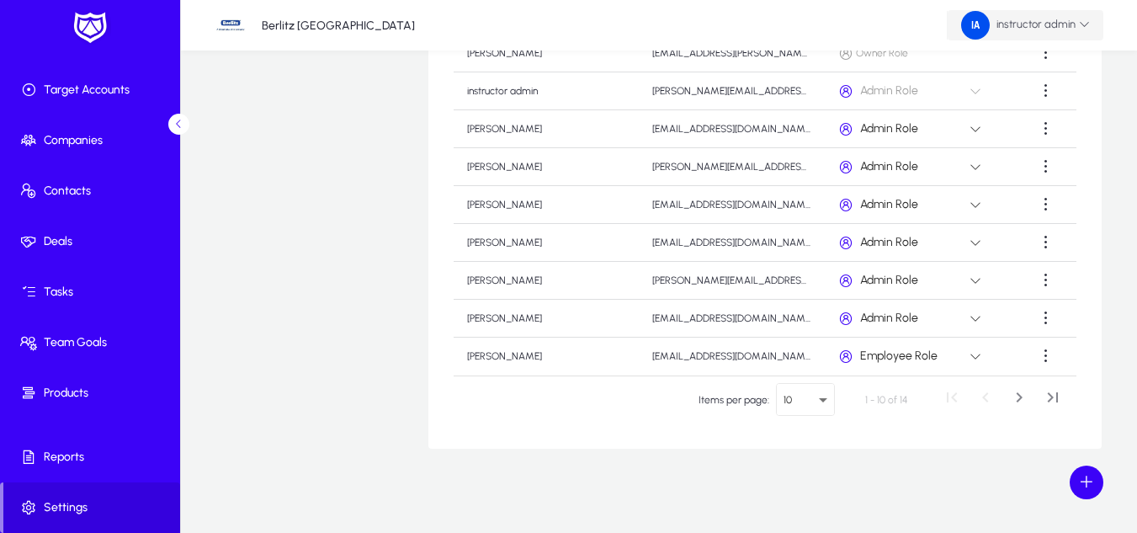
click at [1086, 20] on icon at bounding box center [1084, 24] width 11 height 11
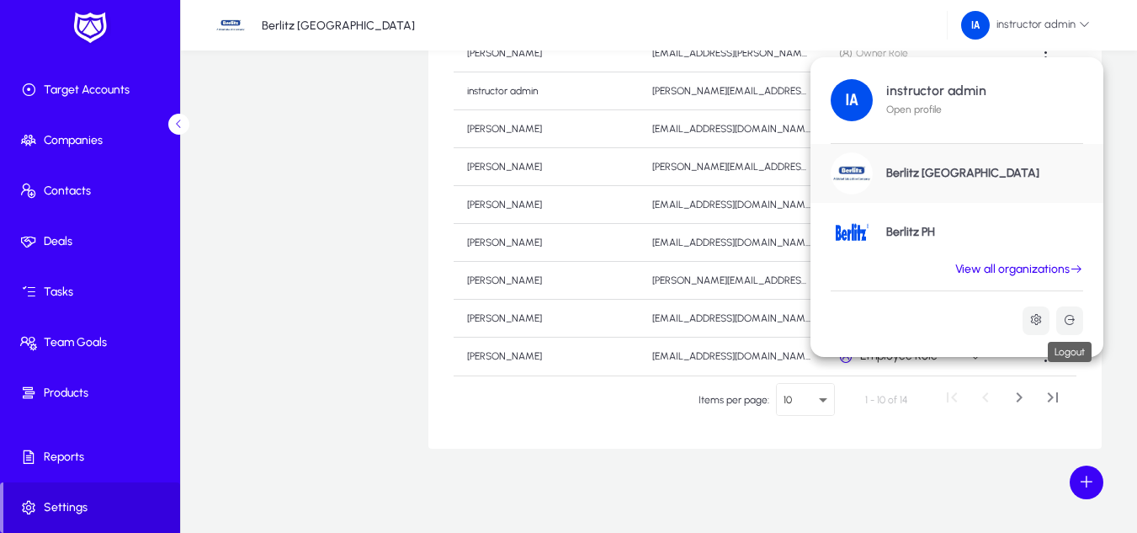
click at [1079, 321] on button at bounding box center [1069, 320] width 27 height 29
